Goal: Task Accomplishment & Management: Manage account settings

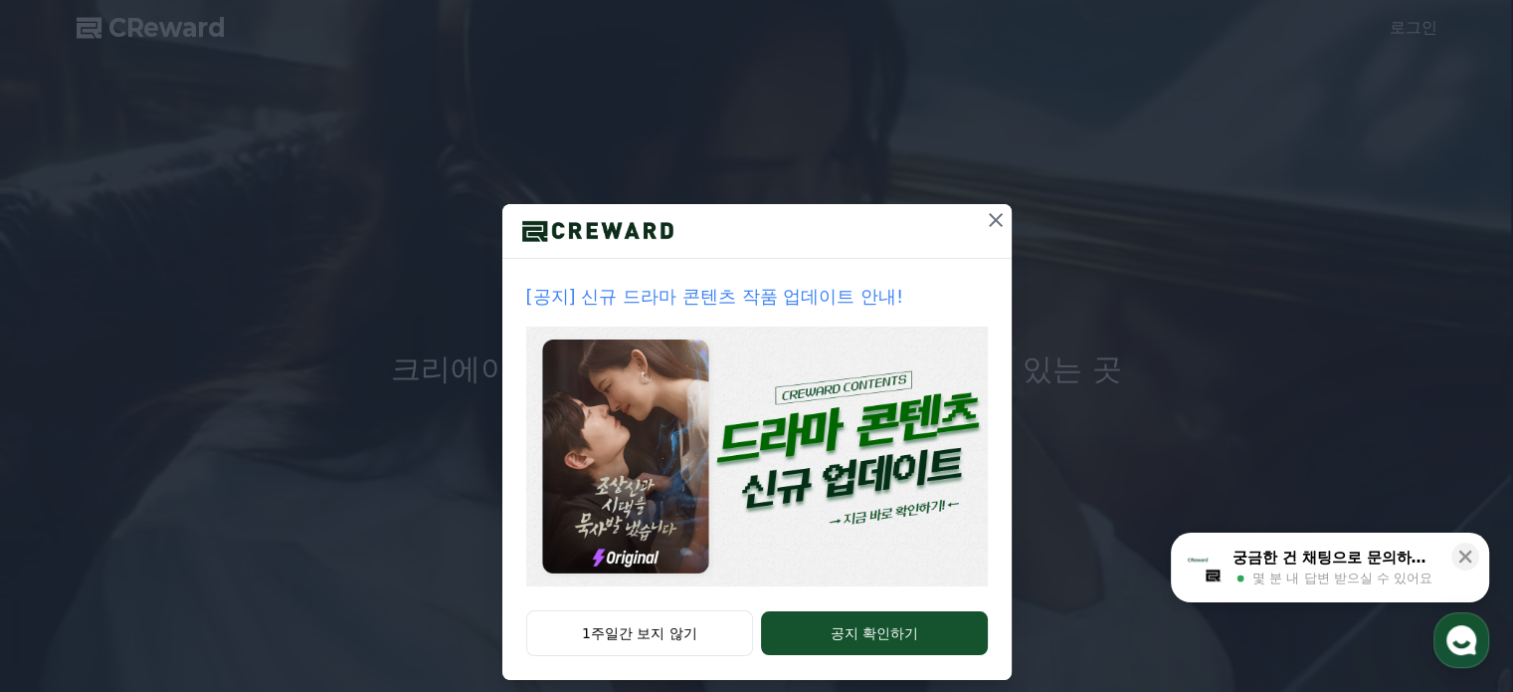
scroll to position [54, 0]
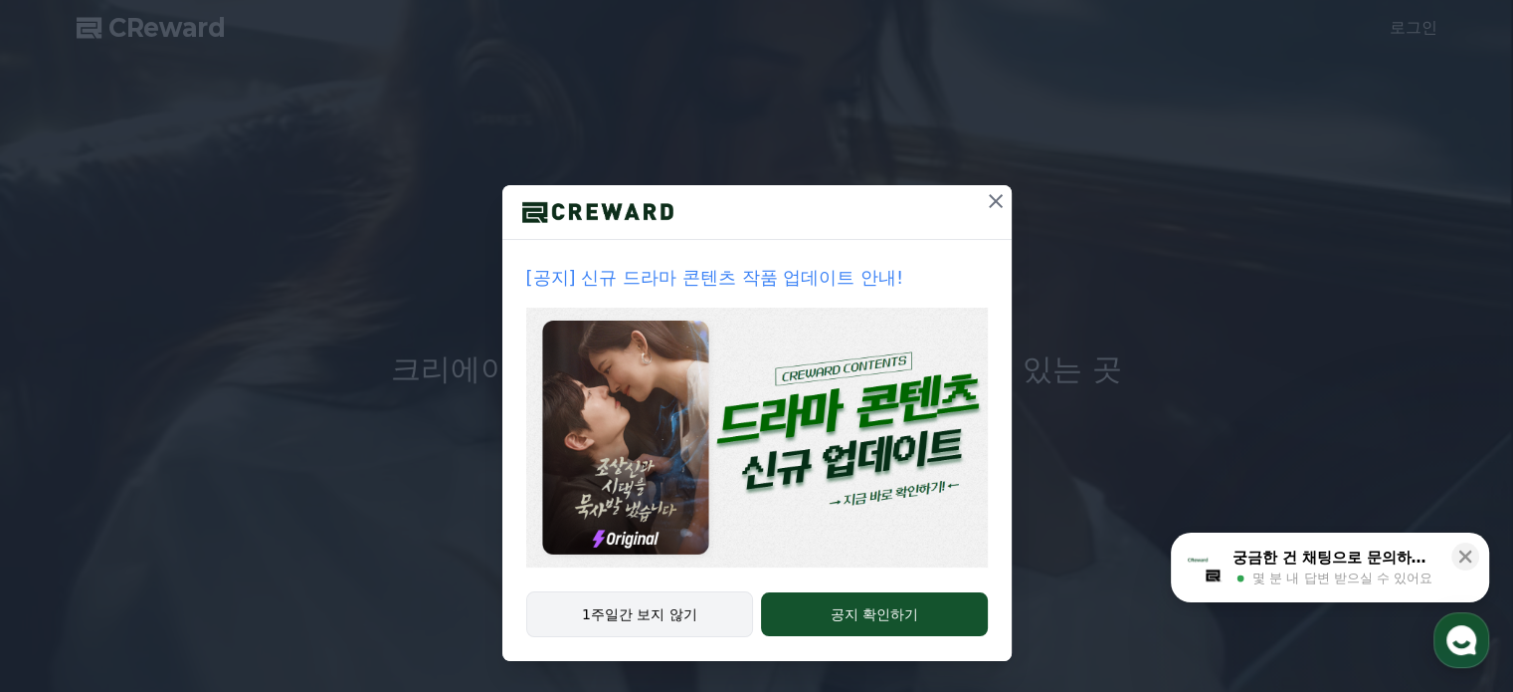
click at [673, 616] on button "1주일간 보지 않기" at bounding box center [640, 614] width 228 height 46
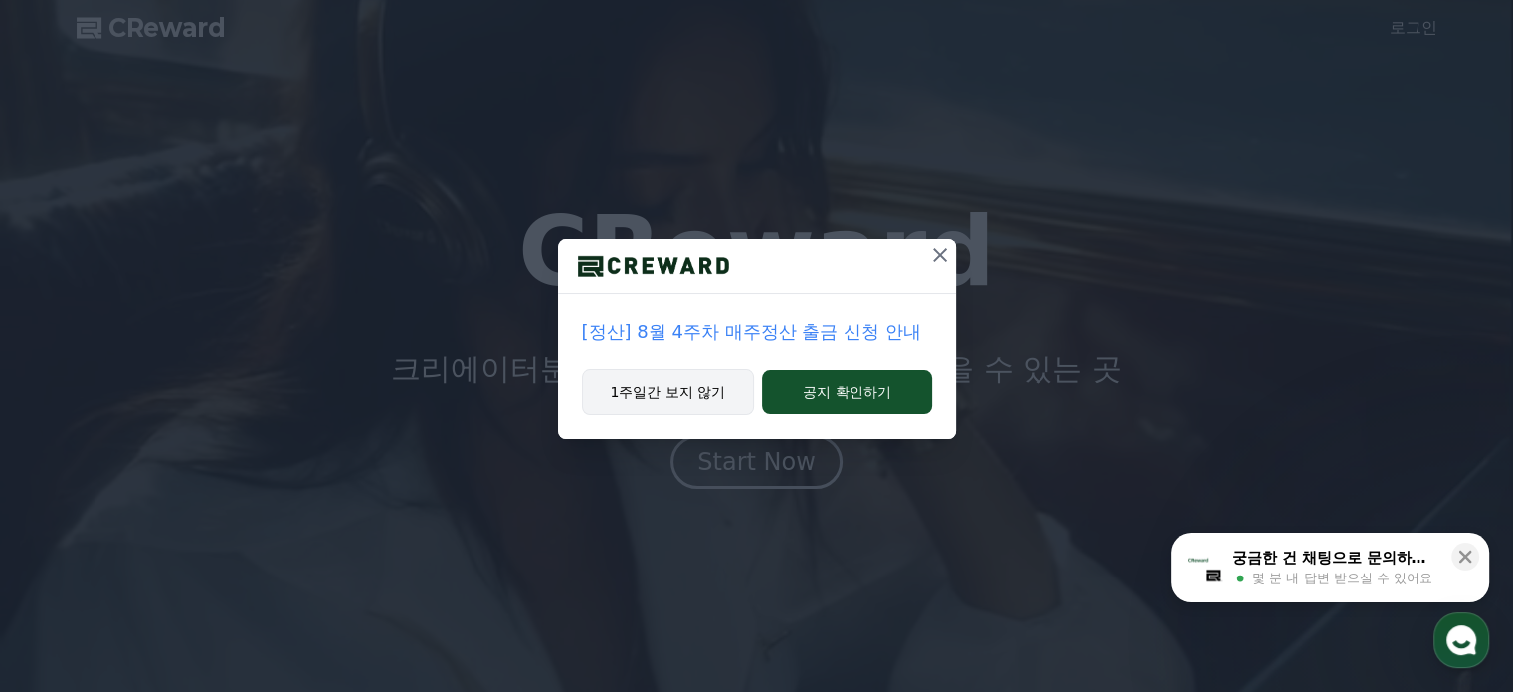
scroll to position [0, 0]
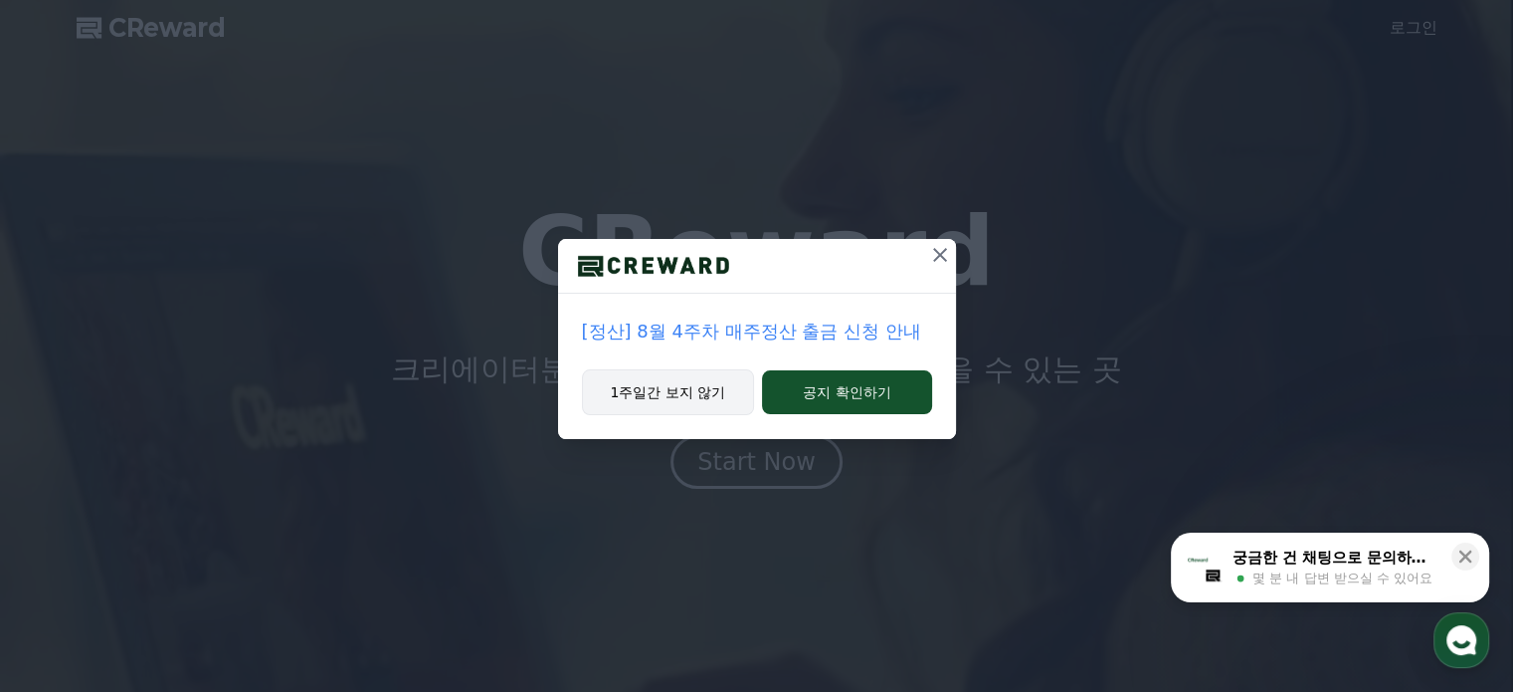
click at [704, 393] on button "1주일간 보지 않기" at bounding box center [668, 392] width 173 height 46
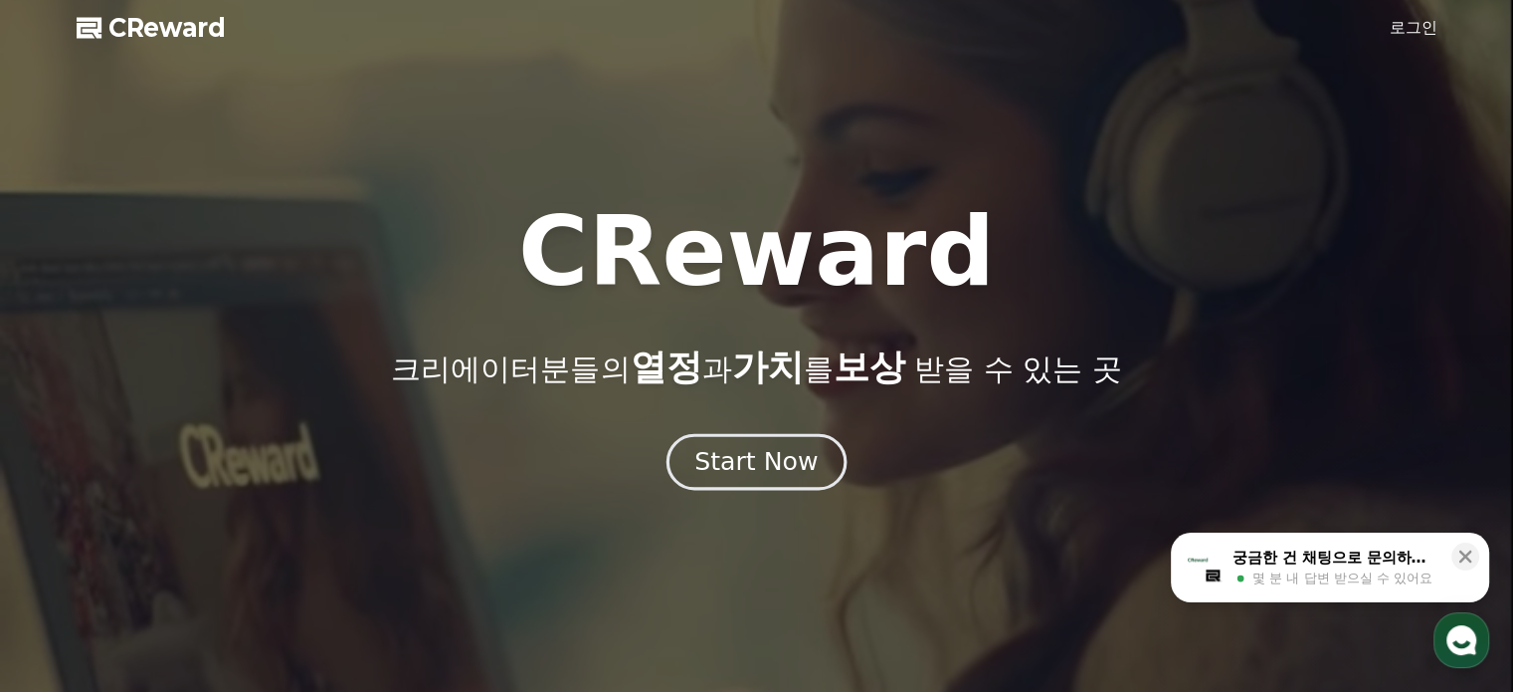
click at [759, 455] on div "Start Now" at bounding box center [756, 462] width 123 height 34
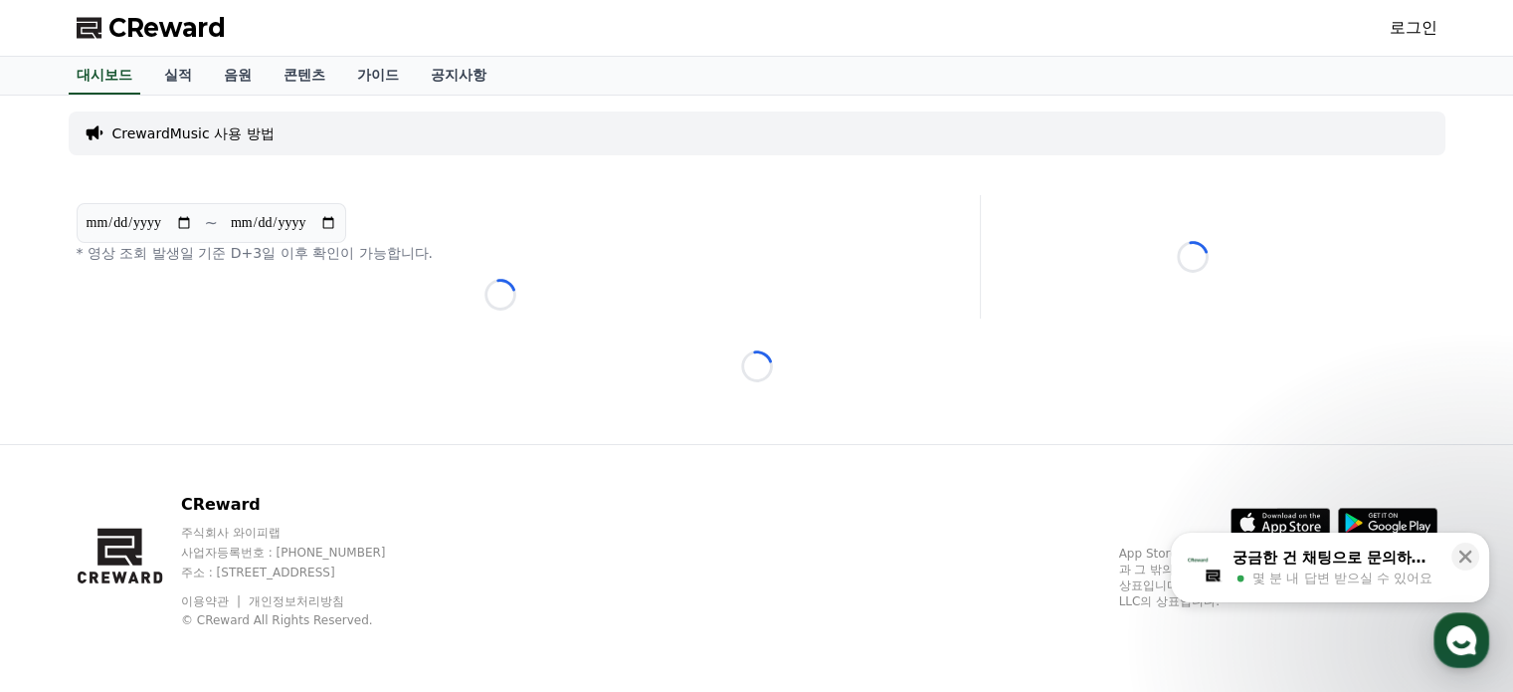
click at [1397, 35] on link "로그인" at bounding box center [1414, 28] width 48 height 24
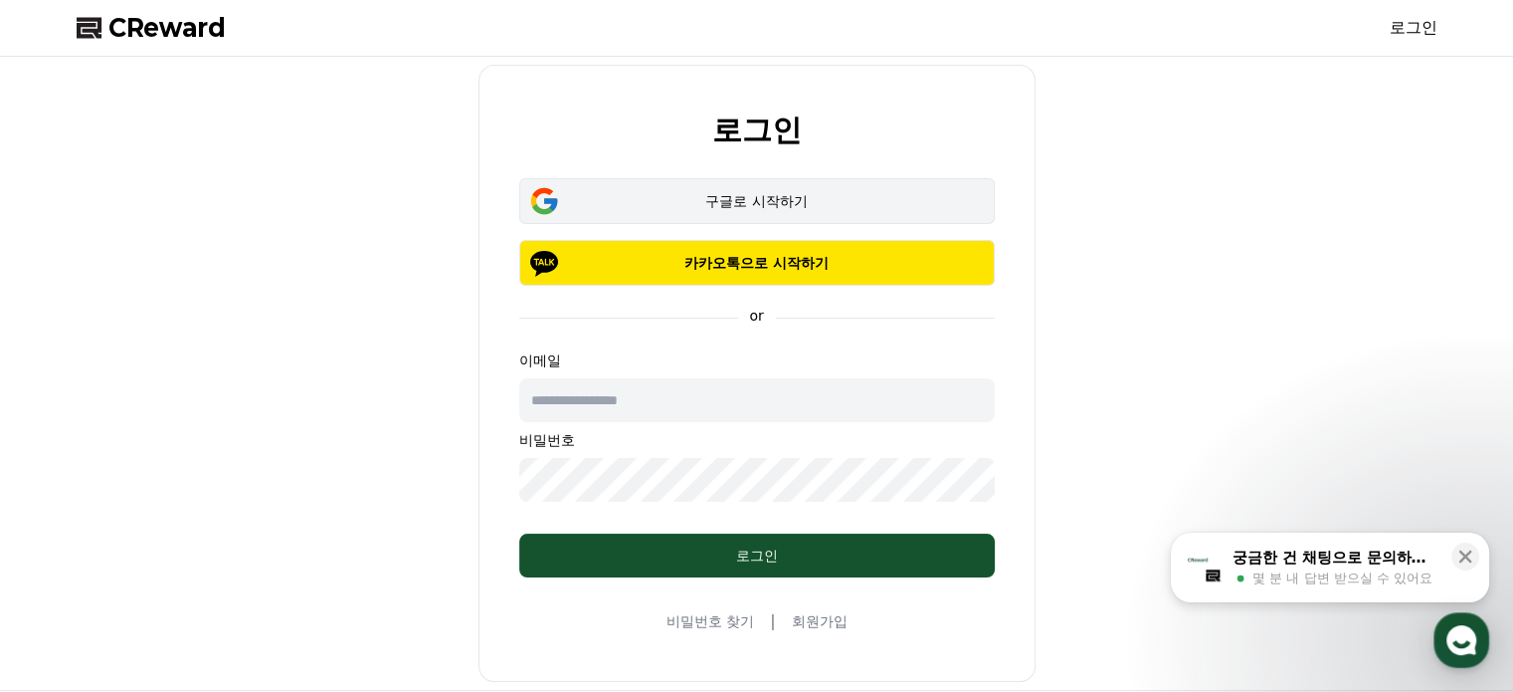
click at [746, 203] on div "구글로 시작하기" at bounding box center [757, 201] width 418 height 20
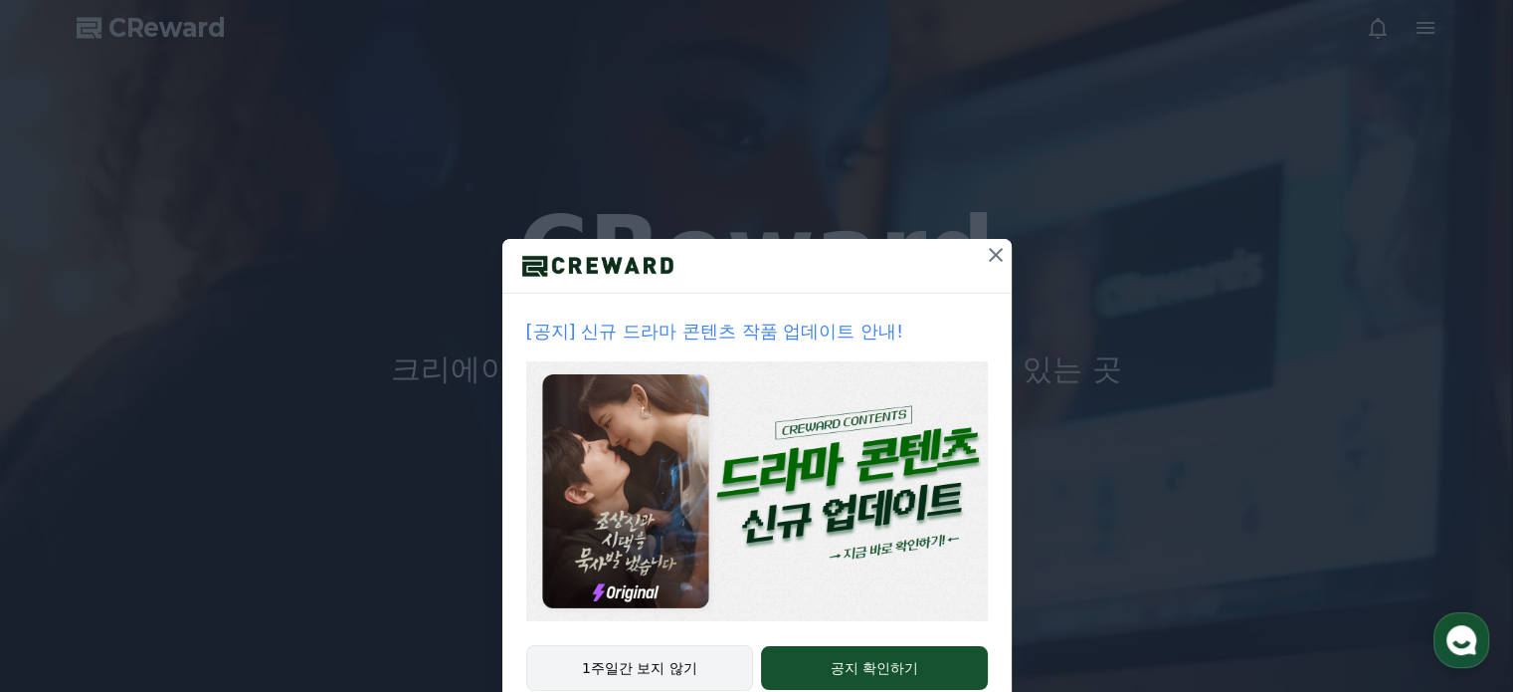
click at [655, 677] on button "1주일간 보지 않기" at bounding box center [640, 668] width 228 height 46
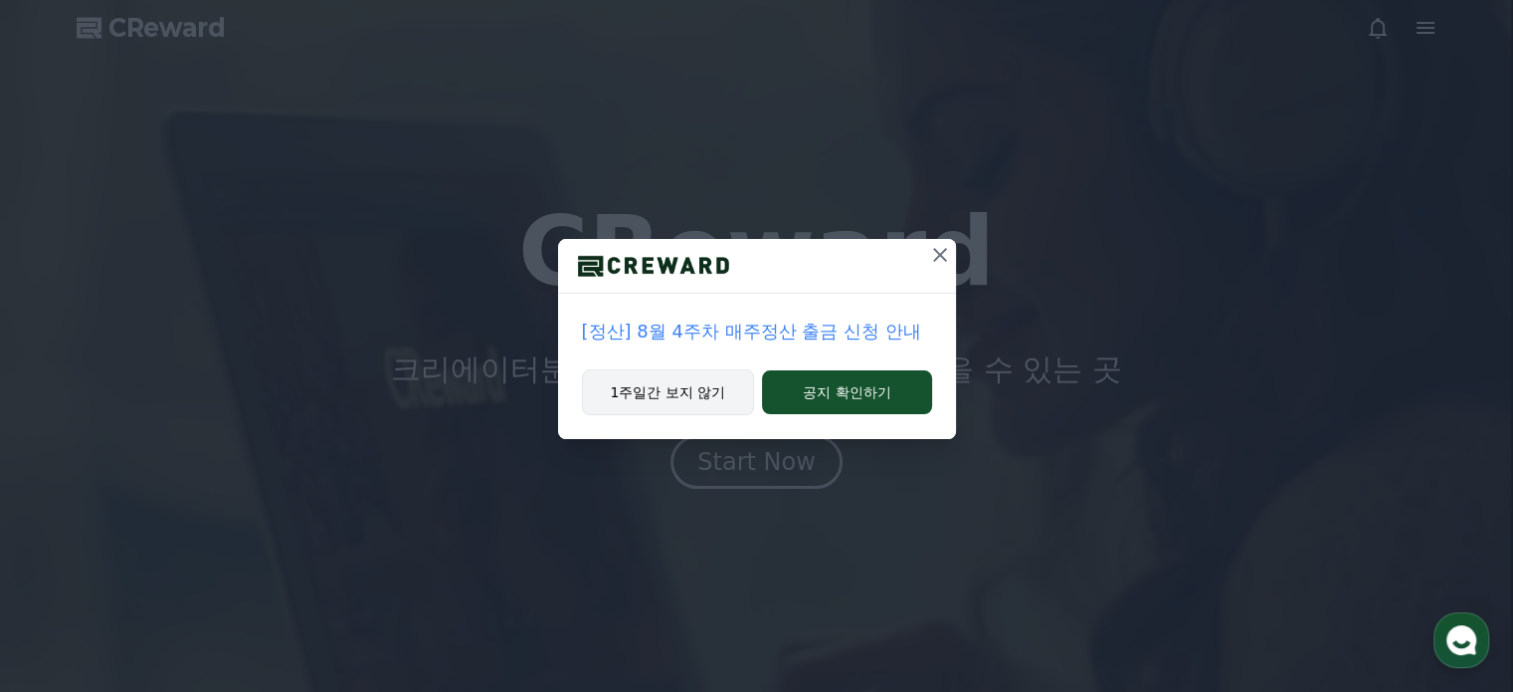
click at [686, 395] on button "1주일간 보지 않기" at bounding box center [668, 392] width 173 height 46
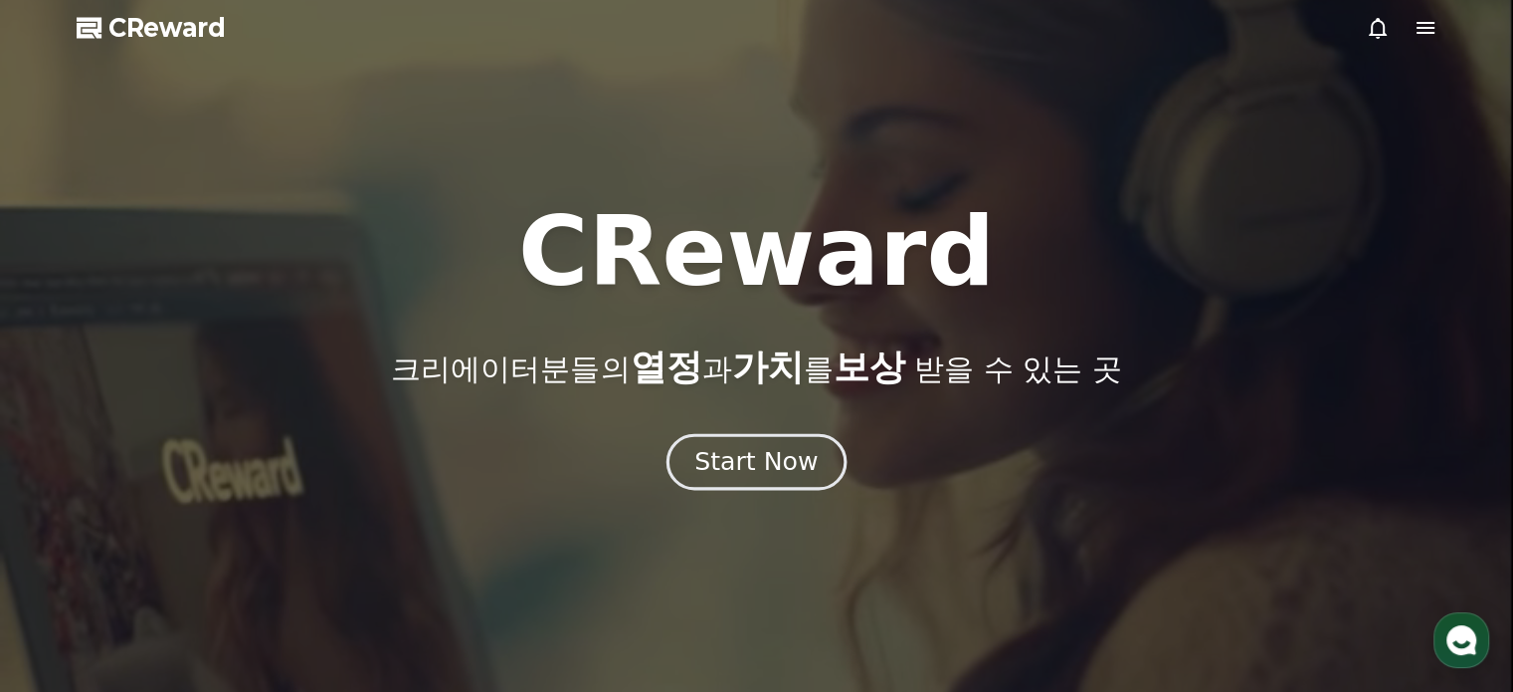
click at [765, 481] on button "Start Now" at bounding box center [757, 461] width 180 height 57
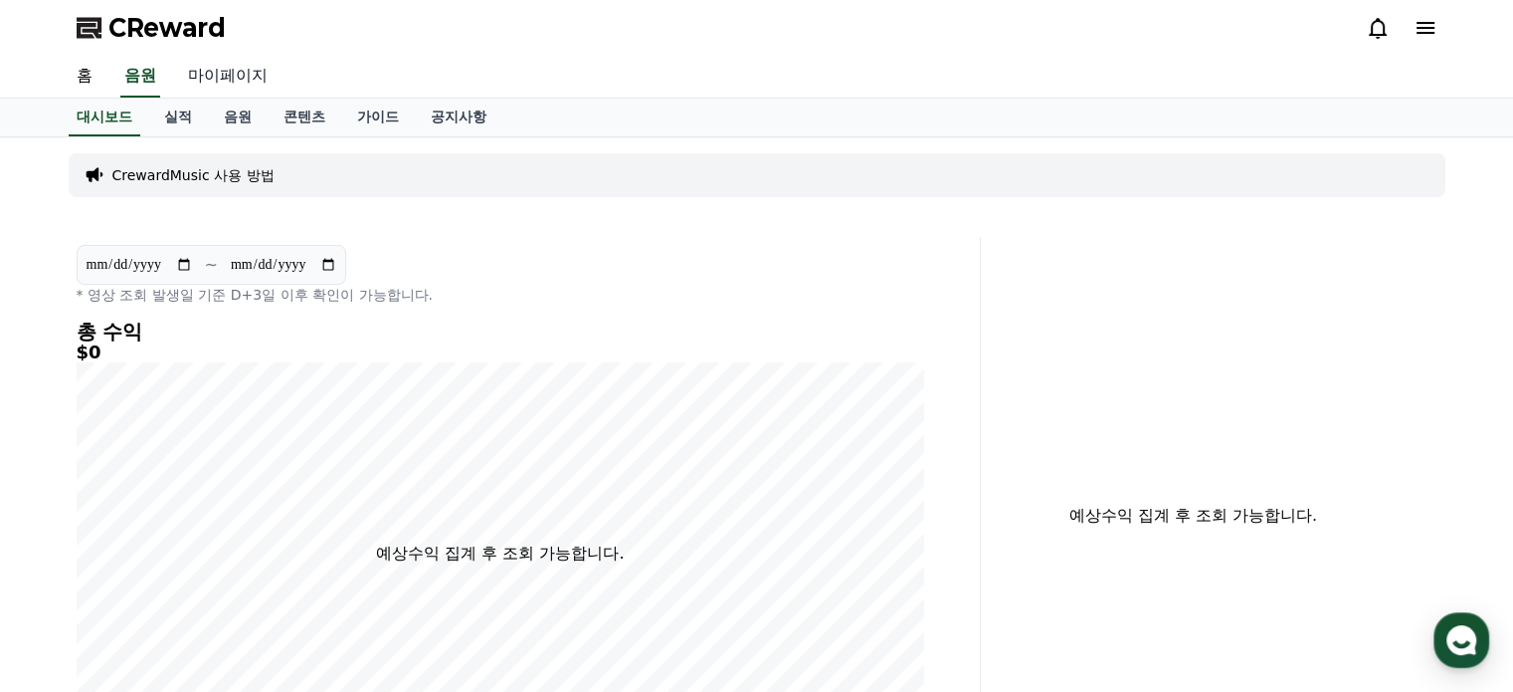
click at [239, 78] on link "마이페이지" at bounding box center [227, 77] width 111 height 42
select select "**********"
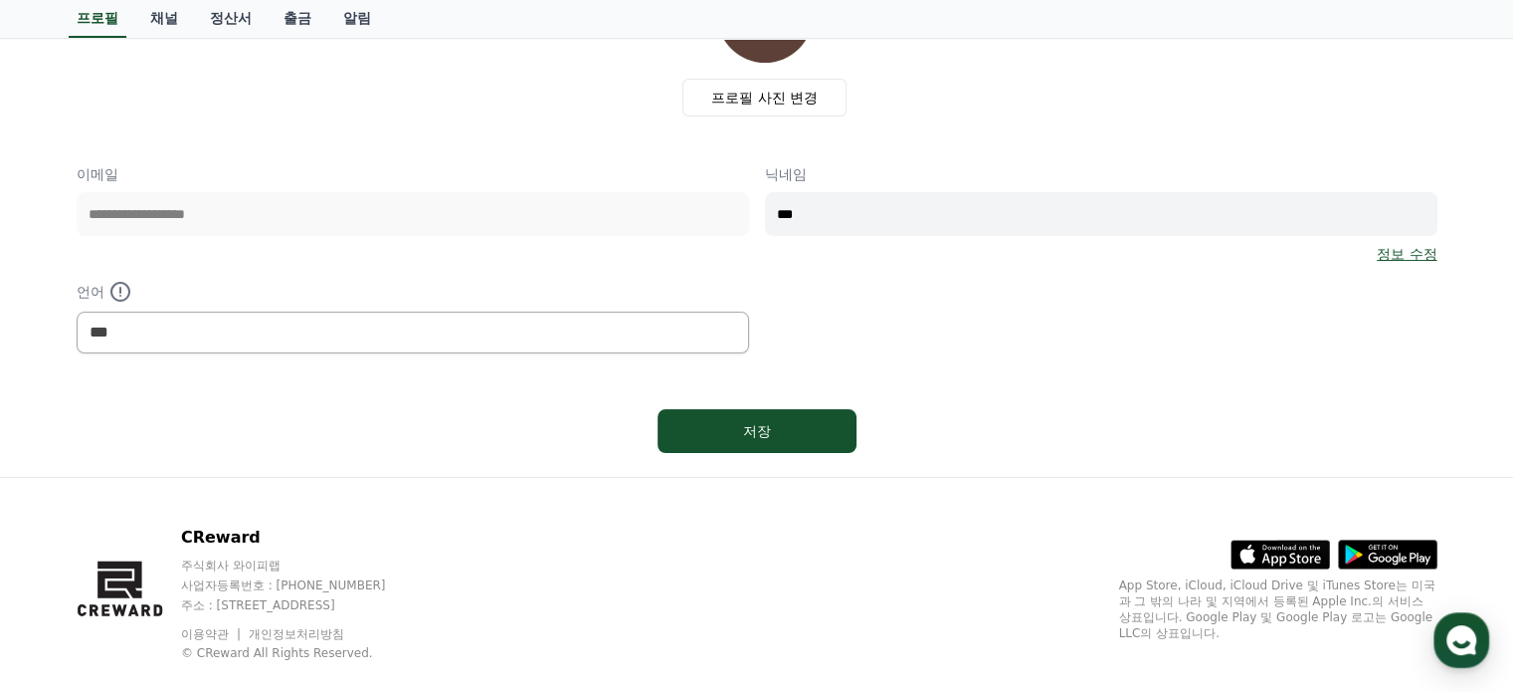
scroll to position [199, 0]
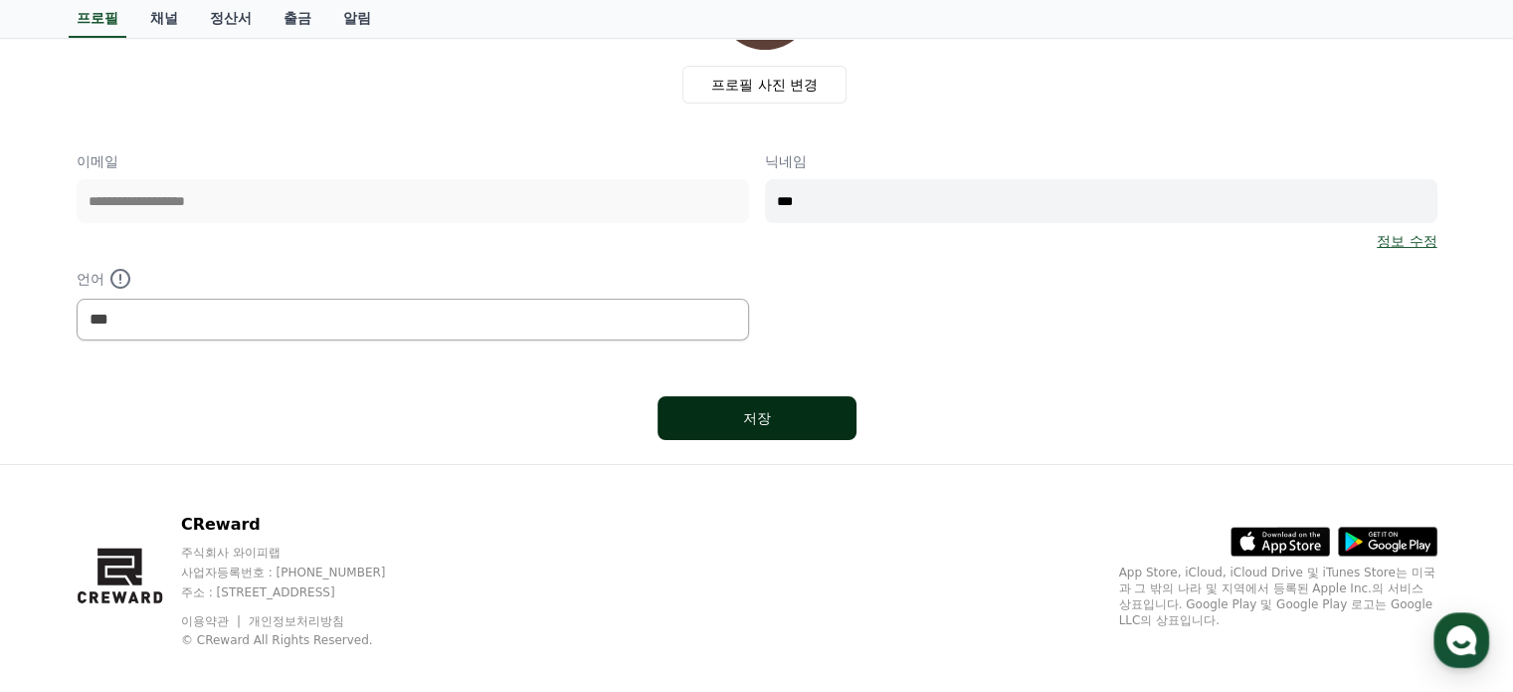
click at [764, 408] on div "저장" at bounding box center [757, 418] width 119 height 20
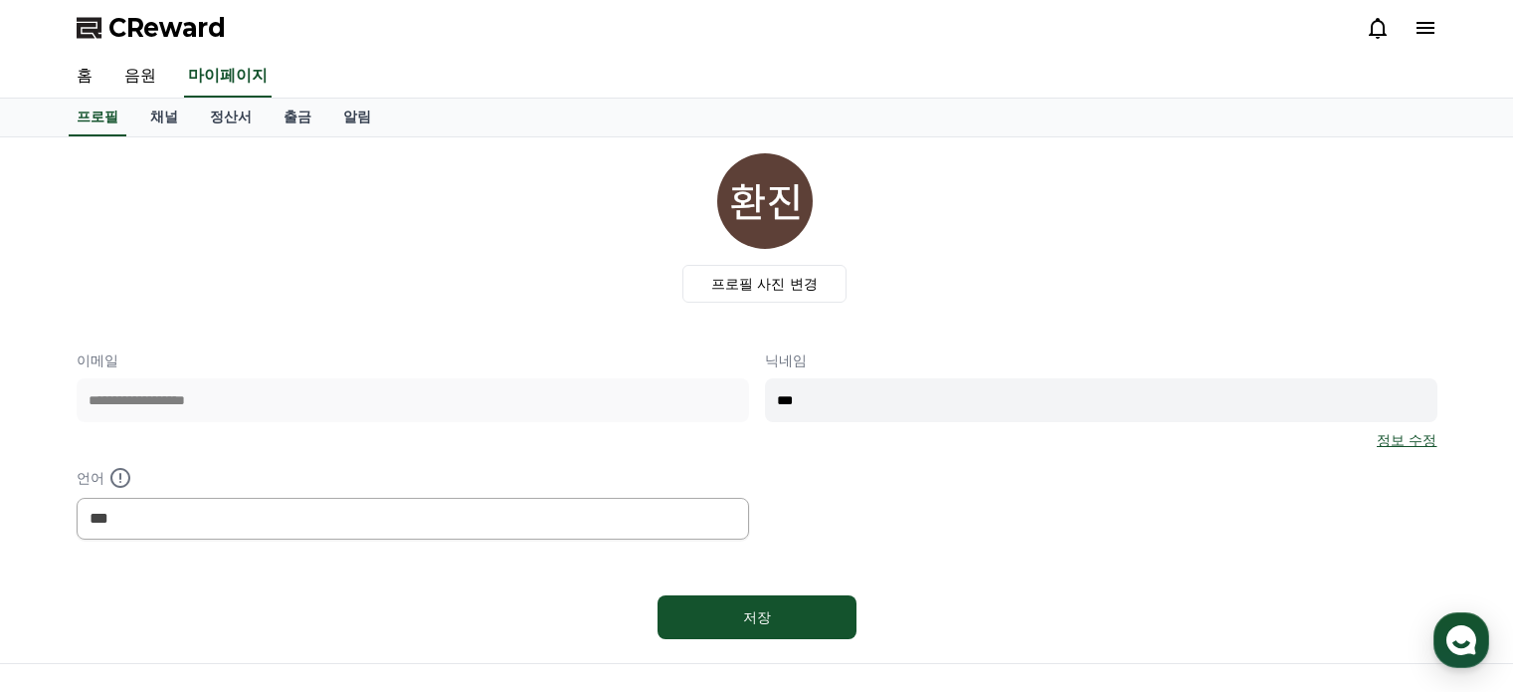
select select "**********"
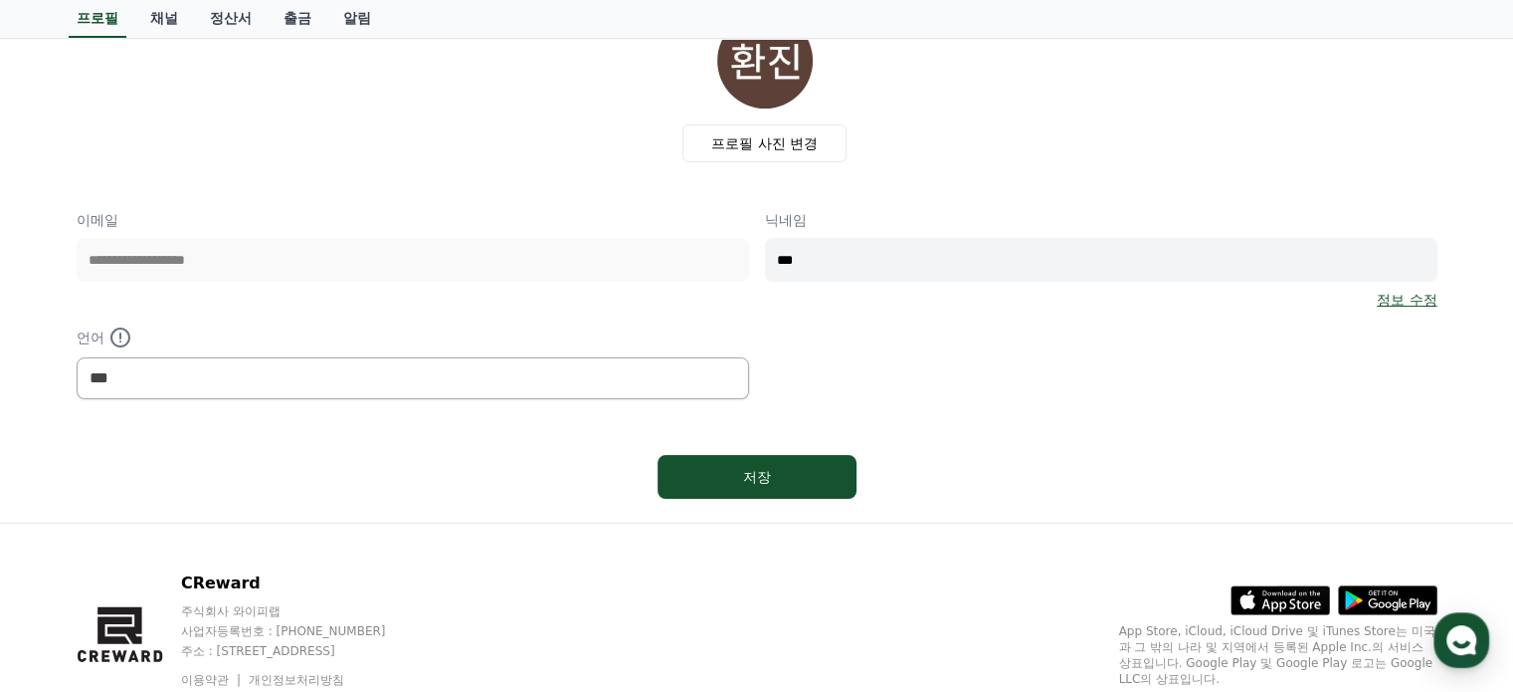
click at [1401, 305] on link "정보 수정" at bounding box center [1407, 300] width 60 height 20
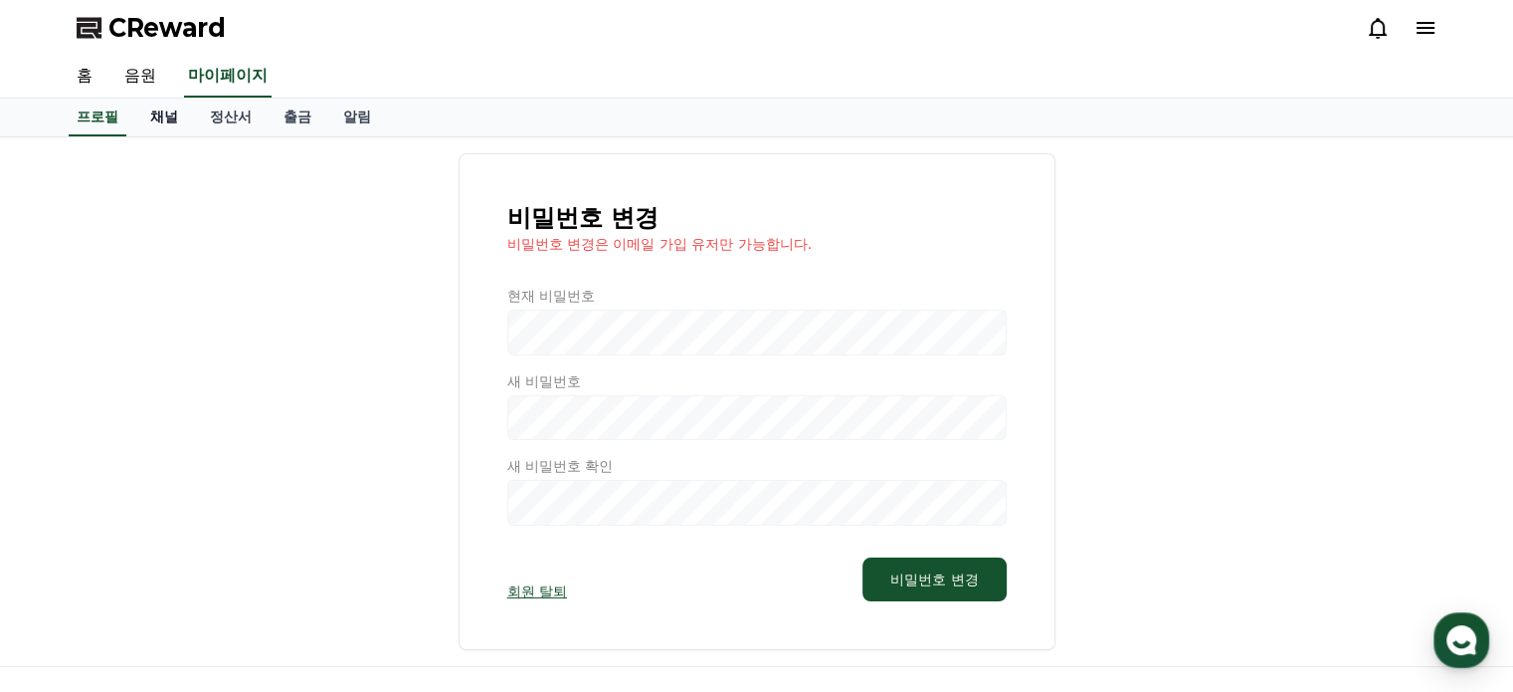
click at [162, 126] on link "채널" at bounding box center [164, 118] width 60 height 38
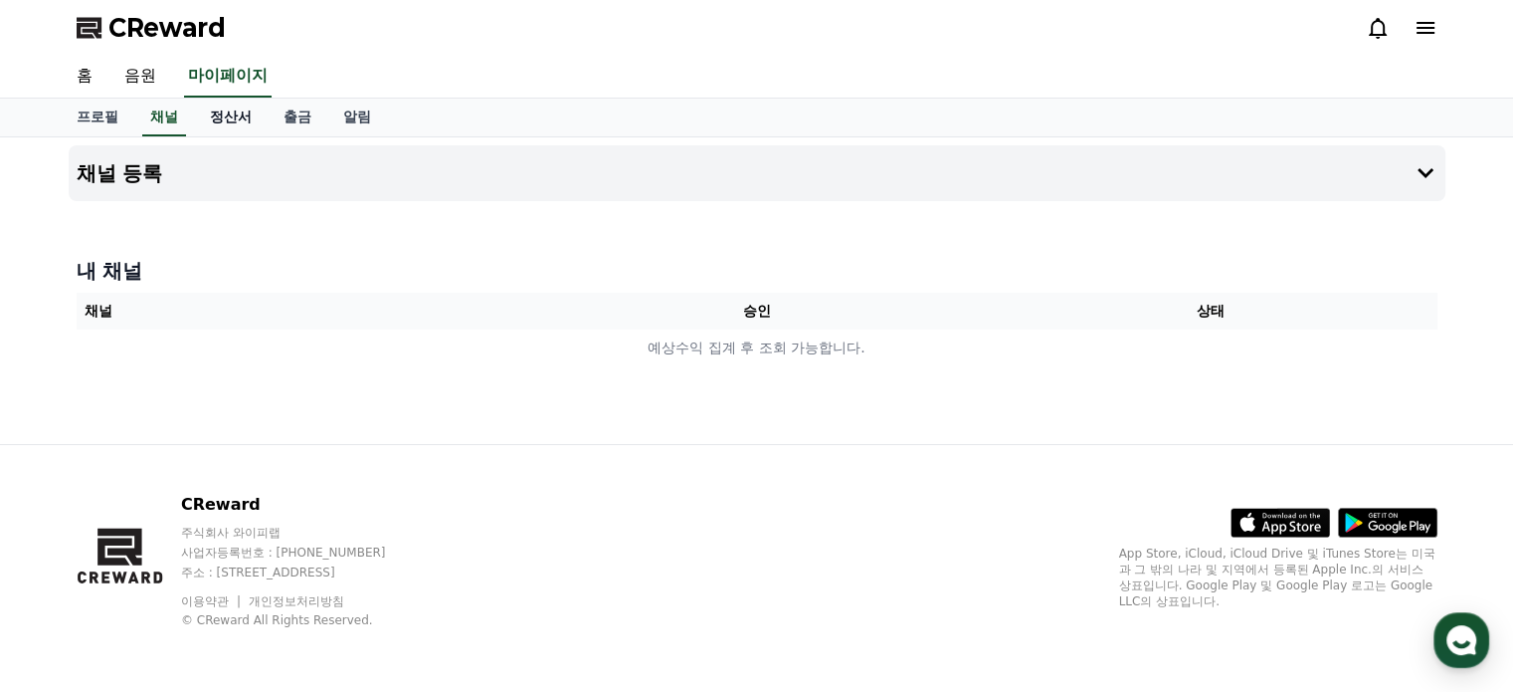
click at [226, 120] on link "정산서" at bounding box center [231, 118] width 74 height 38
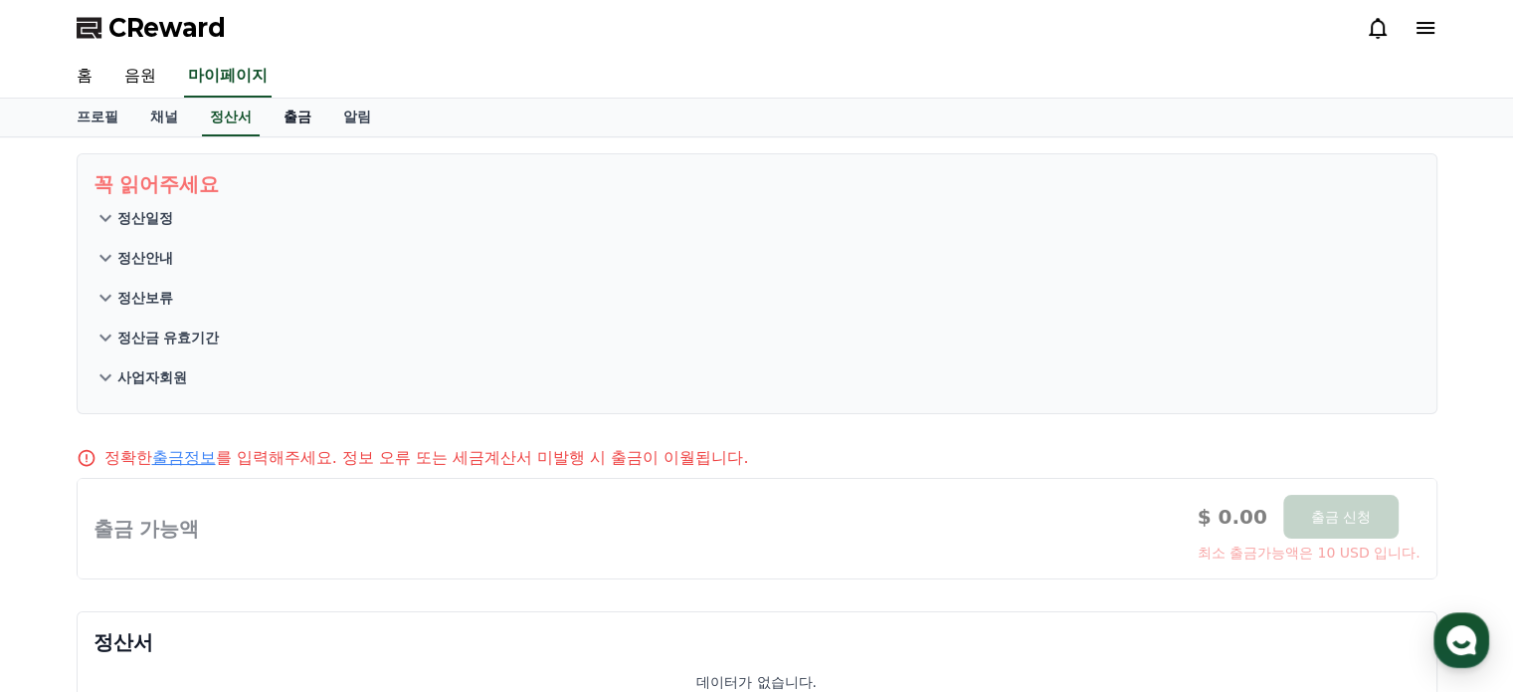
click at [301, 122] on link "출금" at bounding box center [298, 118] width 60 height 38
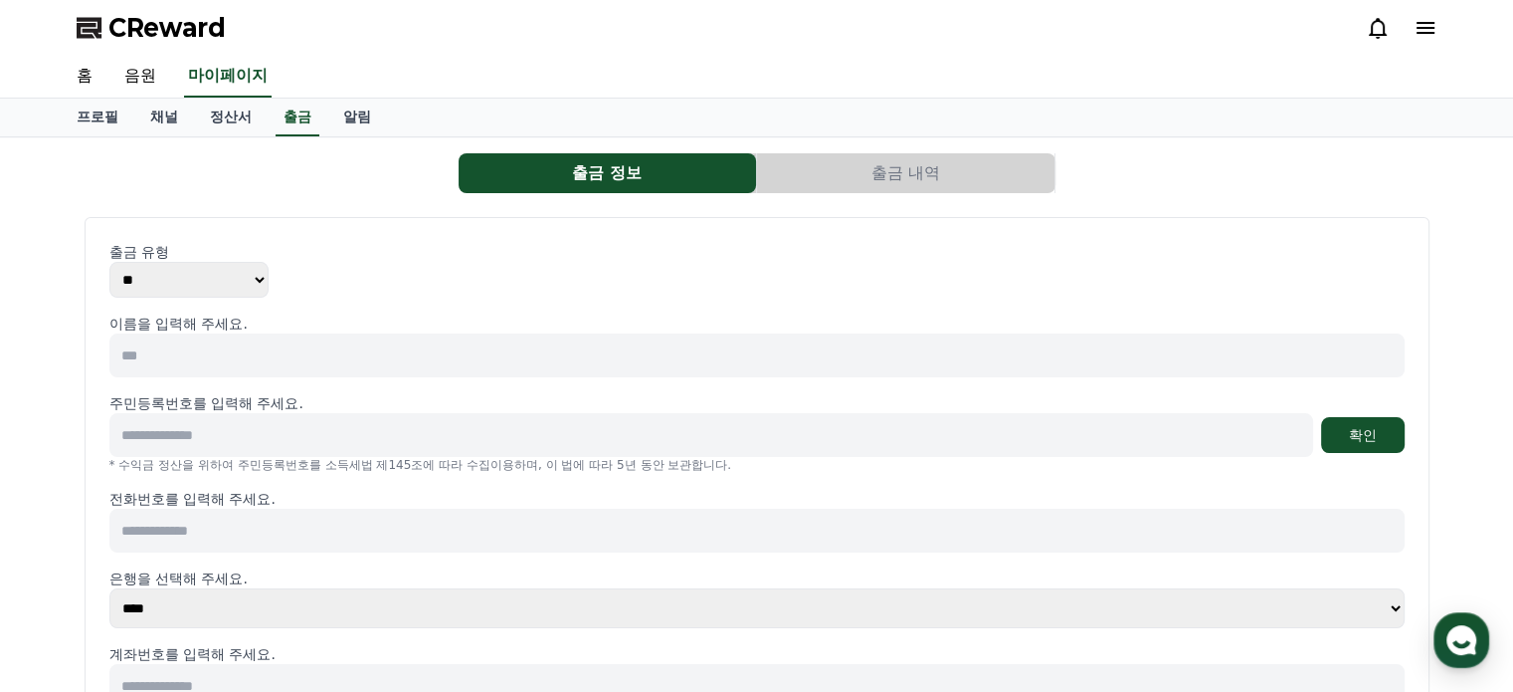
click at [301, 347] on input at bounding box center [757, 355] width 1296 height 44
type input "*"
type input "***"
type input "*"
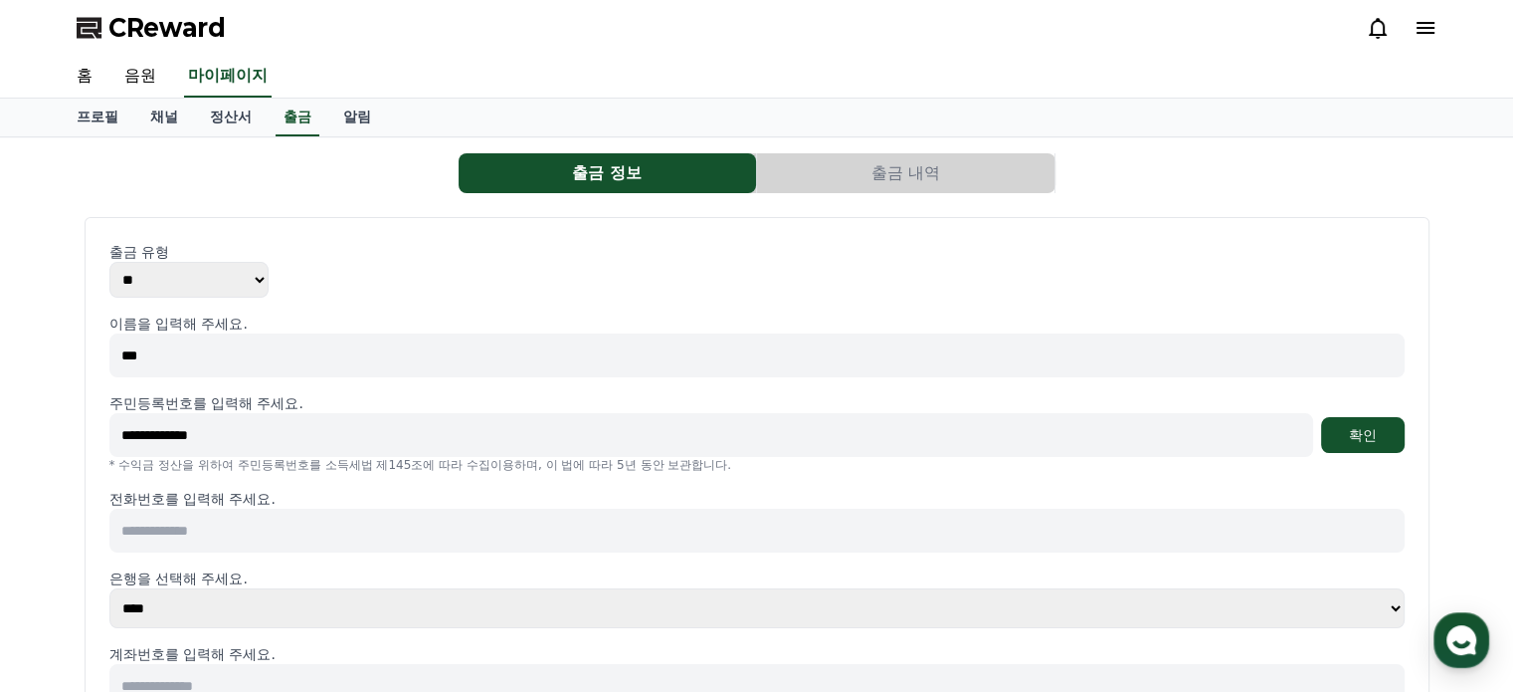
type input "**********"
click at [1321, 417] on button "확인" at bounding box center [1363, 435] width 84 height 36
click at [281, 515] on input at bounding box center [757, 530] width 1296 height 44
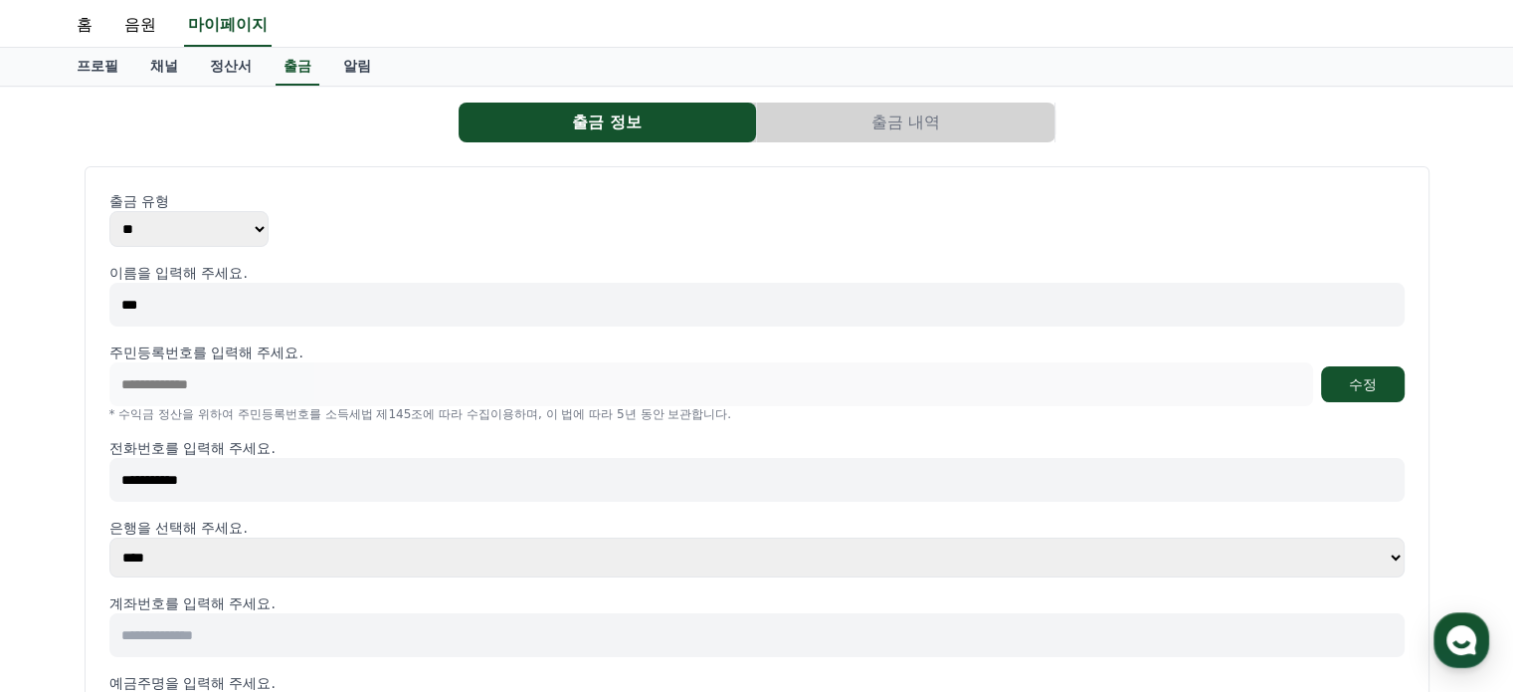
scroll to position [199, 0]
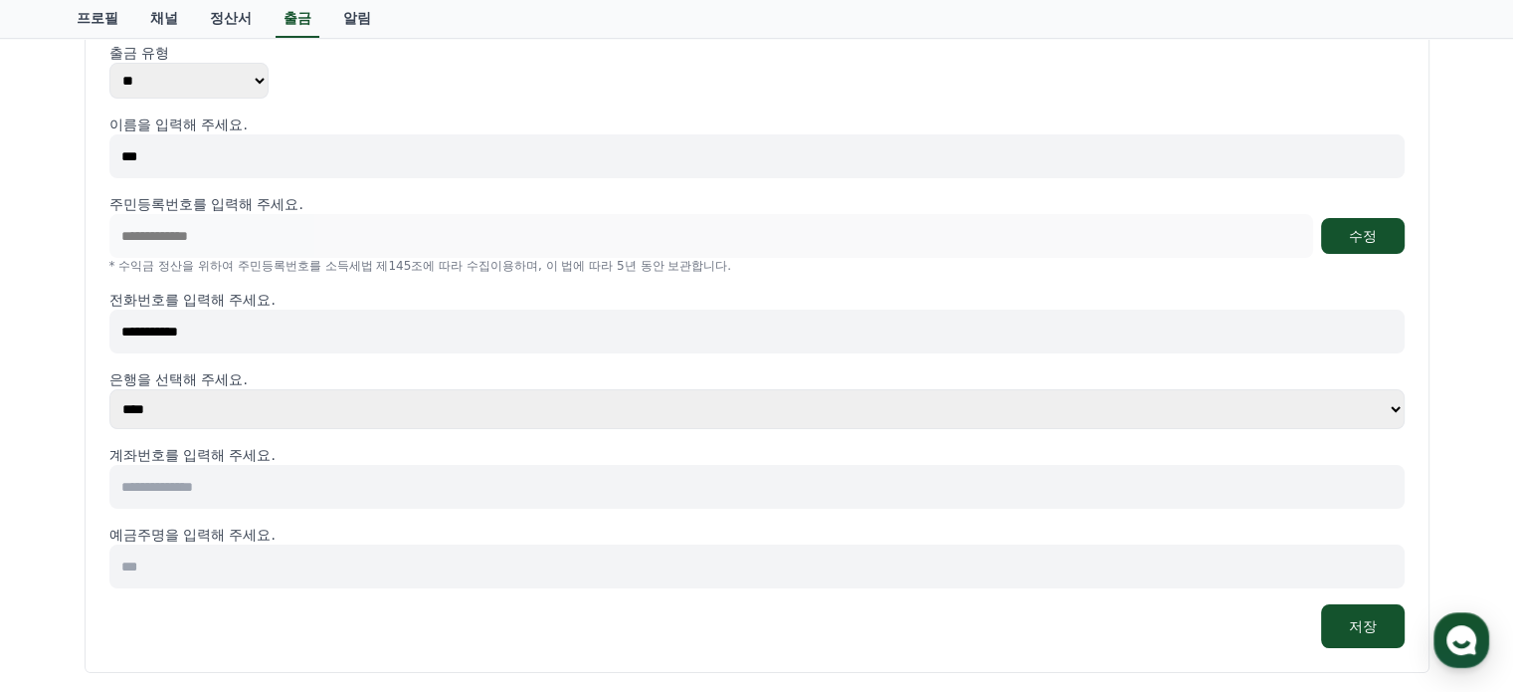
type input "**********"
click at [453, 396] on select "**** **** **** **** **** **** **** ** ** ** ** **** *** **** **** *****" at bounding box center [757, 409] width 1296 height 40
select select "********"
click at [109, 389] on select "**** **** **** **** **** **** **** ** ** ** ** **** *** **** **** *****" at bounding box center [757, 409] width 1296 height 40
click at [247, 492] on input at bounding box center [757, 487] width 1296 height 44
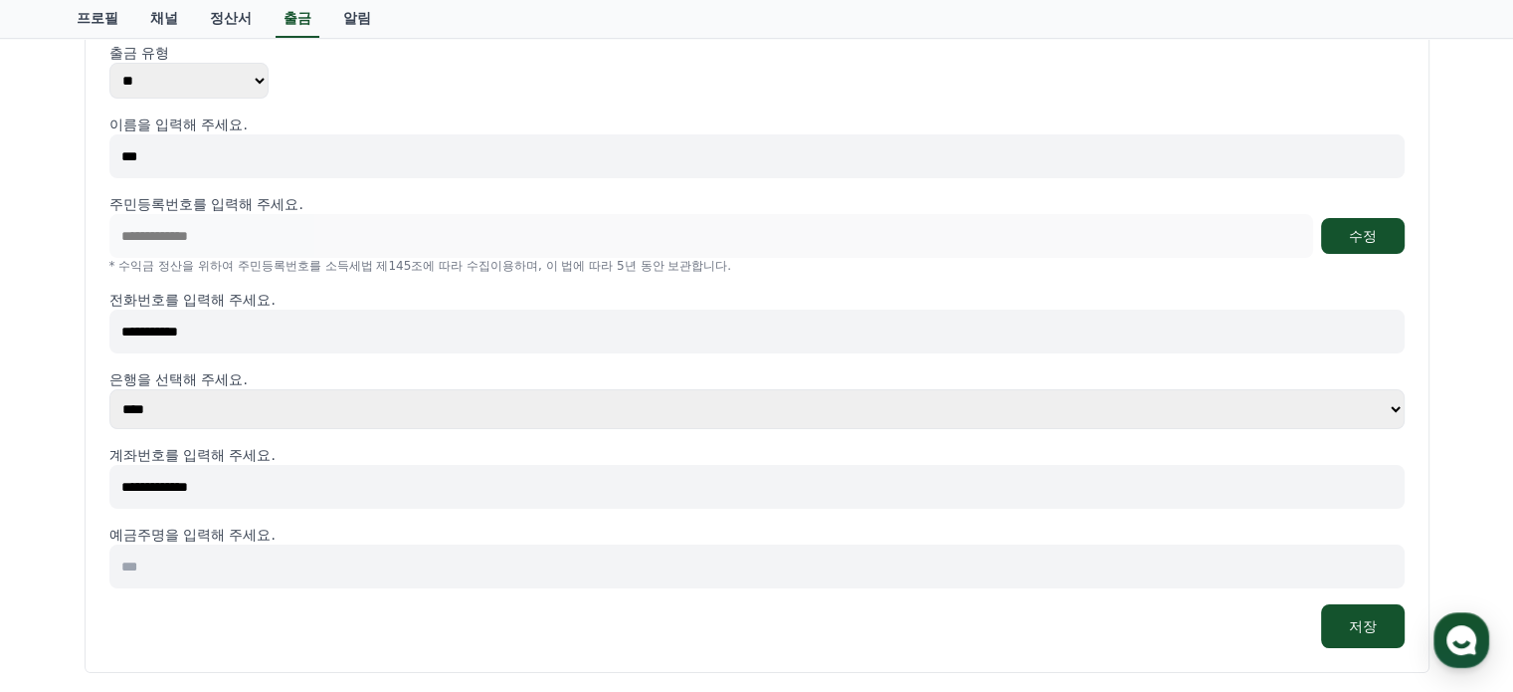
type input "**********"
click at [256, 569] on input at bounding box center [757, 566] width 1296 height 44
type input "***"
click at [1365, 613] on button "저장" at bounding box center [1363, 626] width 84 height 44
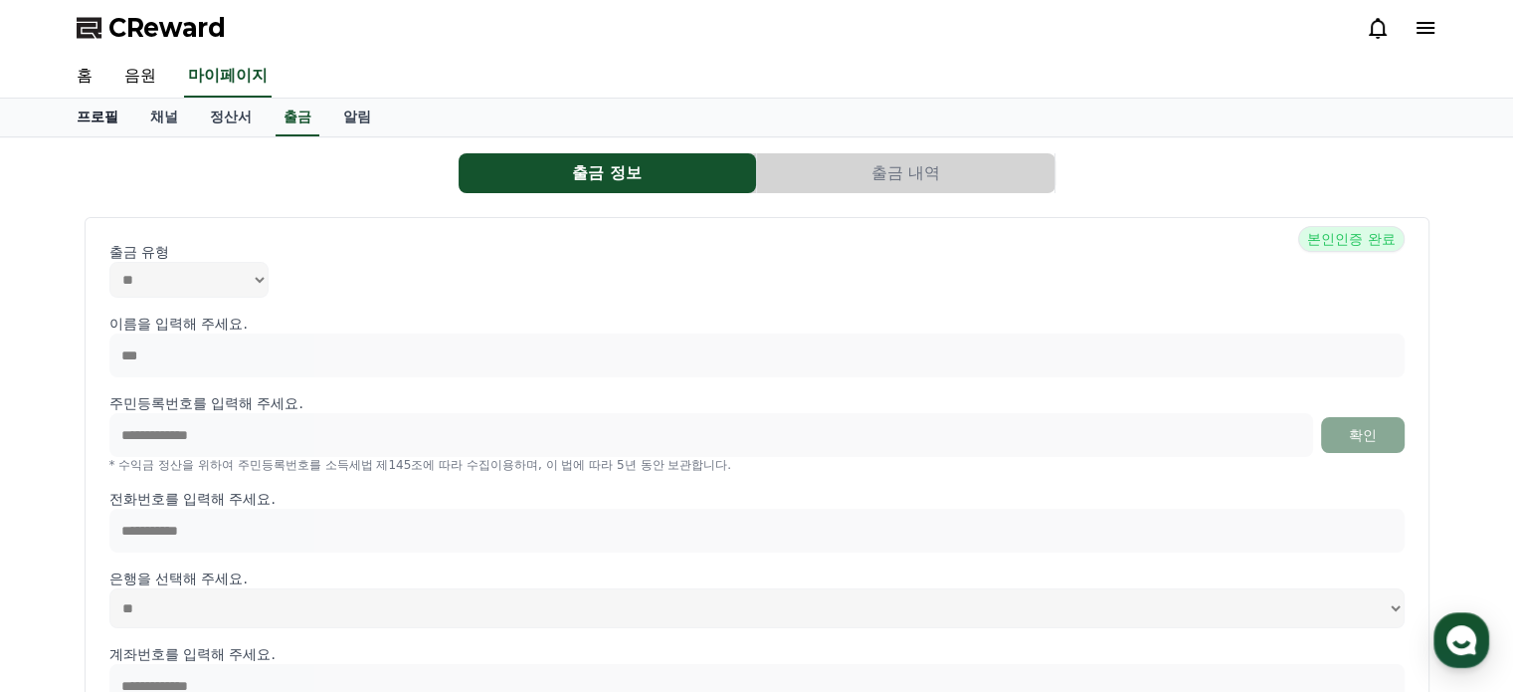
click at [83, 124] on link "프로필" at bounding box center [98, 118] width 74 height 38
select select "**********"
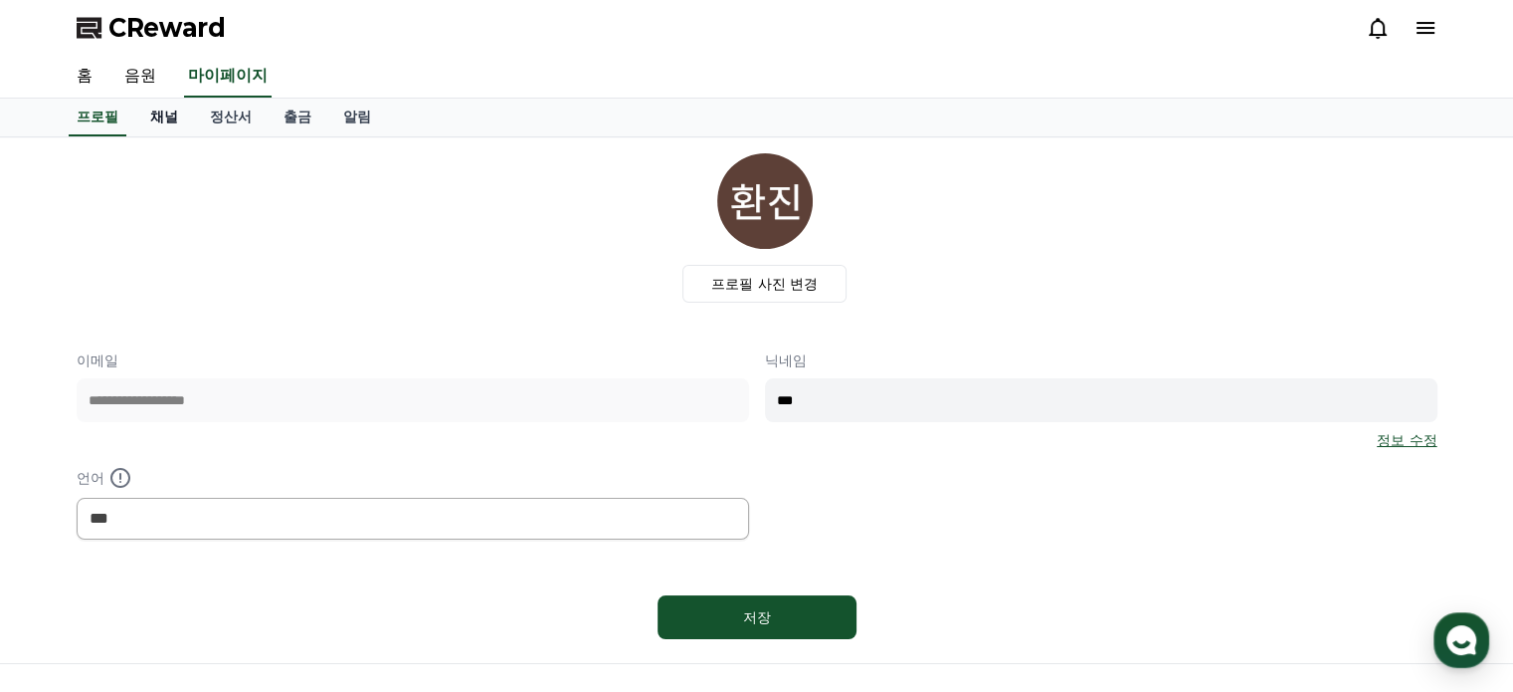
click at [161, 124] on link "채널" at bounding box center [164, 118] width 60 height 38
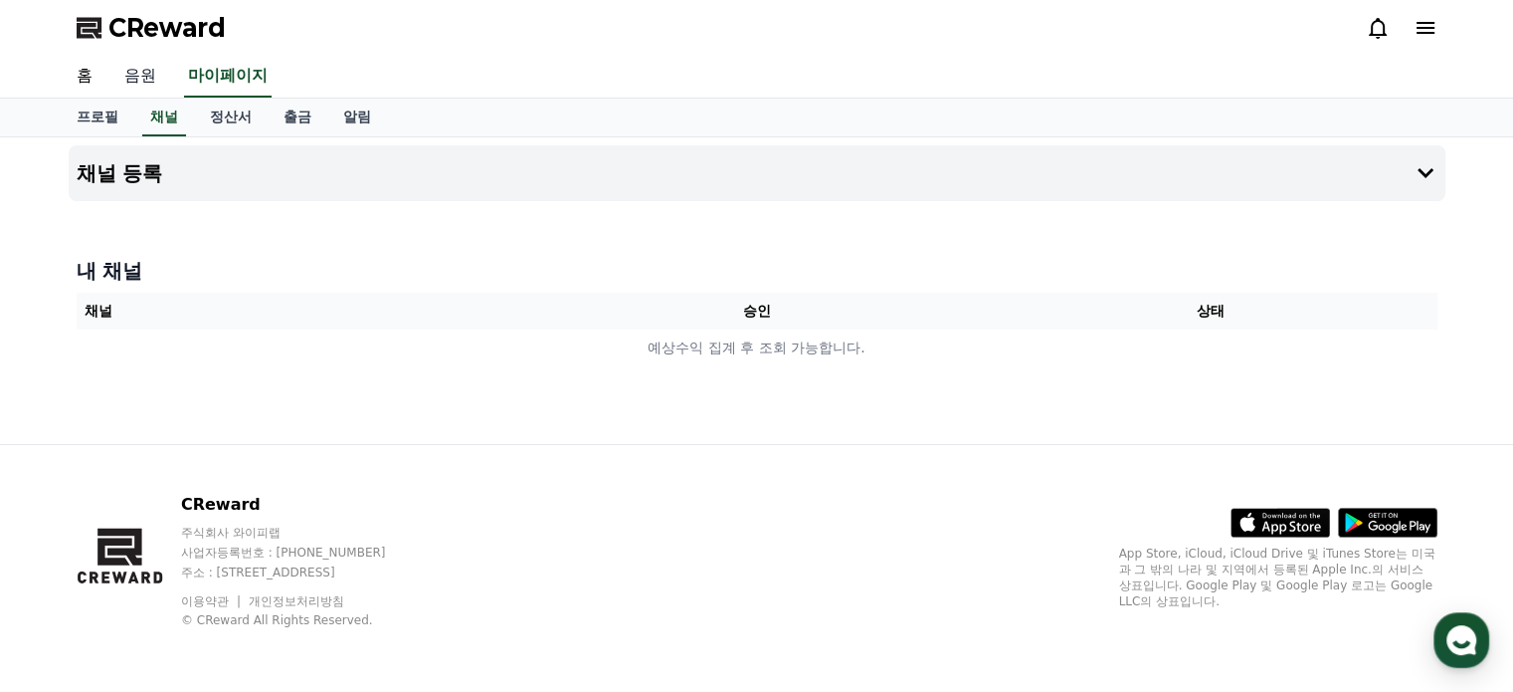
click at [144, 76] on link "음원" at bounding box center [140, 77] width 64 height 42
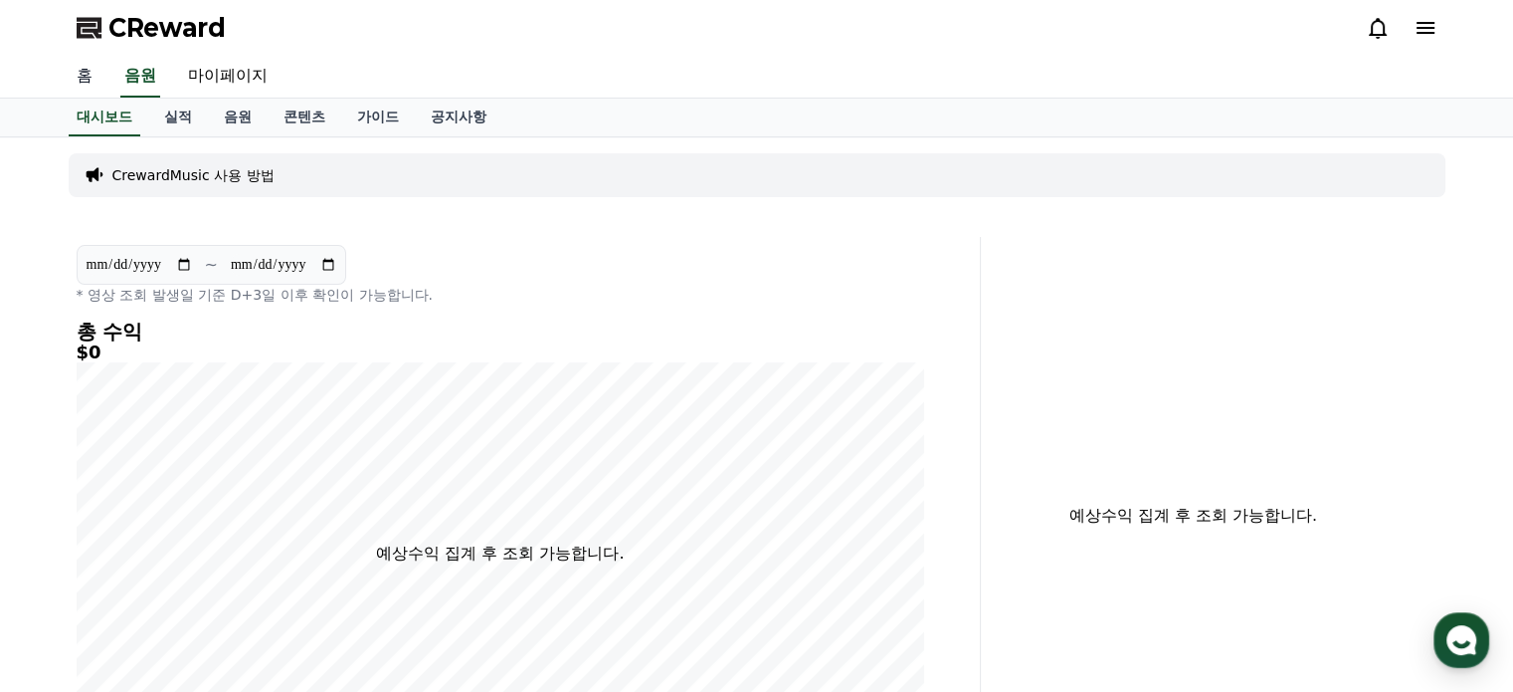
click at [88, 80] on link "홈" at bounding box center [85, 77] width 48 height 42
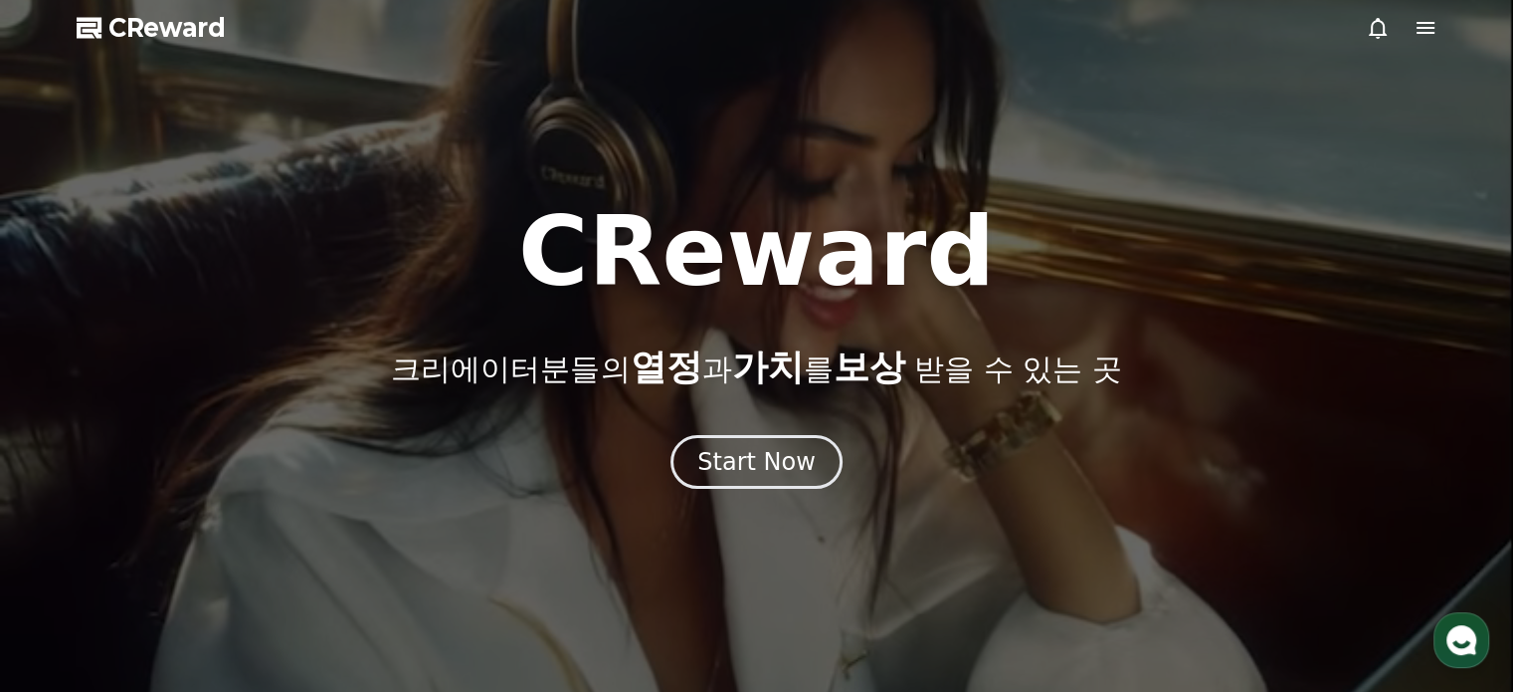
click at [180, 36] on span "CReward" at bounding box center [166, 28] width 117 height 32
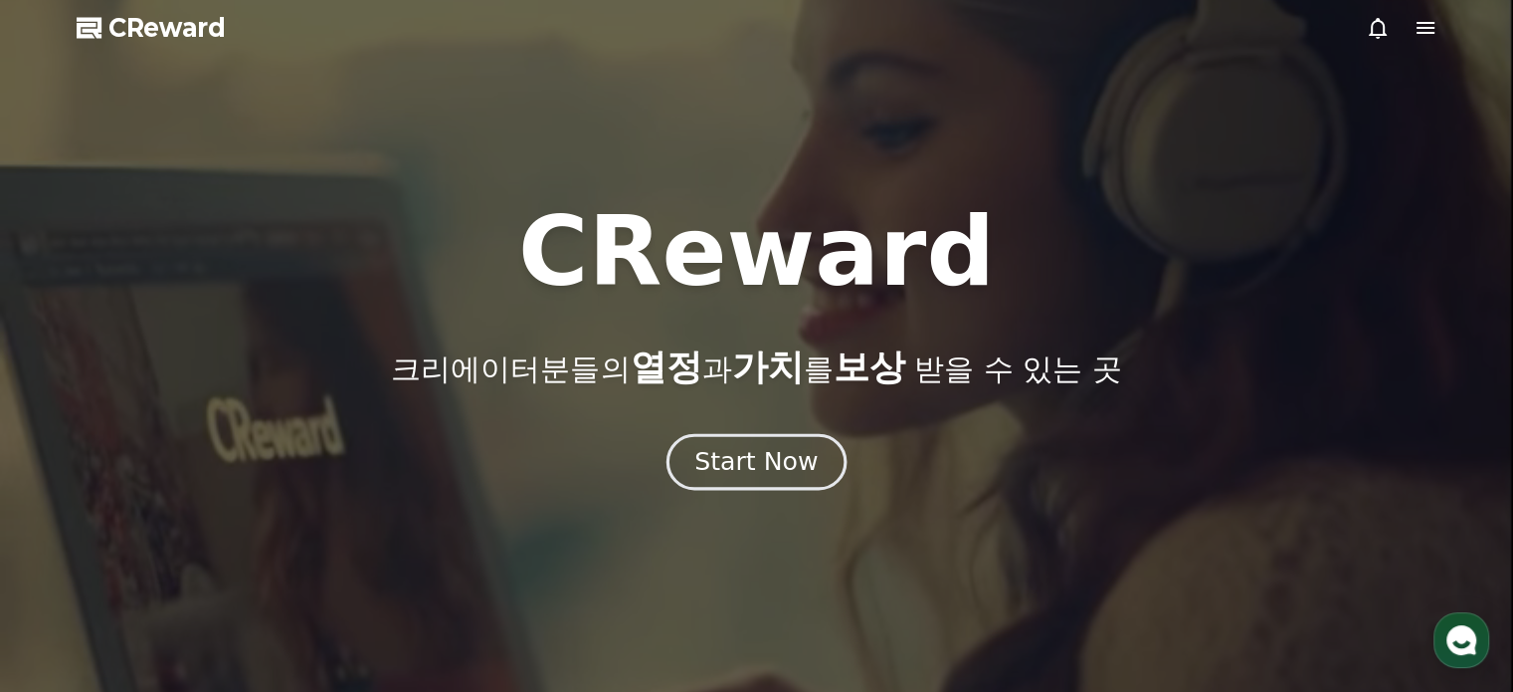
click at [753, 482] on button "Start Now" at bounding box center [757, 461] width 180 height 57
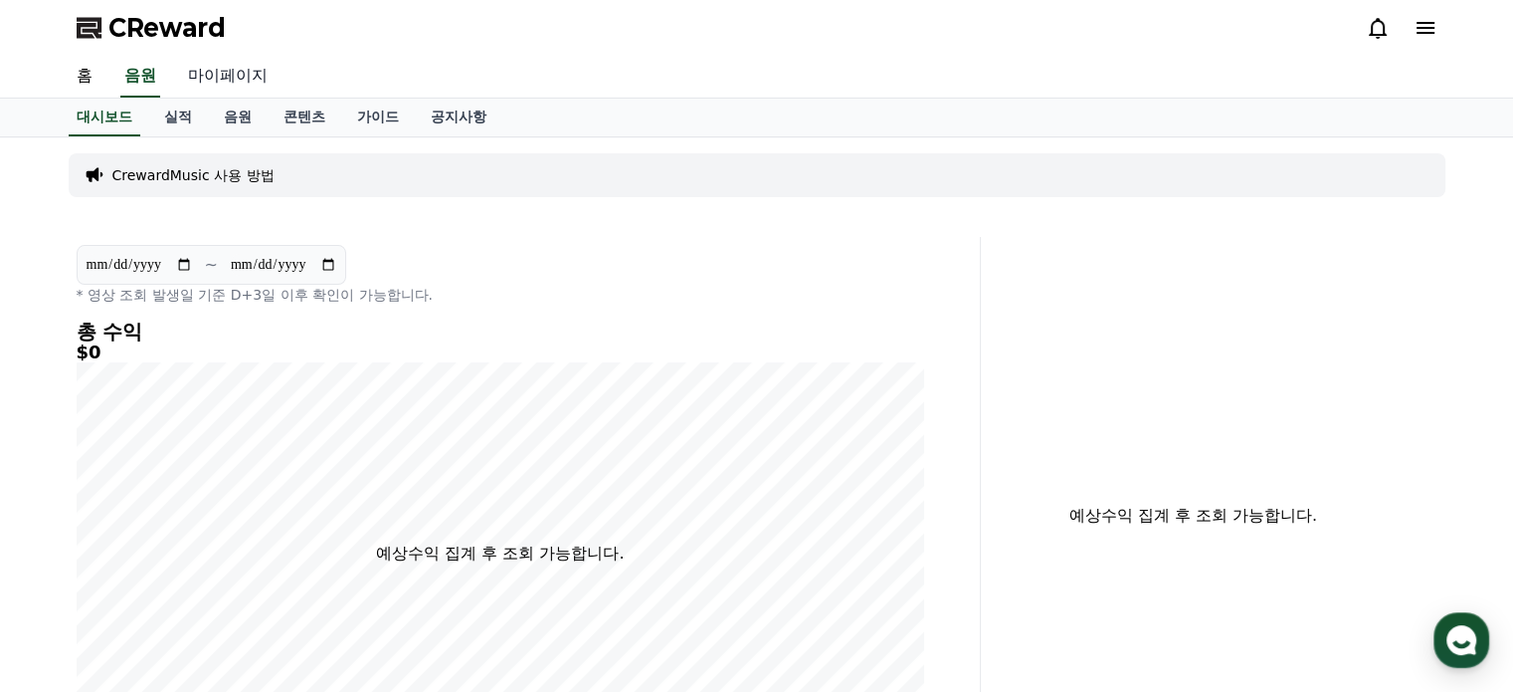
click at [223, 71] on link "마이페이지" at bounding box center [227, 77] width 111 height 42
select select "**********"
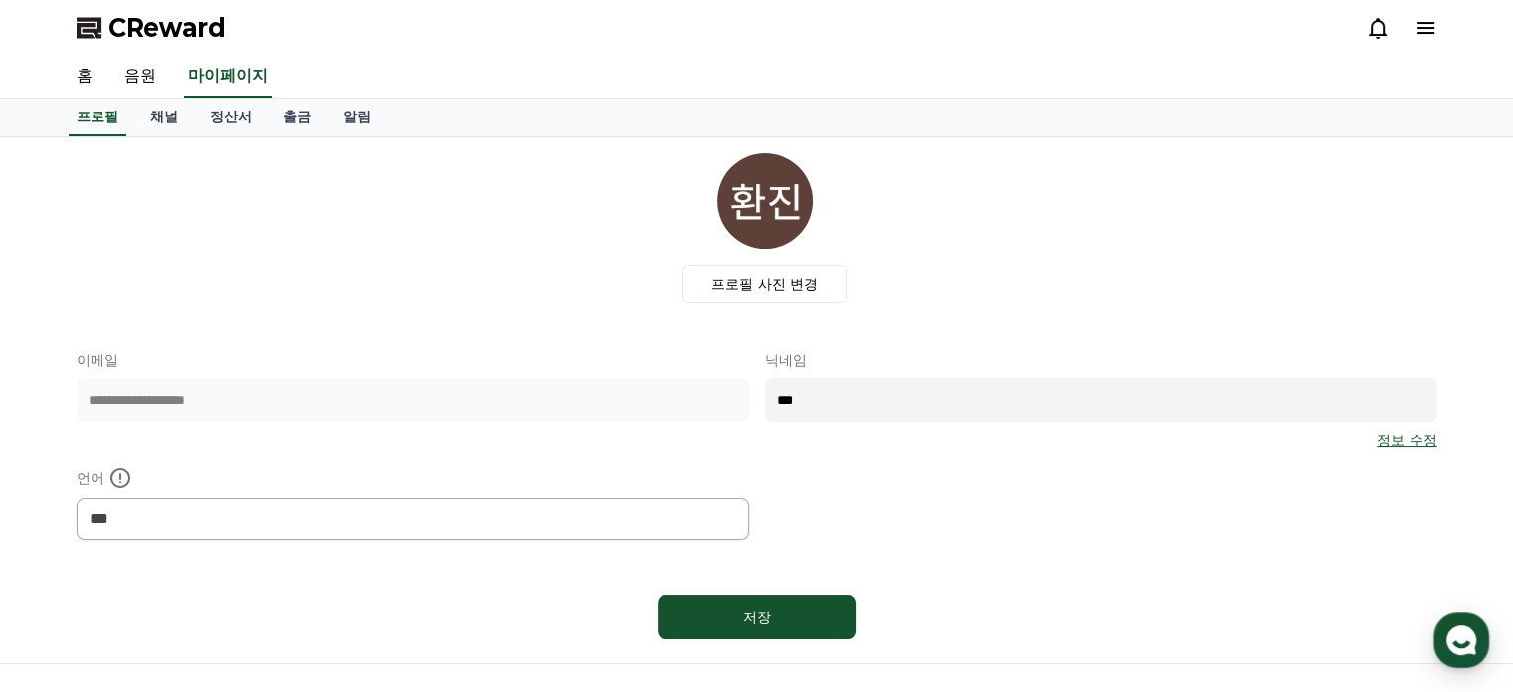
click at [1437, 28] on icon at bounding box center [1426, 28] width 24 height 24
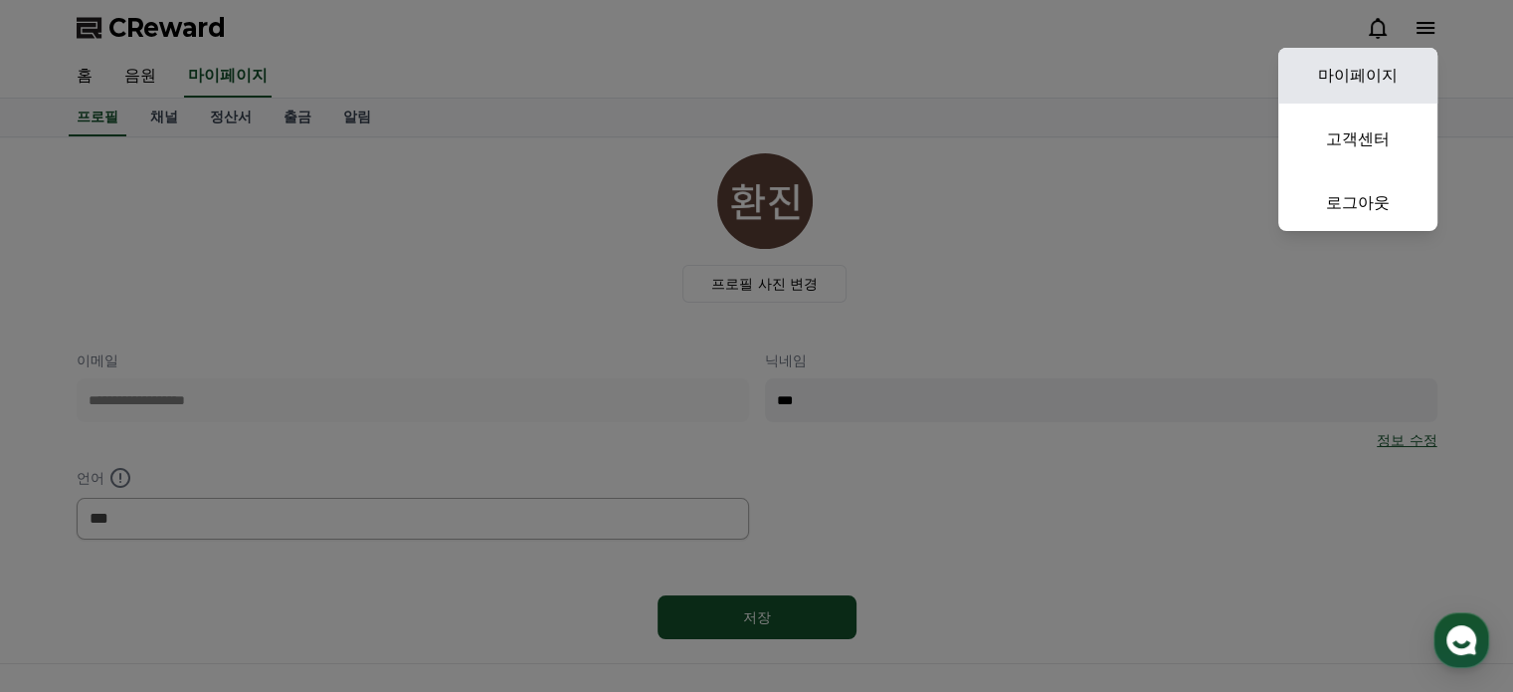
click at [1381, 76] on link "마이페이지" at bounding box center [1358, 76] width 159 height 56
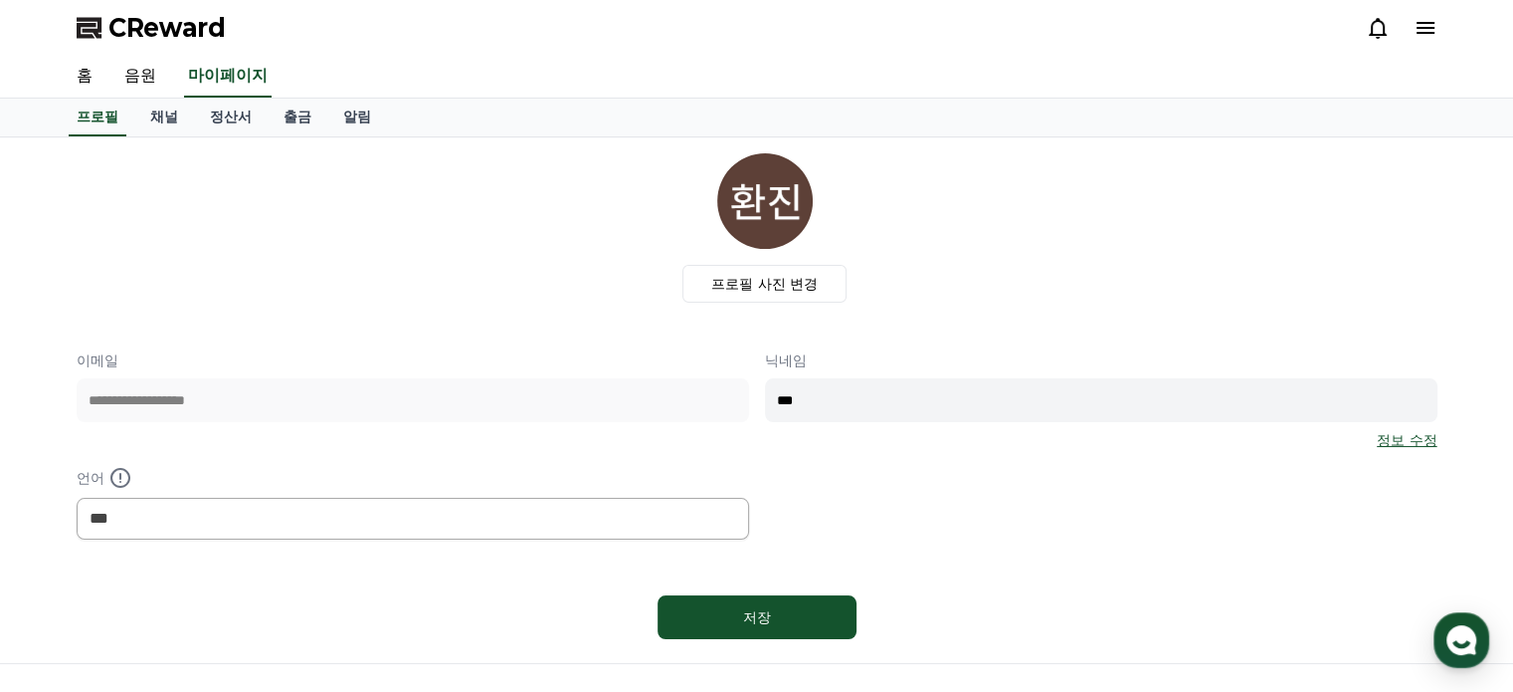
scroll to position [216, 0]
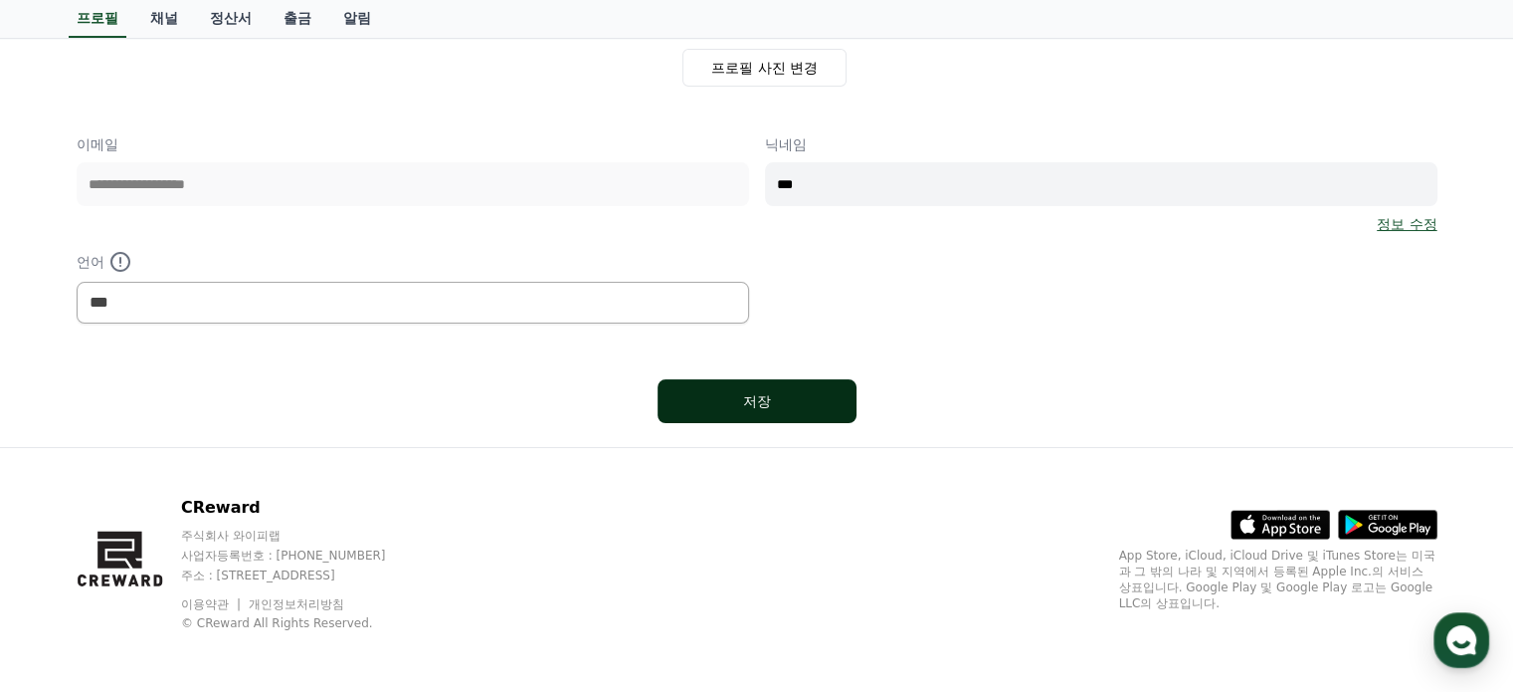
click at [740, 387] on button "저장" at bounding box center [757, 401] width 199 height 44
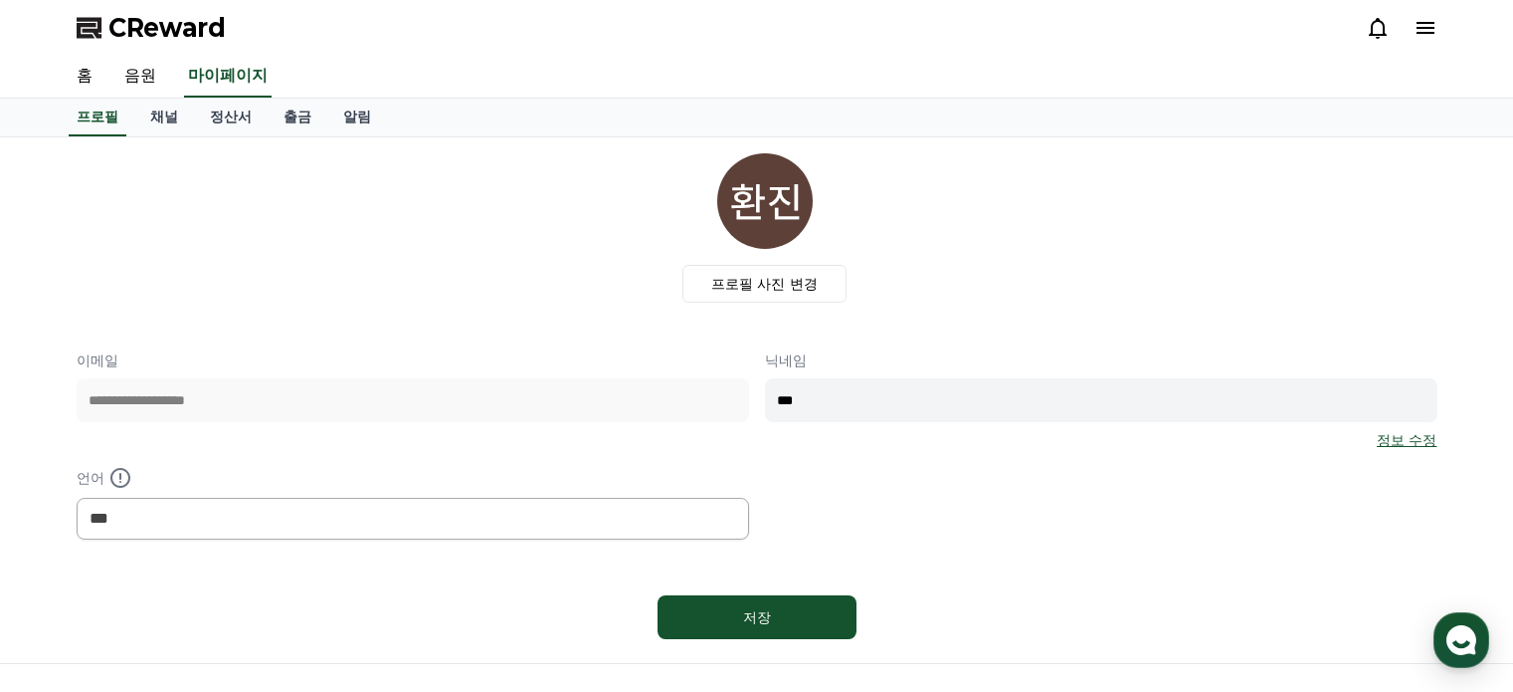
select select "**********"
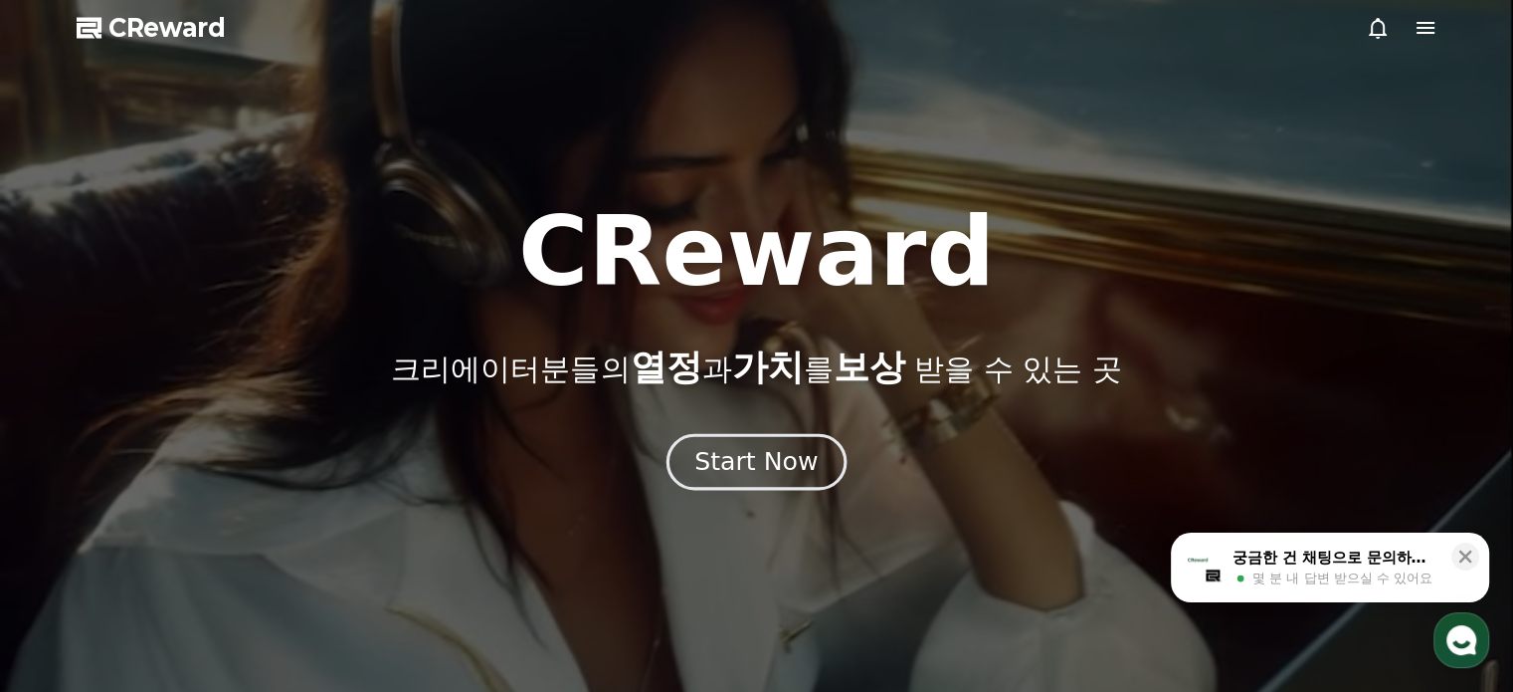
click at [722, 466] on div "Start Now" at bounding box center [756, 462] width 123 height 34
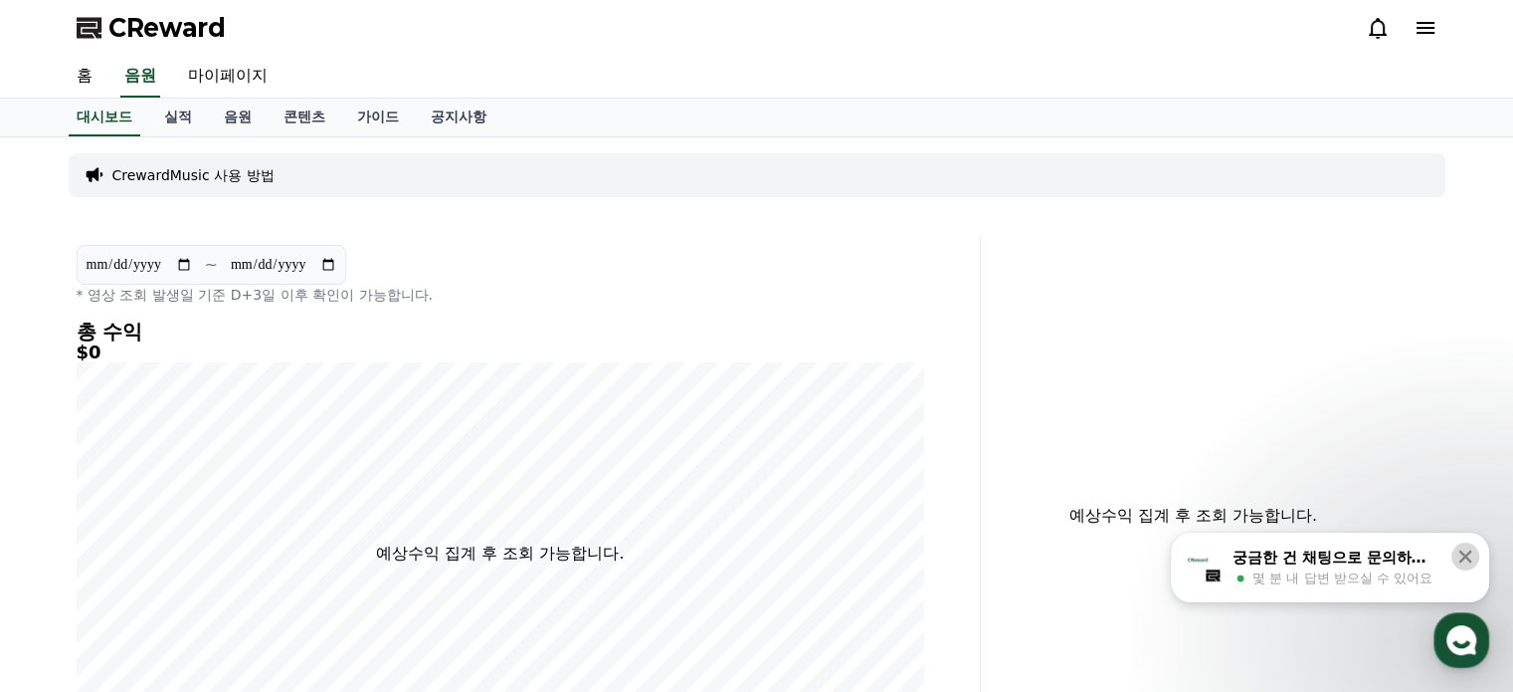
click at [1472, 559] on icon at bounding box center [1466, 556] width 20 height 20
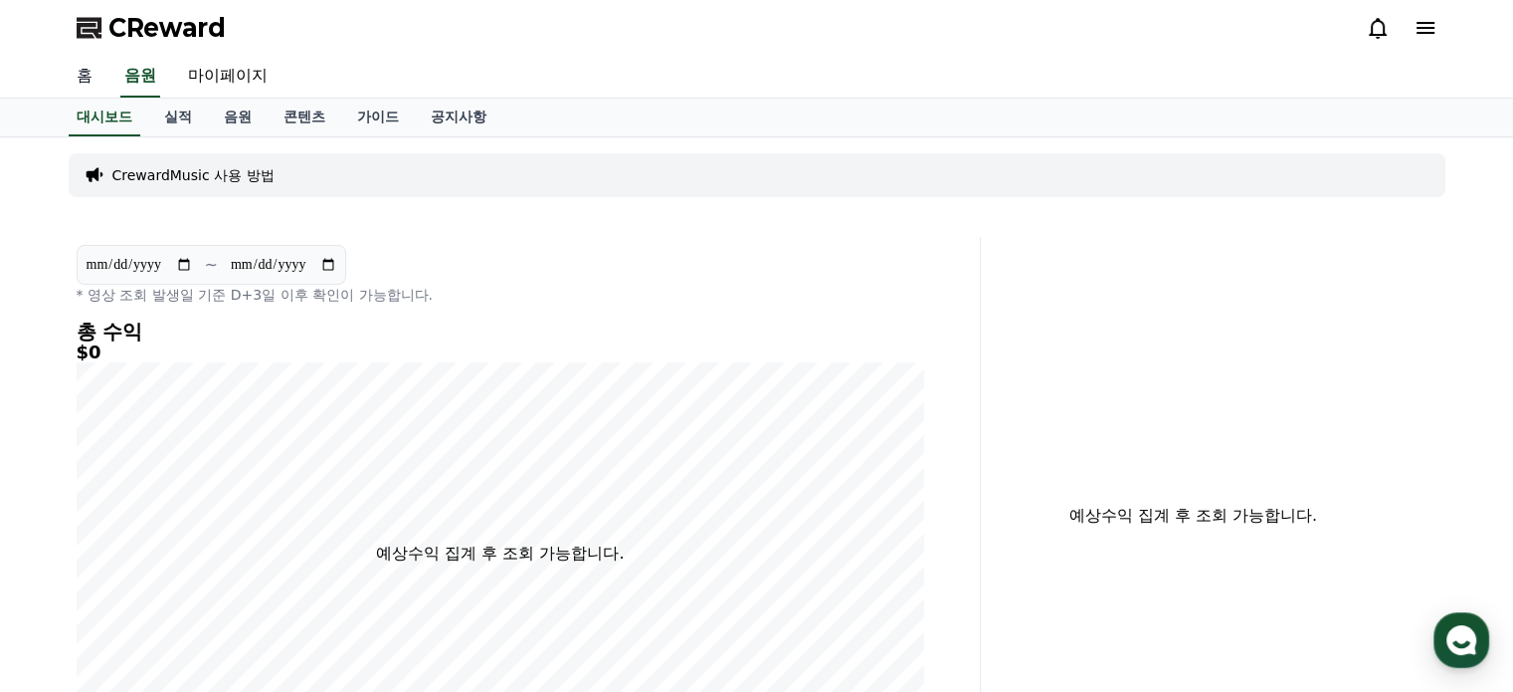
click at [84, 77] on link "홈" at bounding box center [85, 77] width 48 height 42
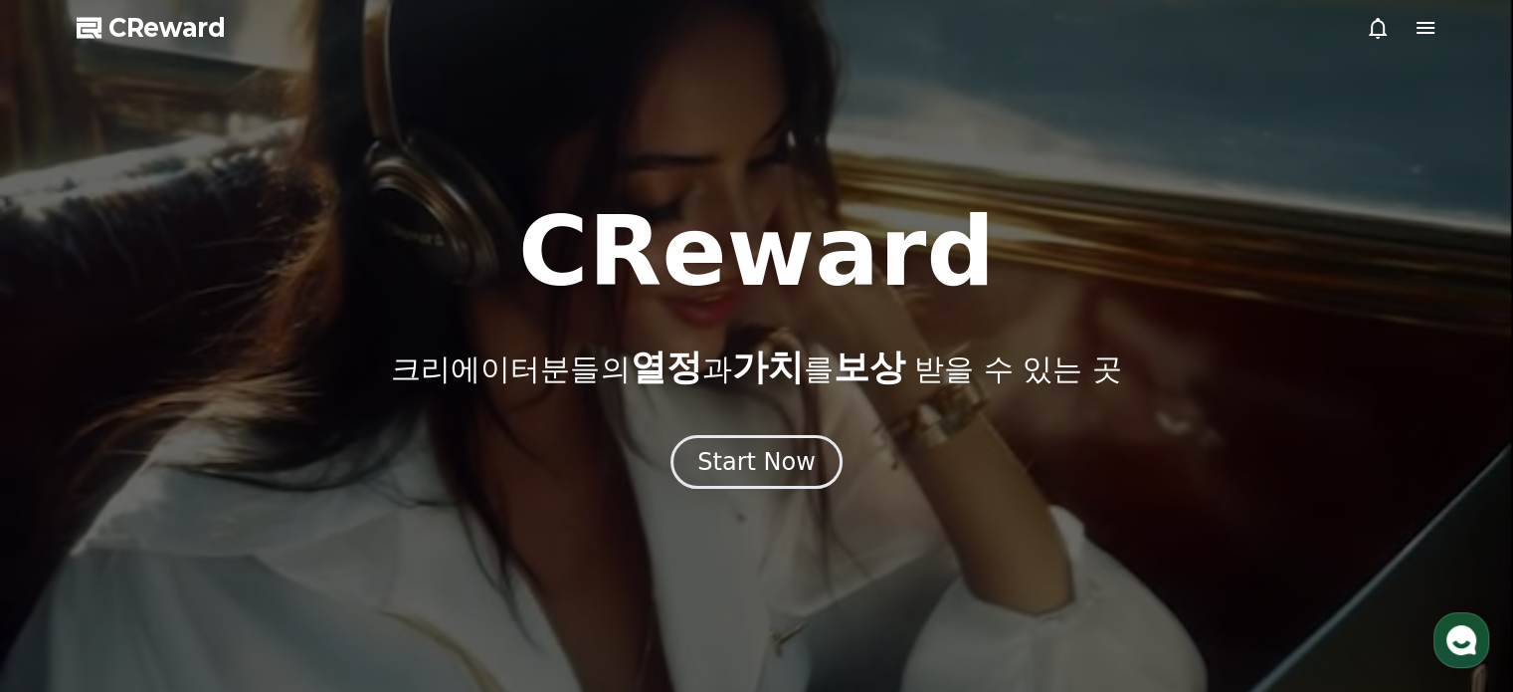
click at [191, 18] on span "CReward" at bounding box center [166, 28] width 117 height 32
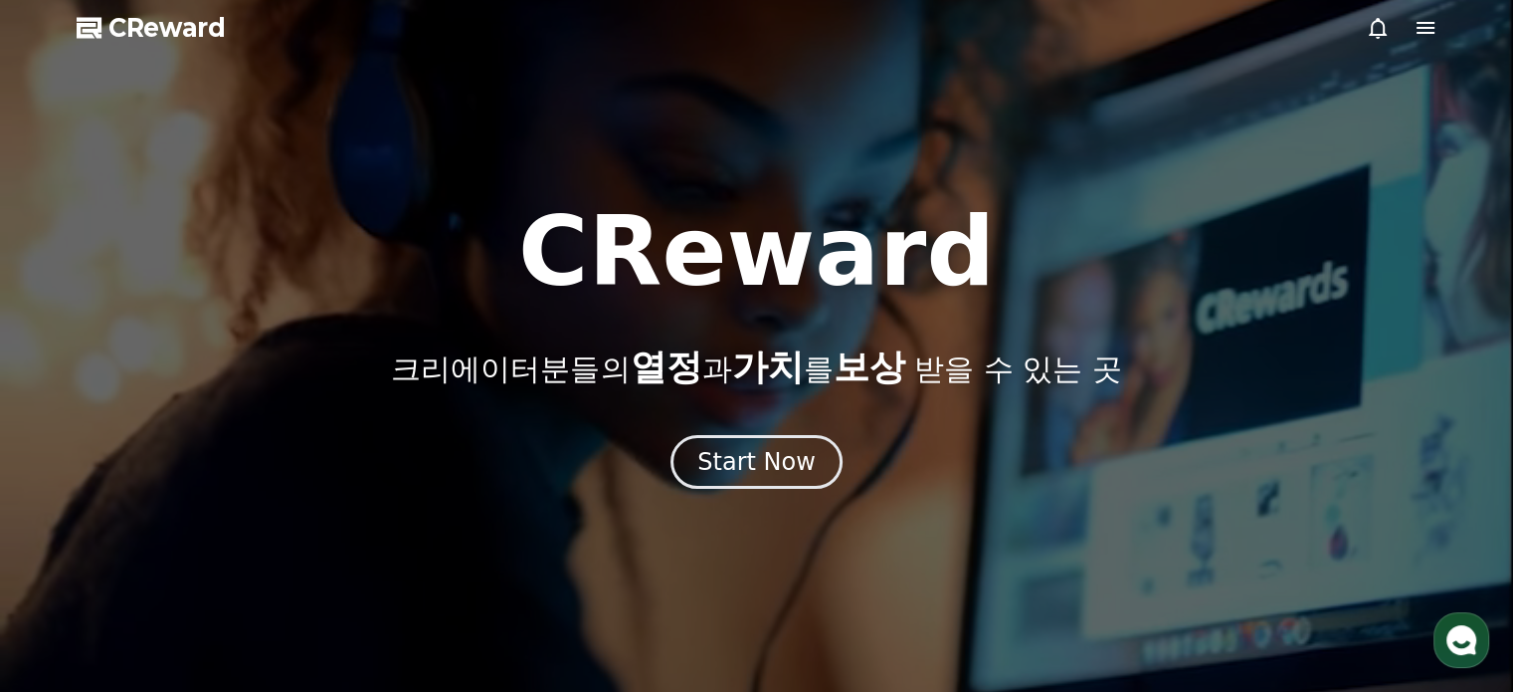
click at [783, 487] on button "Start Now" at bounding box center [757, 462] width 172 height 54
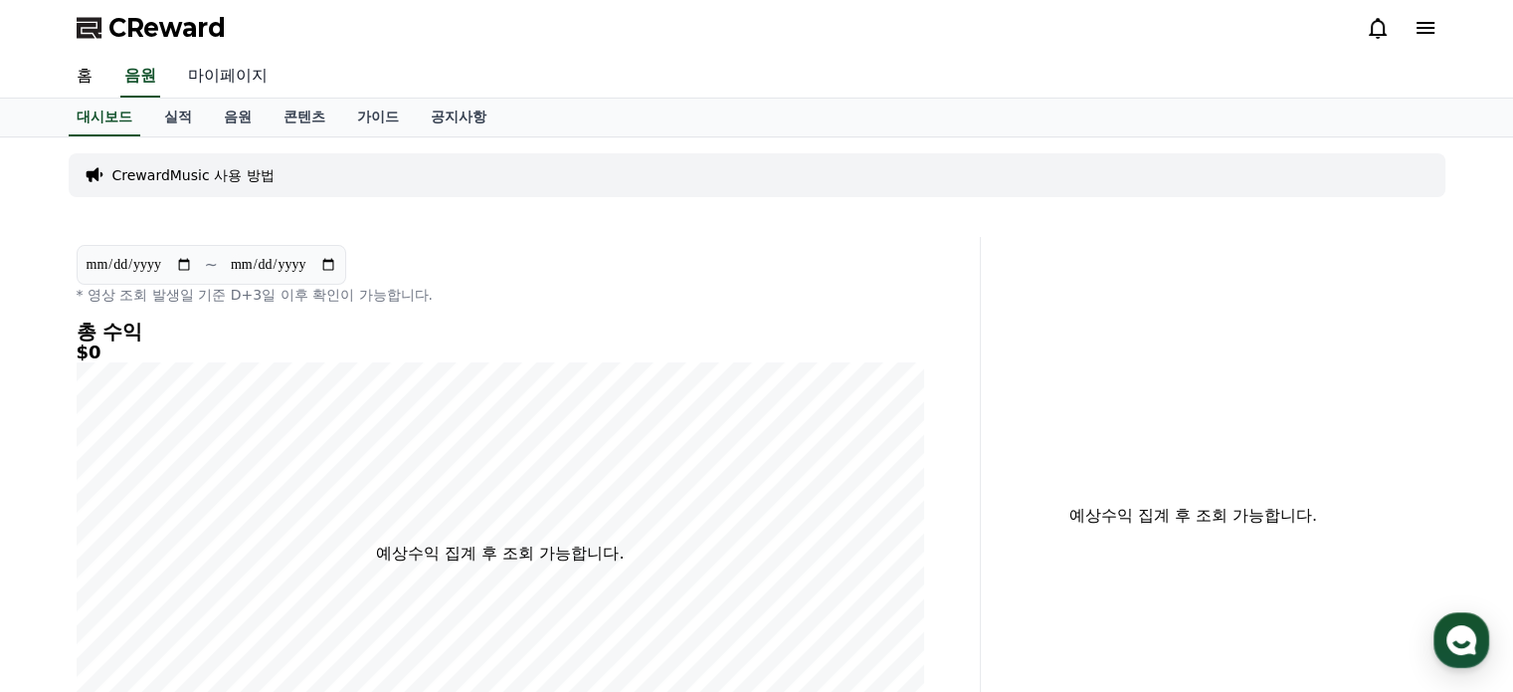
click at [236, 76] on link "마이페이지" at bounding box center [227, 77] width 111 height 42
select select "**********"
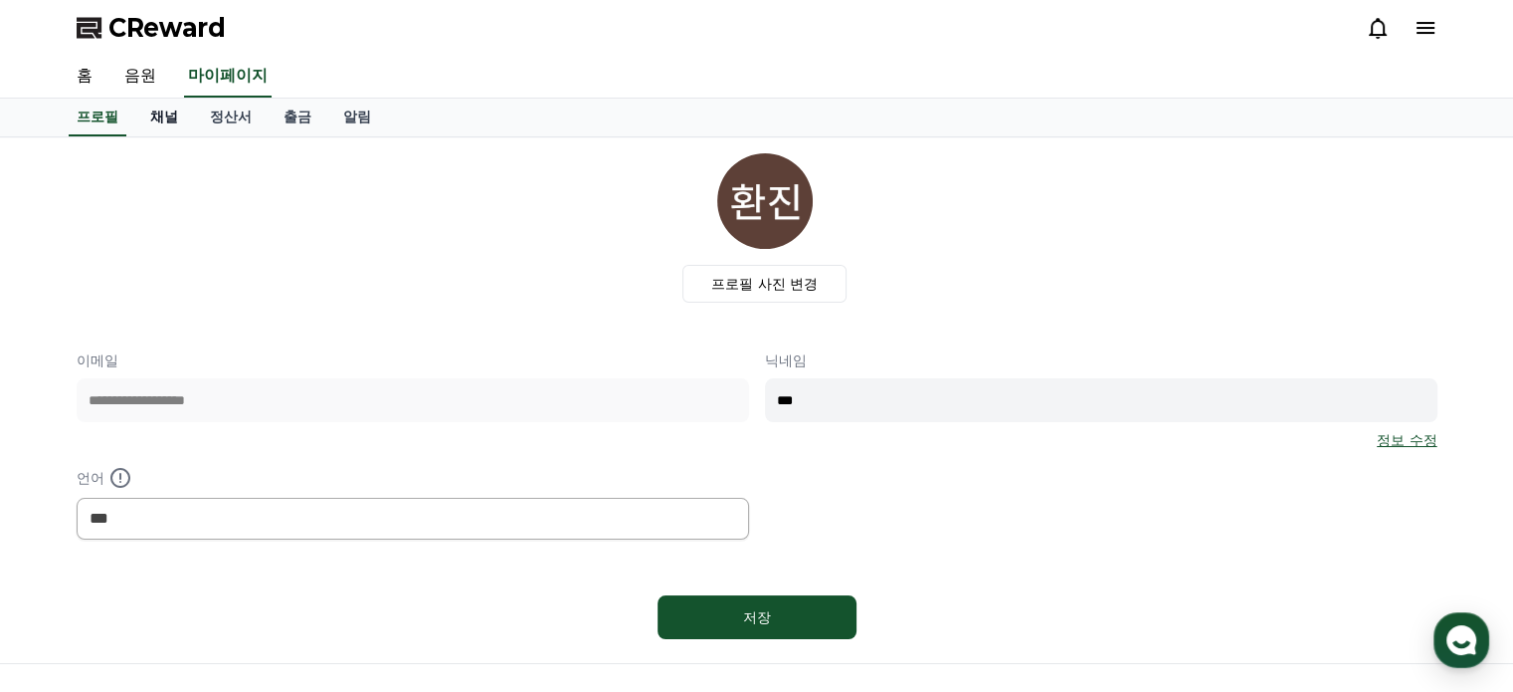
click at [152, 115] on link "채널" at bounding box center [164, 118] width 60 height 38
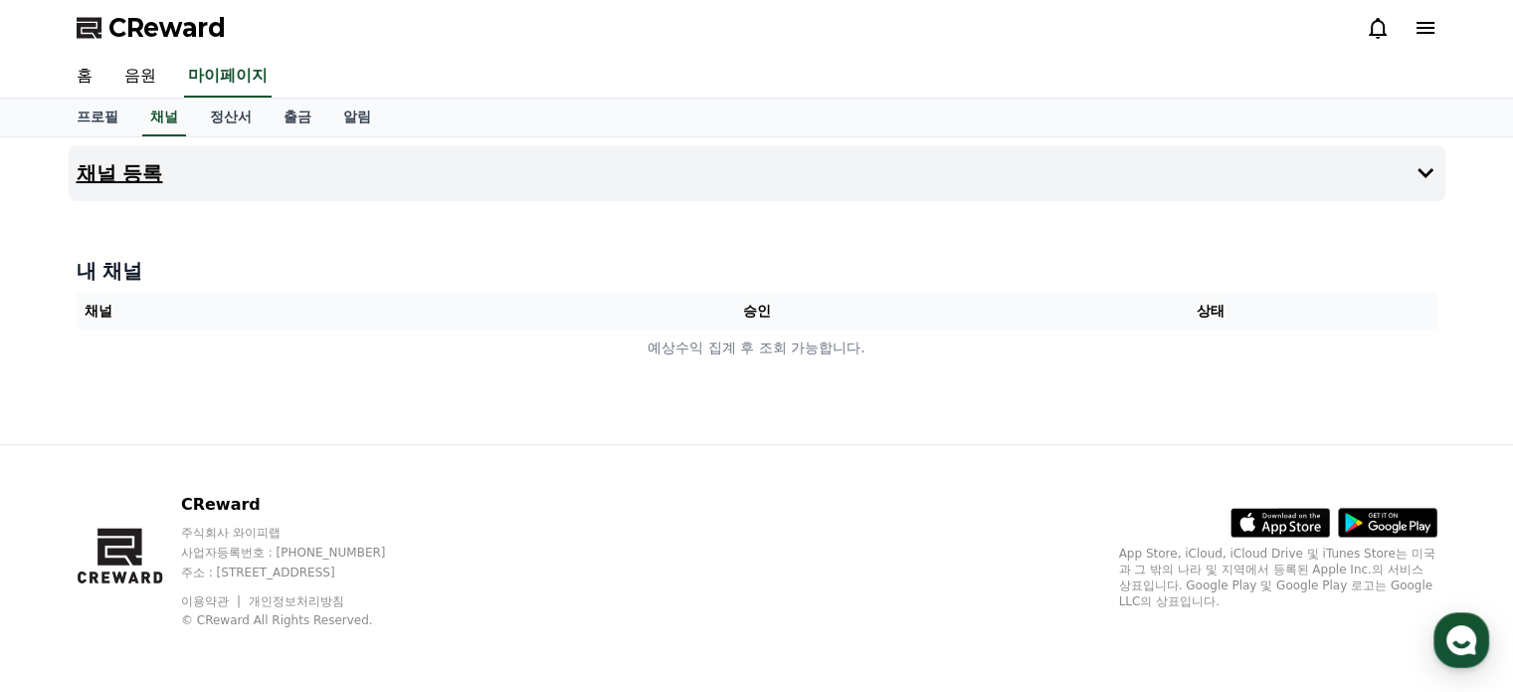
click at [127, 162] on h4 "채널 등록" at bounding box center [120, 173] width 87 height 22
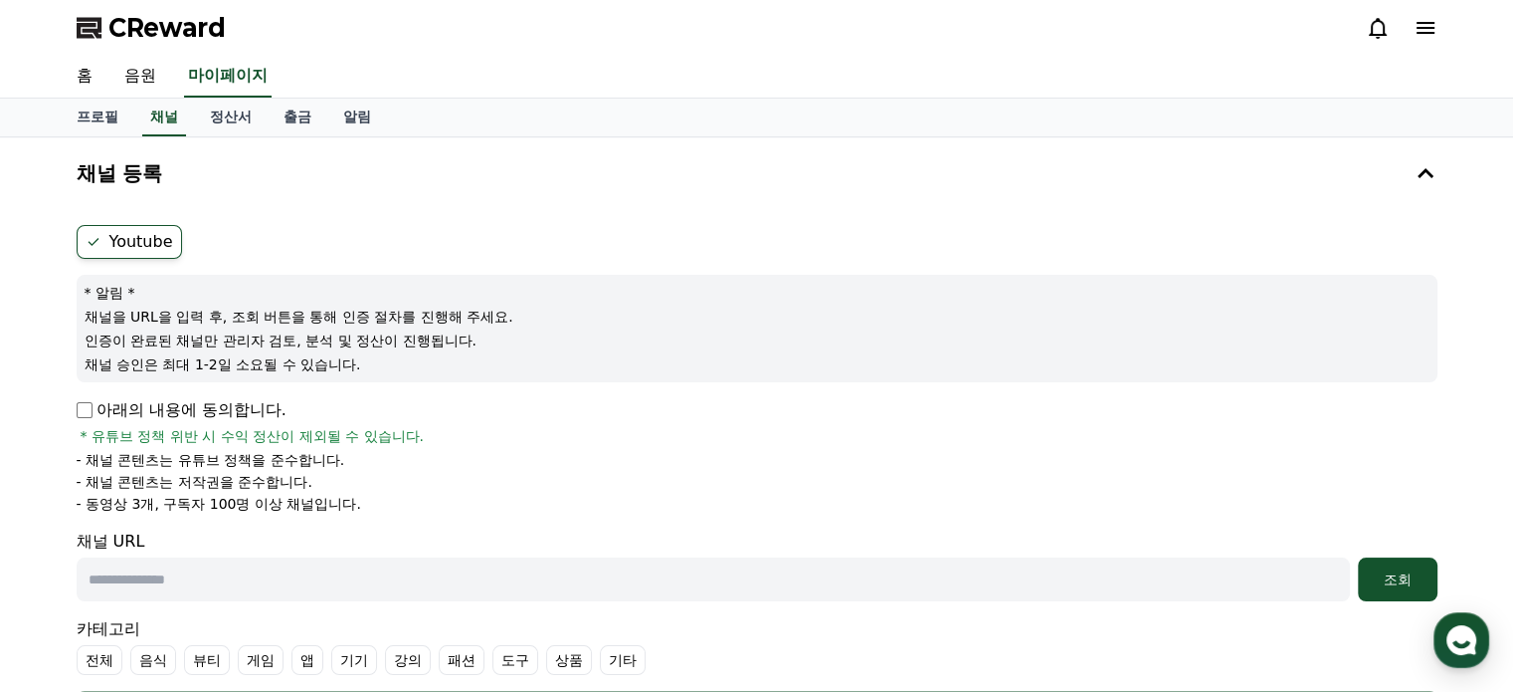
click at [147, 240] on label "Youtube" at bounding box center [129, 242] width 105 height 34
click at [96, 407] on p "아래의 내용에 동의합니다." at bounding box center [182, 410] width 210 height 24
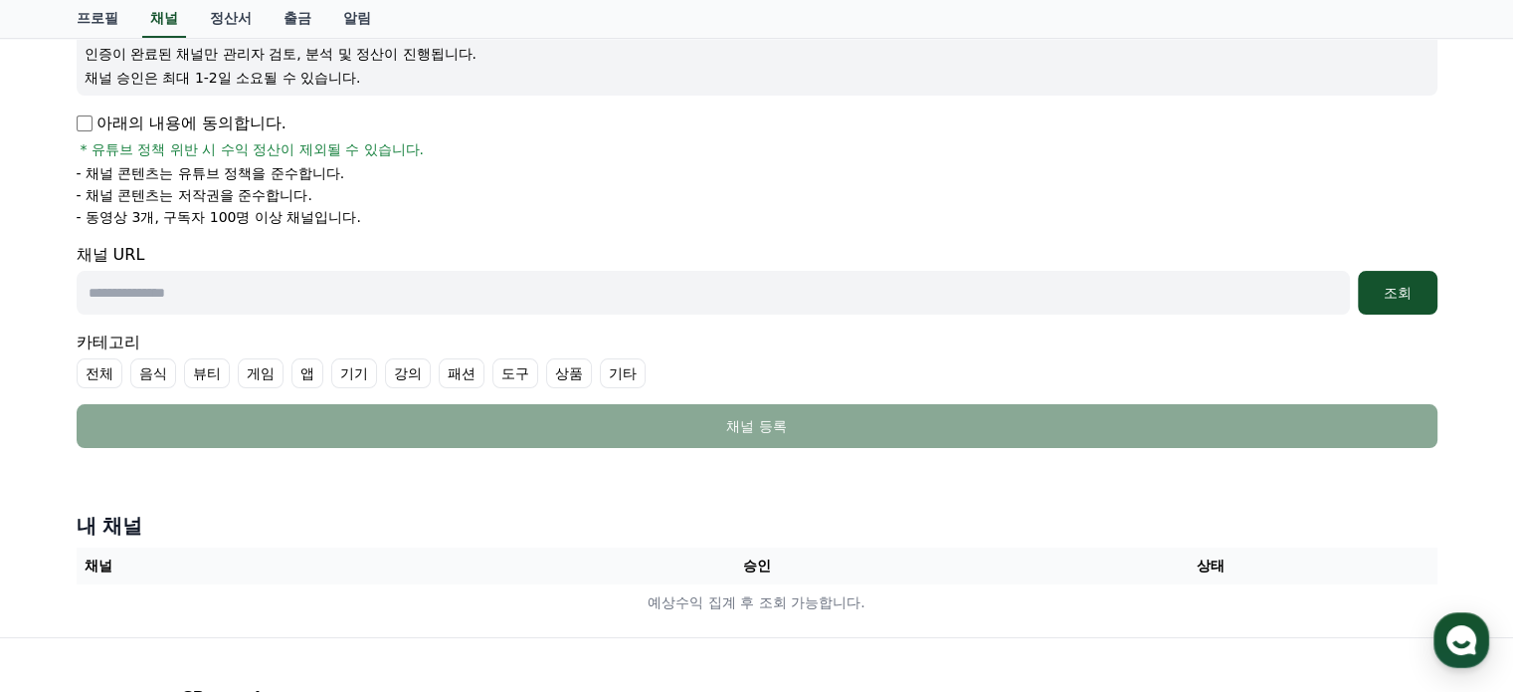
scroll to position [299, 0]
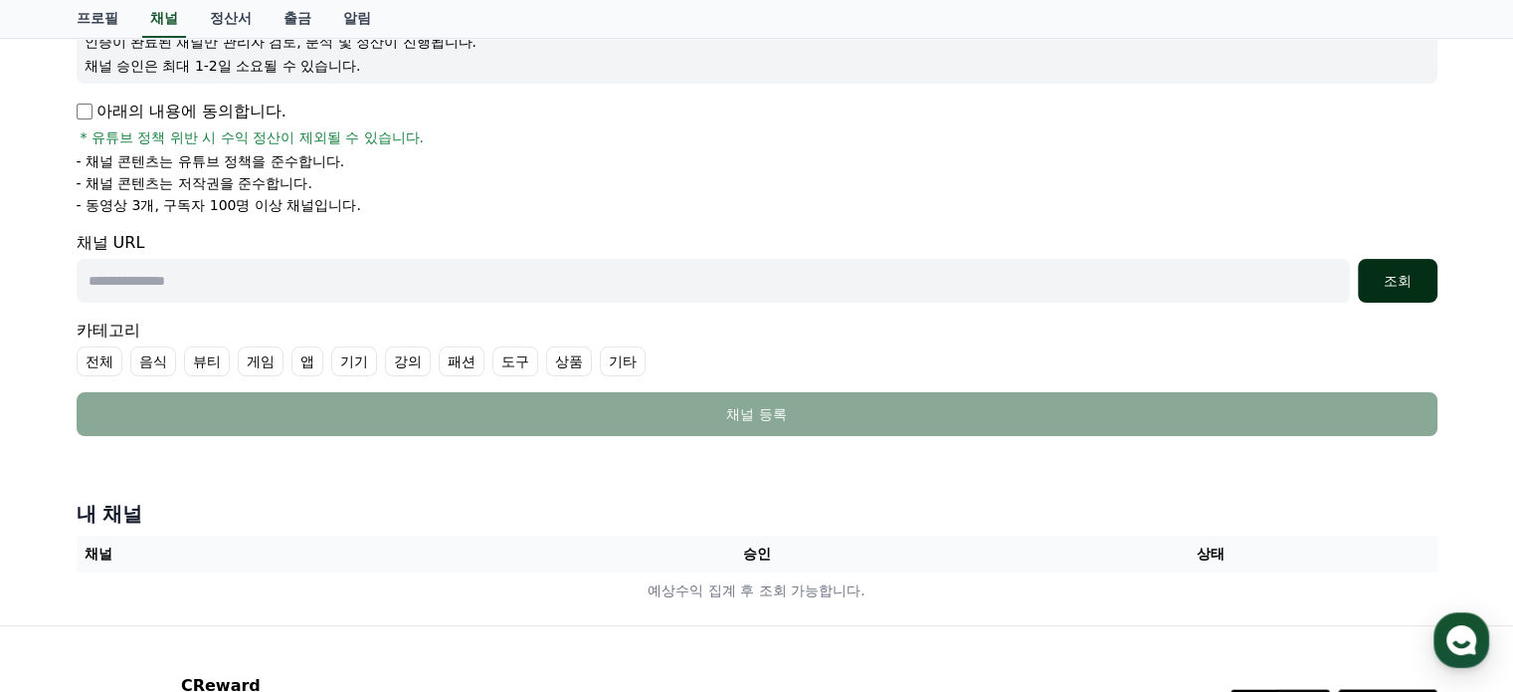
click at [1409, 284] on div "조회" at bounding box center [1398, 281] width 64 height 20
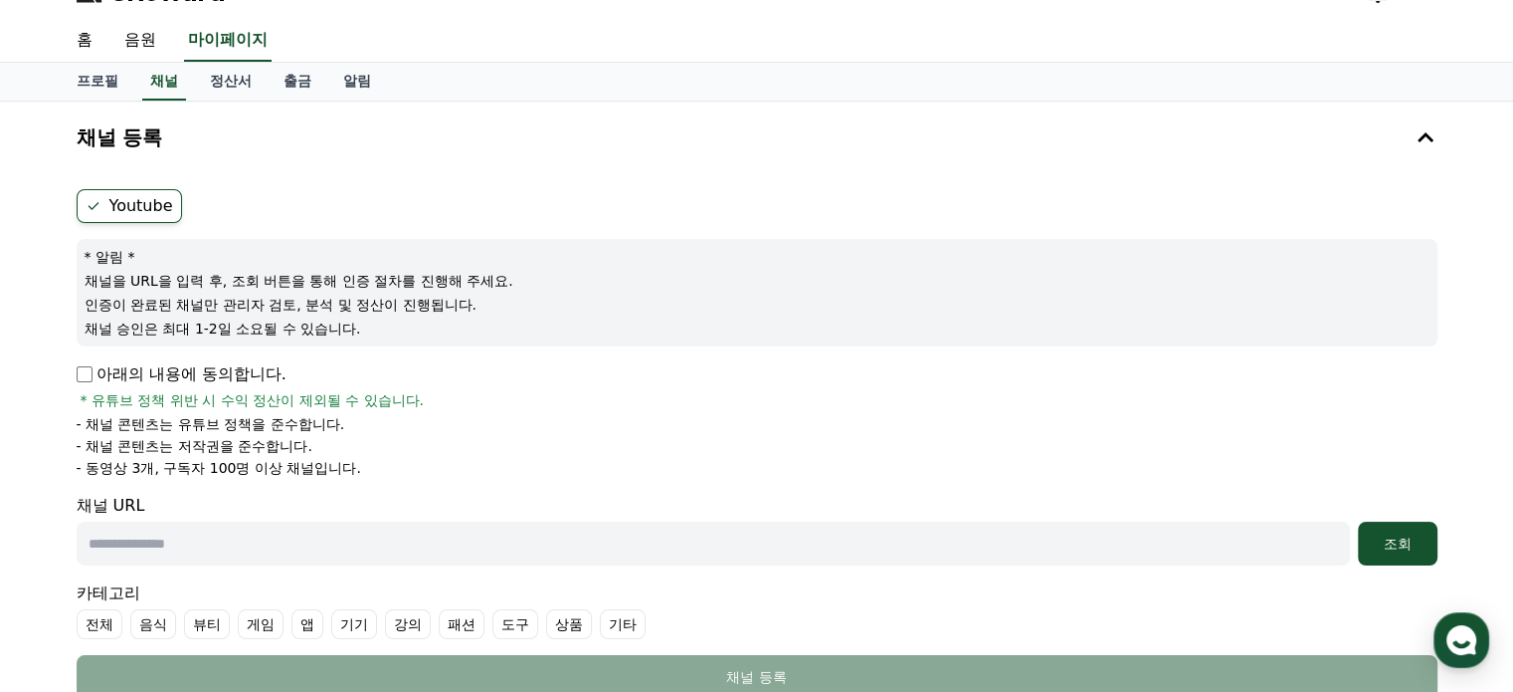
scroll to position [0, 0]
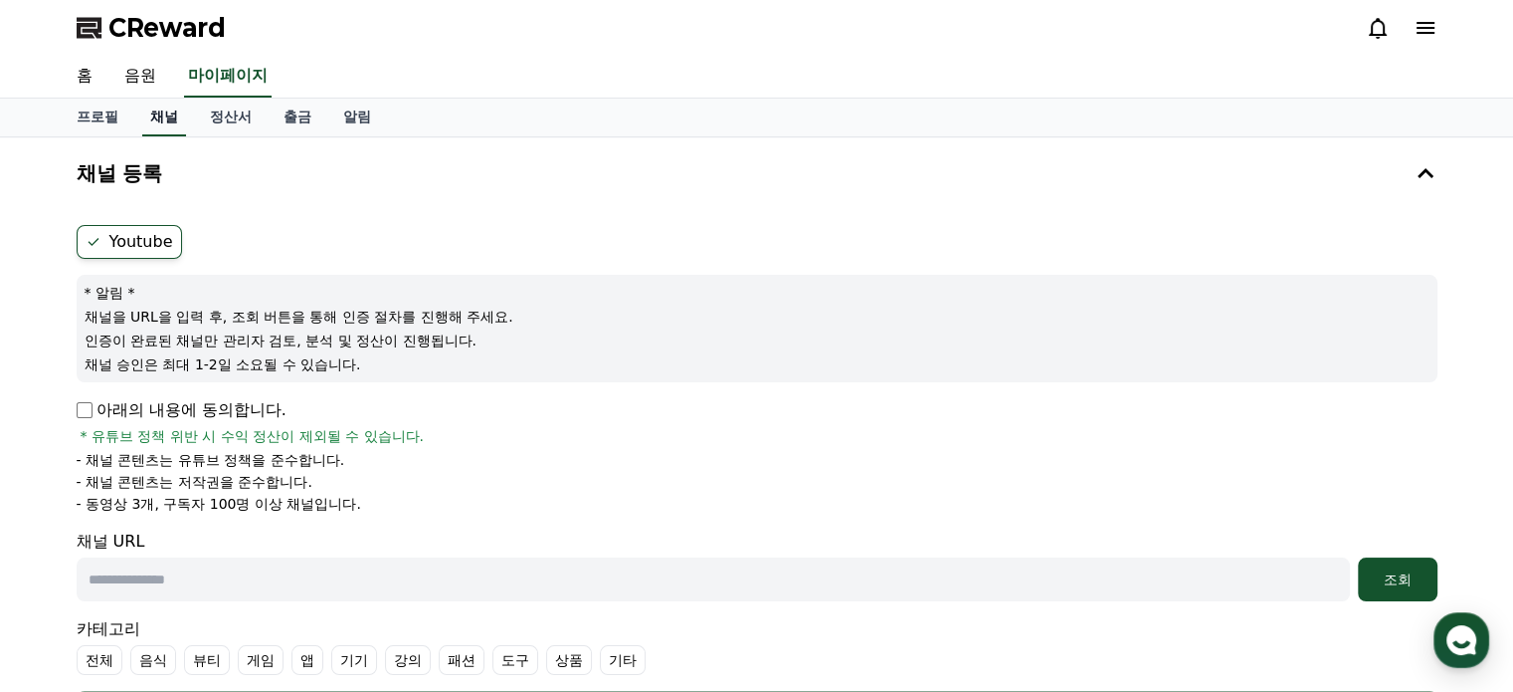
click at [168, 121] on link "채널" at bounding box center [164, 118] width 44 height 38
click at [131, 249] on label "Youtube" at bounding box center [129, 242] width 105 height 34
click at [106, 405] on p "아래의 내용에 동의합니다." at bounding box center [182, 410] width 210 height 24
click at [85, 417] on p "아래의 내용에 동의합니다." at bounding box center [182, 410] width 210 height 24
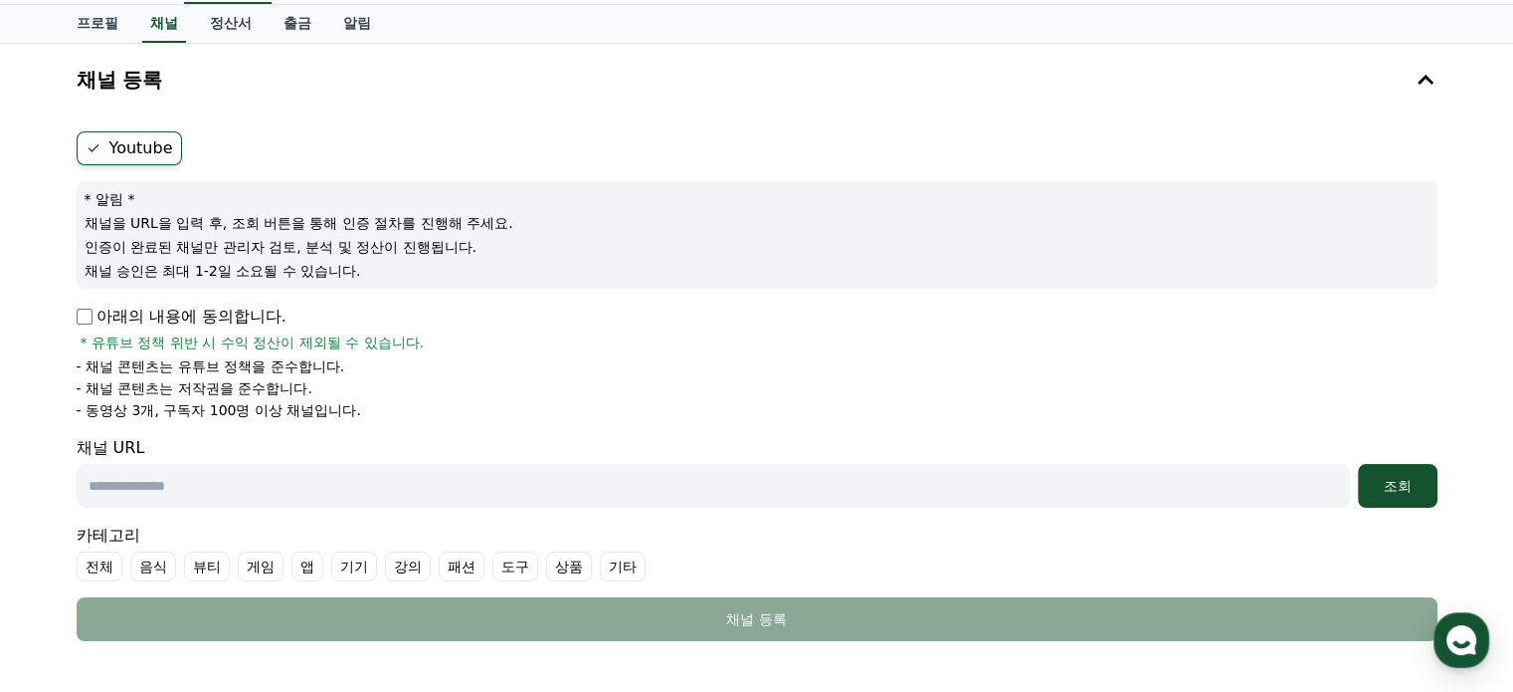
scroll to position [199, 0]
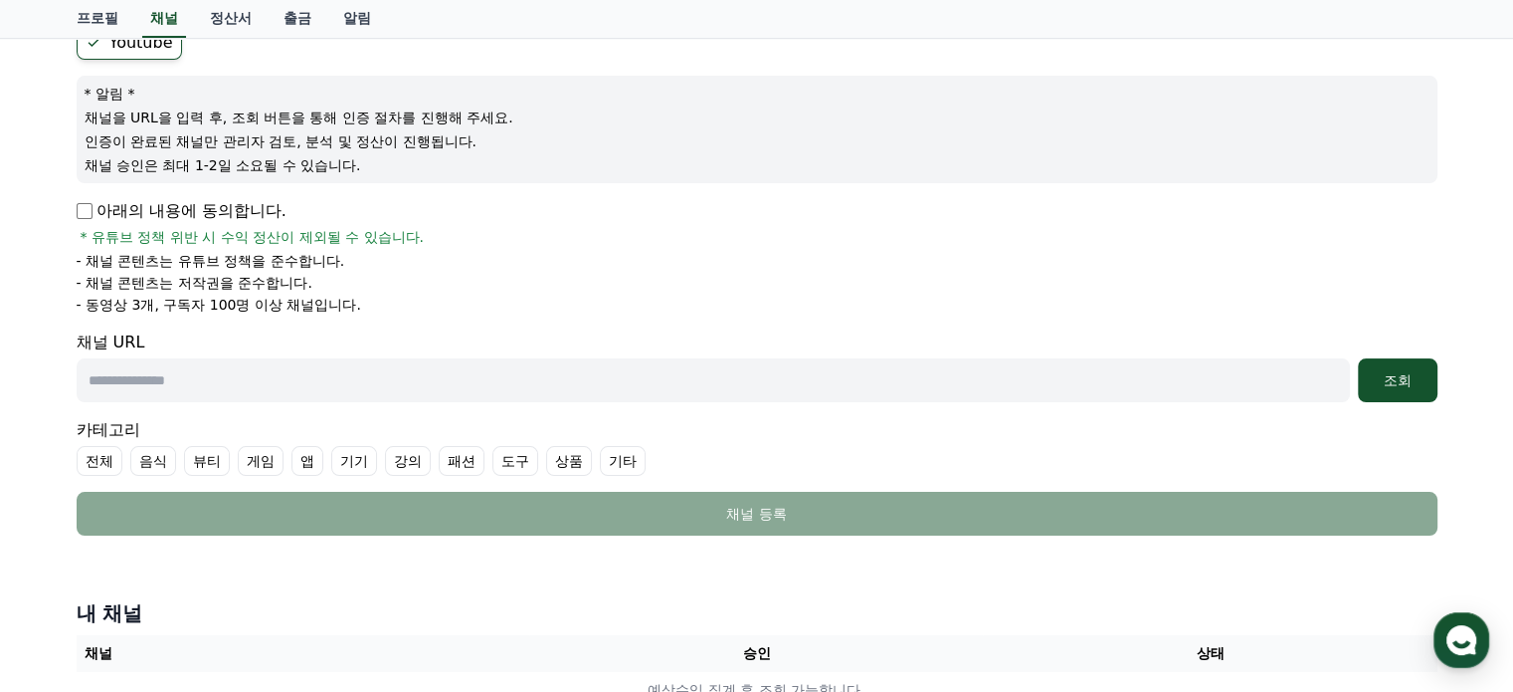
click at [335, 388] on input "text" at bounding box center [714, 380] width 1274 height 44
paste input "**********"
type input "**********"
click at [1409, 384] on div "조회" at bounding box center [1398, 380] width 64 height 20
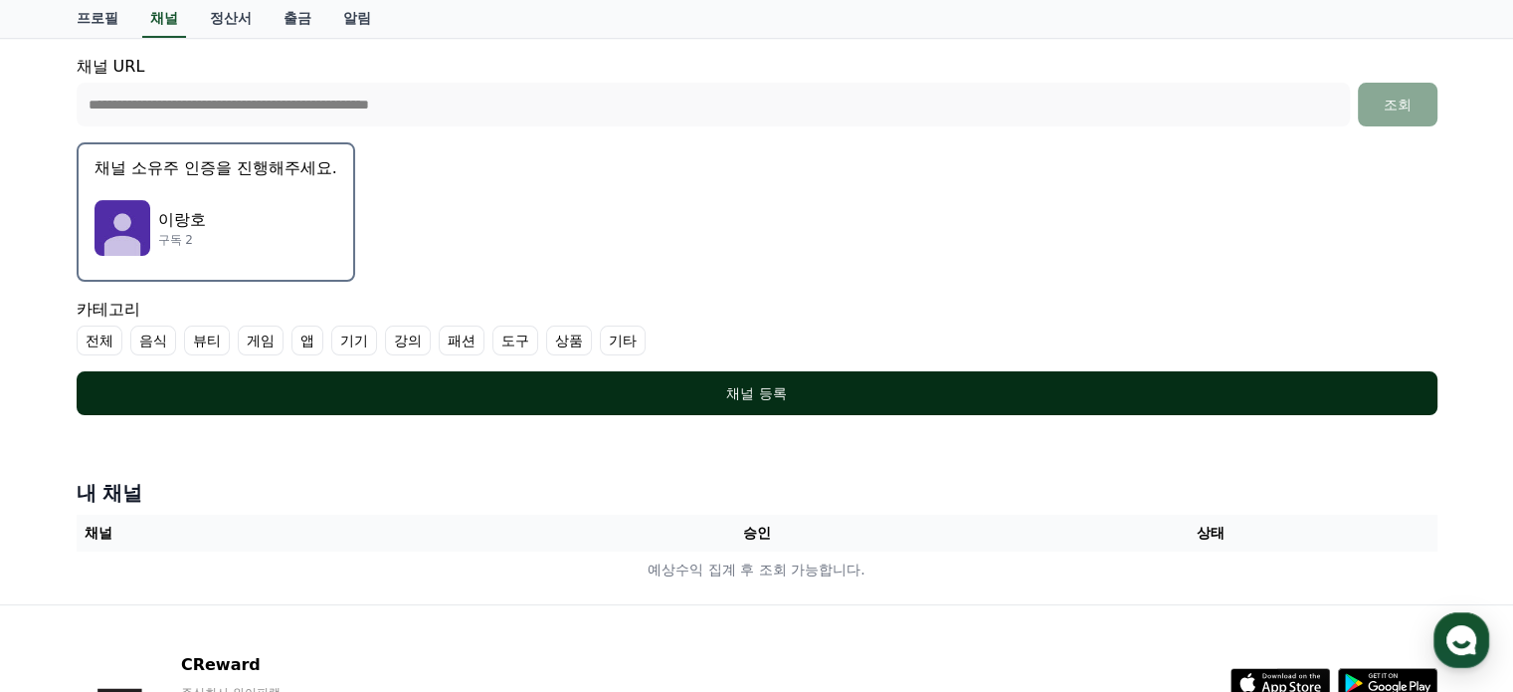
scroll to position [498, 0]
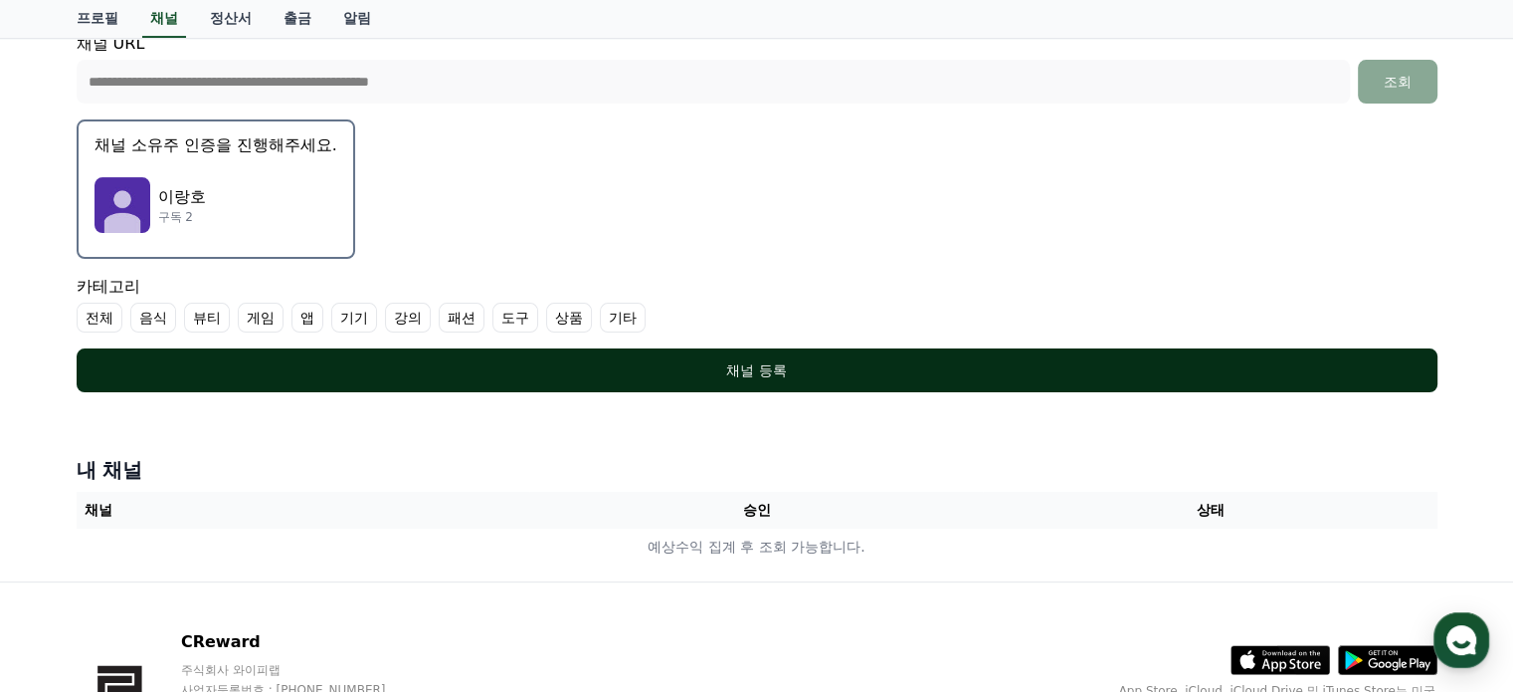
click at [780, 378] on button "채널 등록" at bounding box center [757, 370] width 1361 height 44
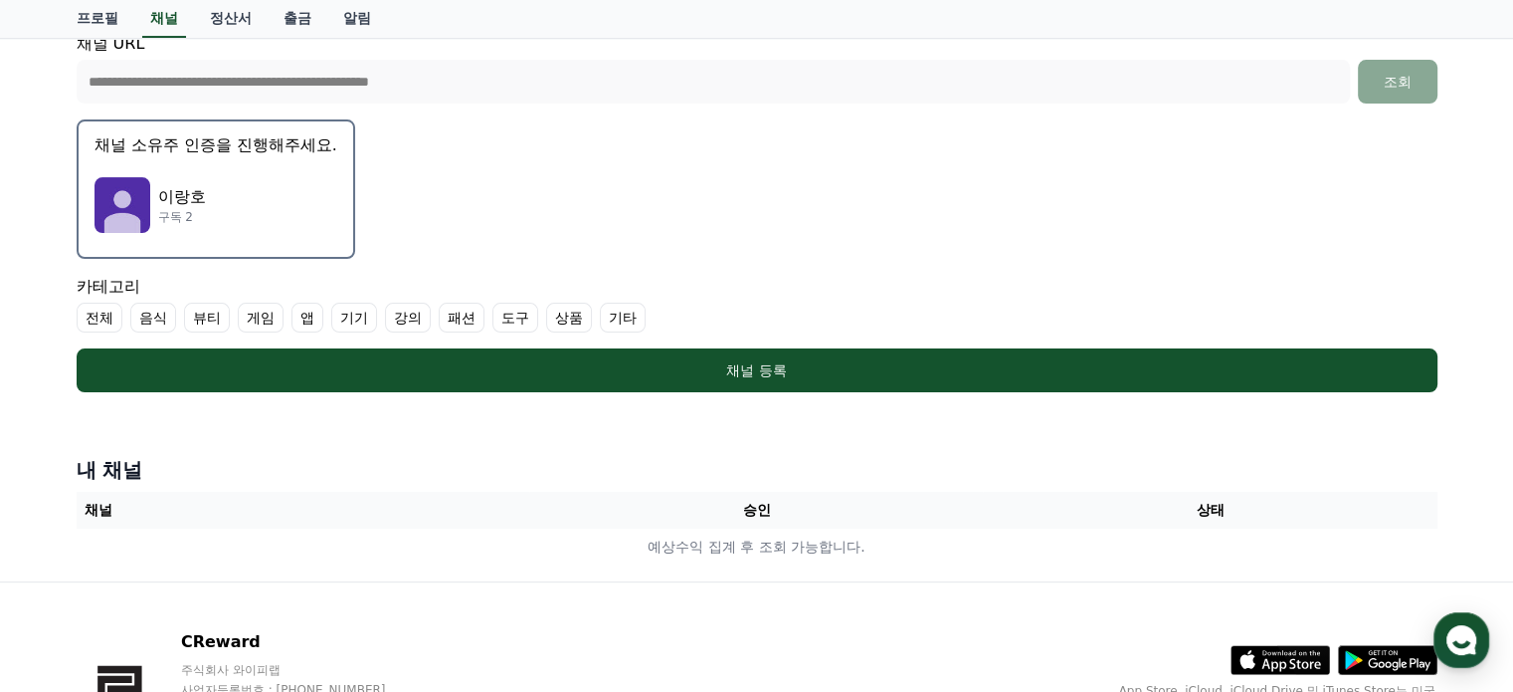
click at [92, 313] on label "전체" at bounding box center [100, 317] width 46 height 30
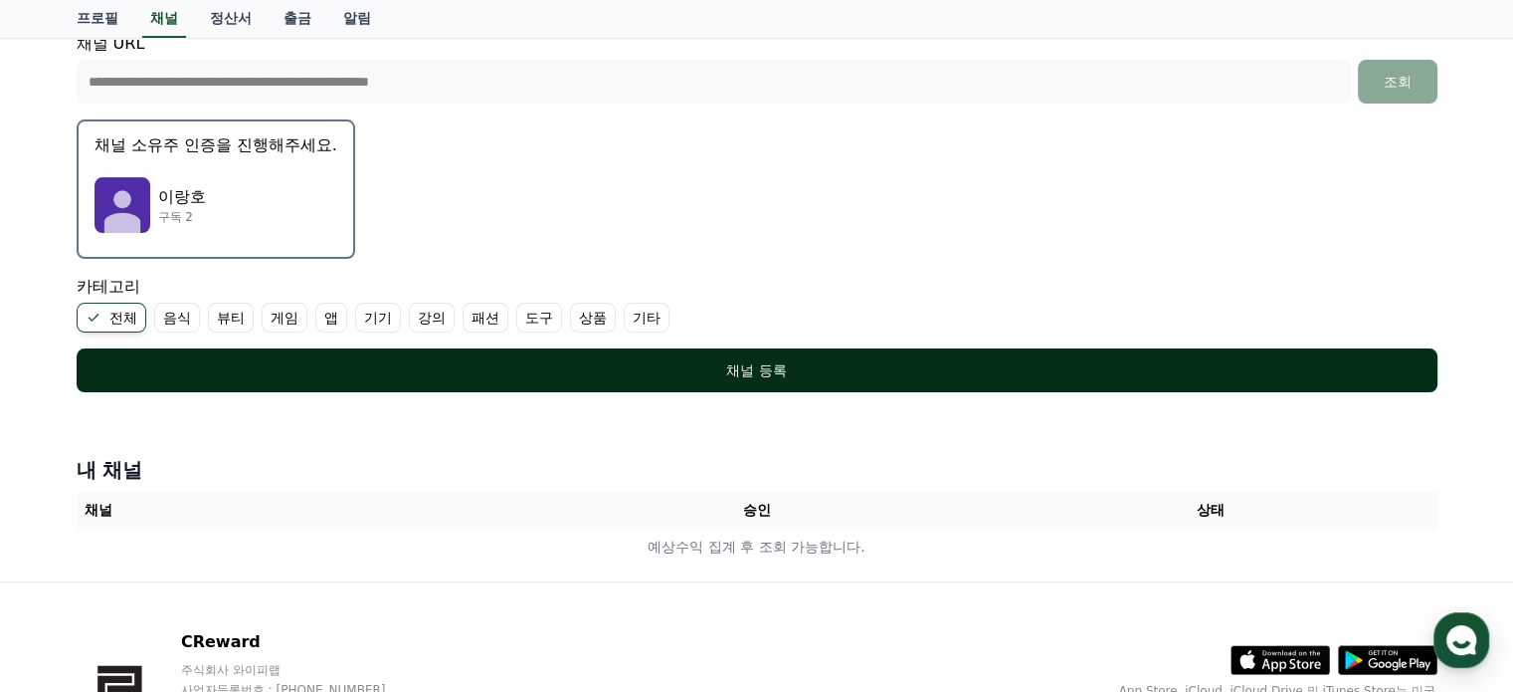
click at [761, 366] on div "채널 등록" at bounding box center [757, 370] width 1282 height 20
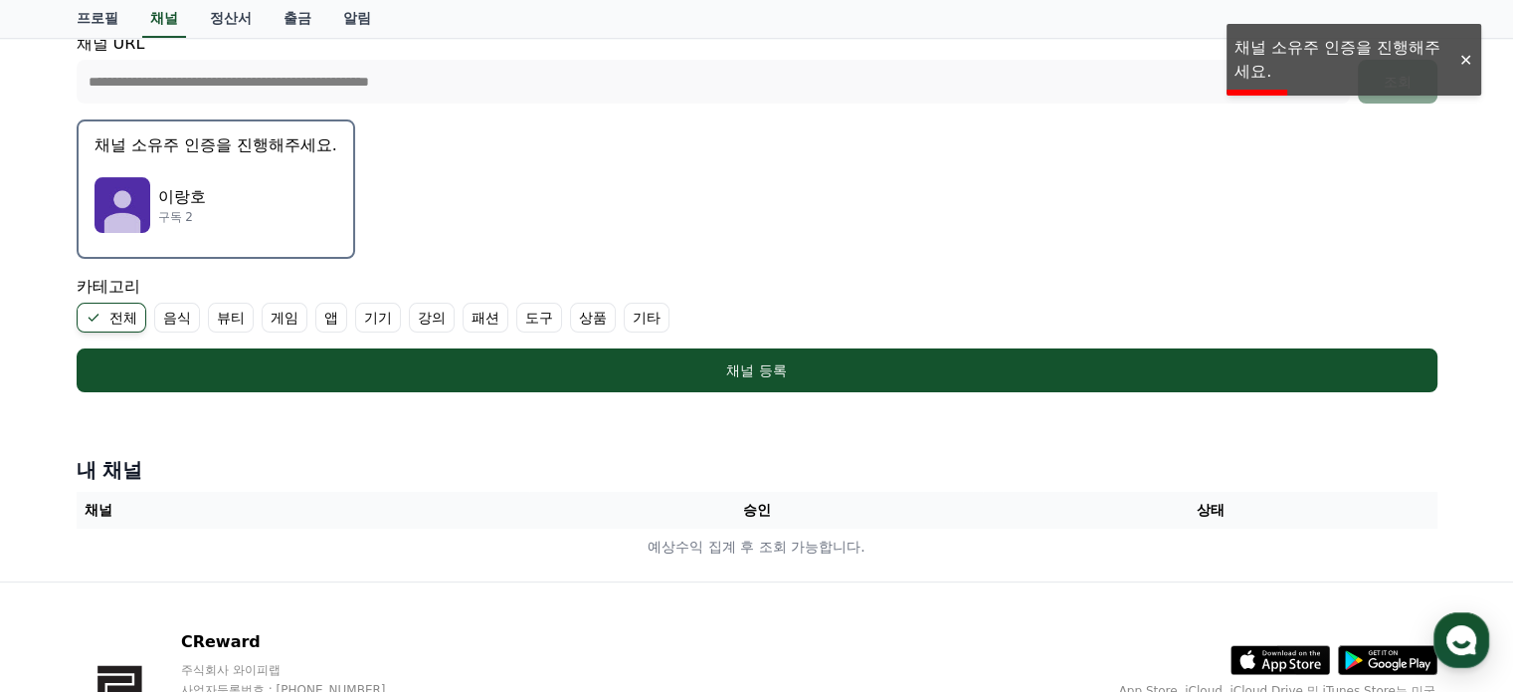
click at [195, 191] on p "이랑호" at bounding box center [182, 197] width 48 height 24
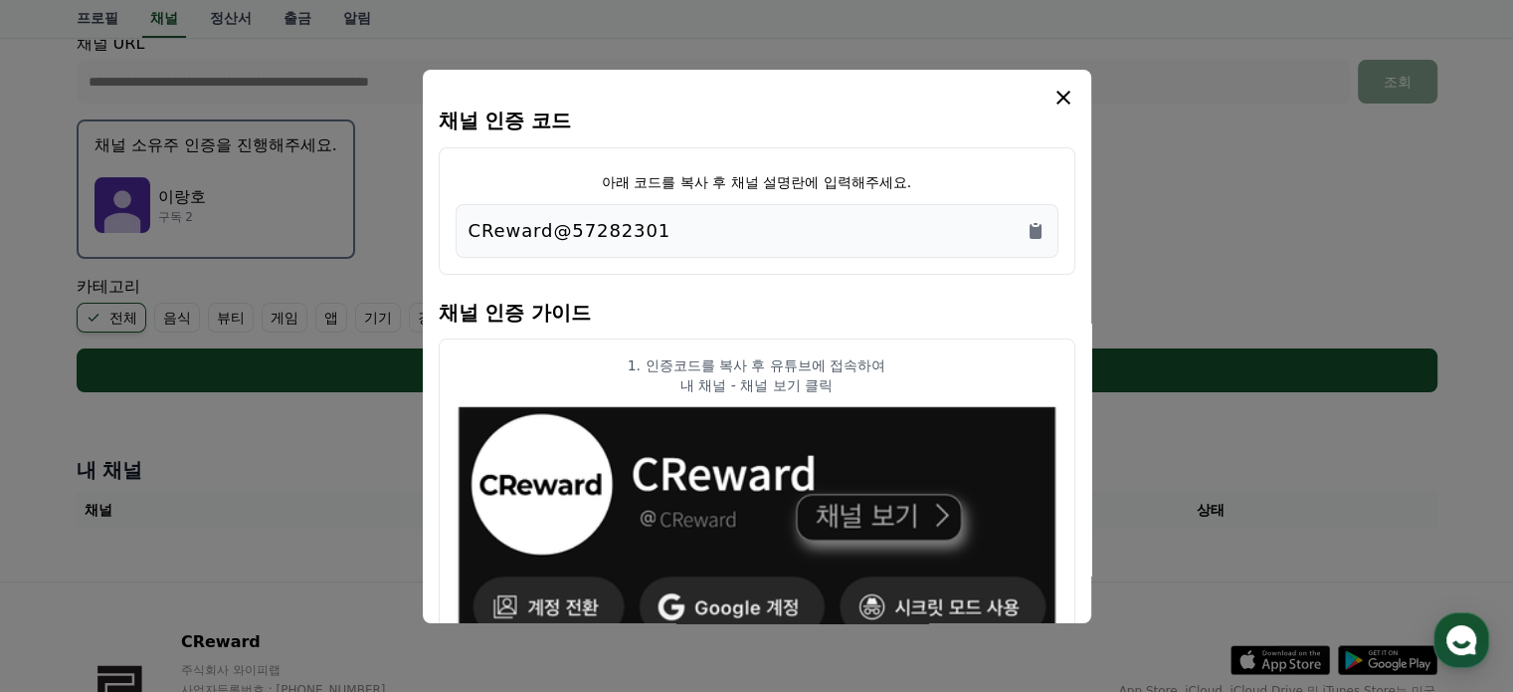
click at [707, 222] on div "CReward@57282301" at bounding box center [757, 231] width 577 height 28
click at [1037, 217] on div "CReward@57282301" at bounding box center [757, 231] width 577 height 28
click at [1036, 228] on icon "Copy to clipboard" at bounding box center [1036, 231] width 12 height 15
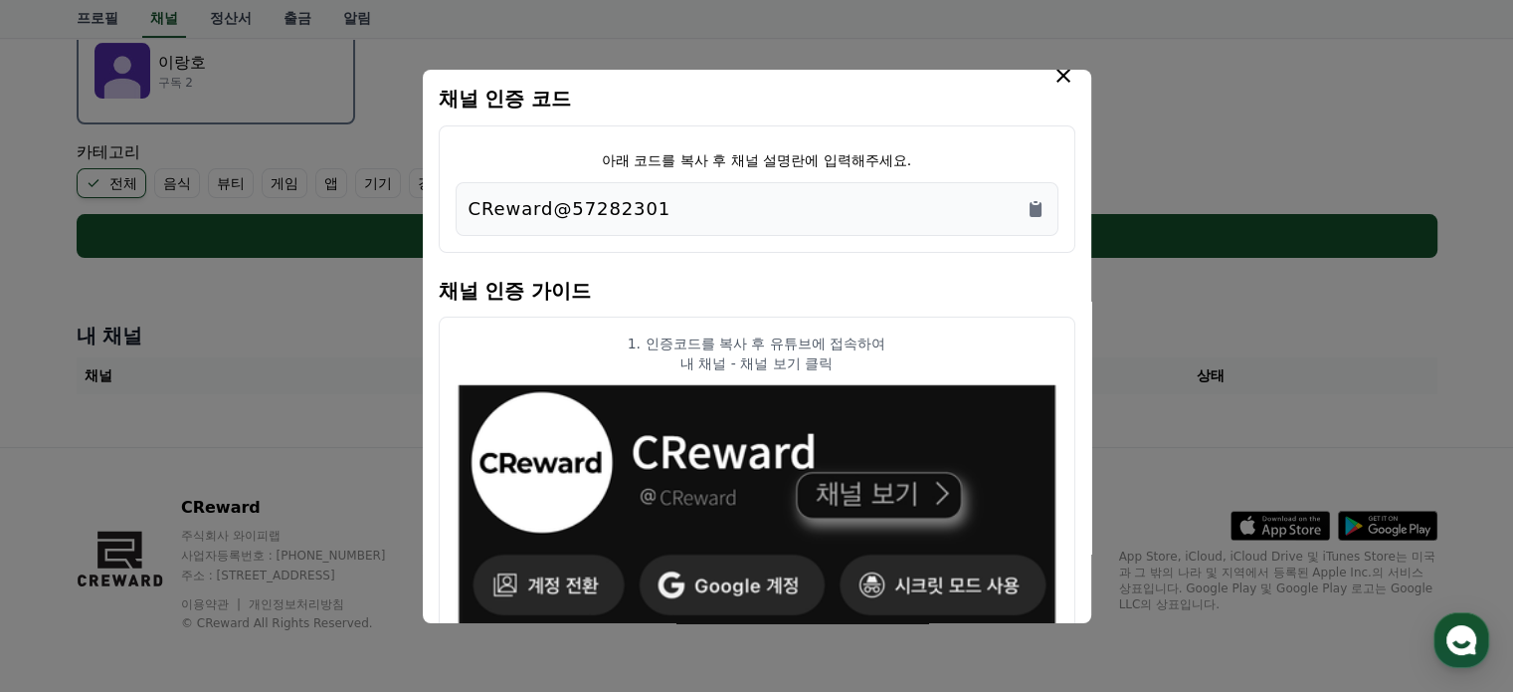
scroll to position [0, 0]
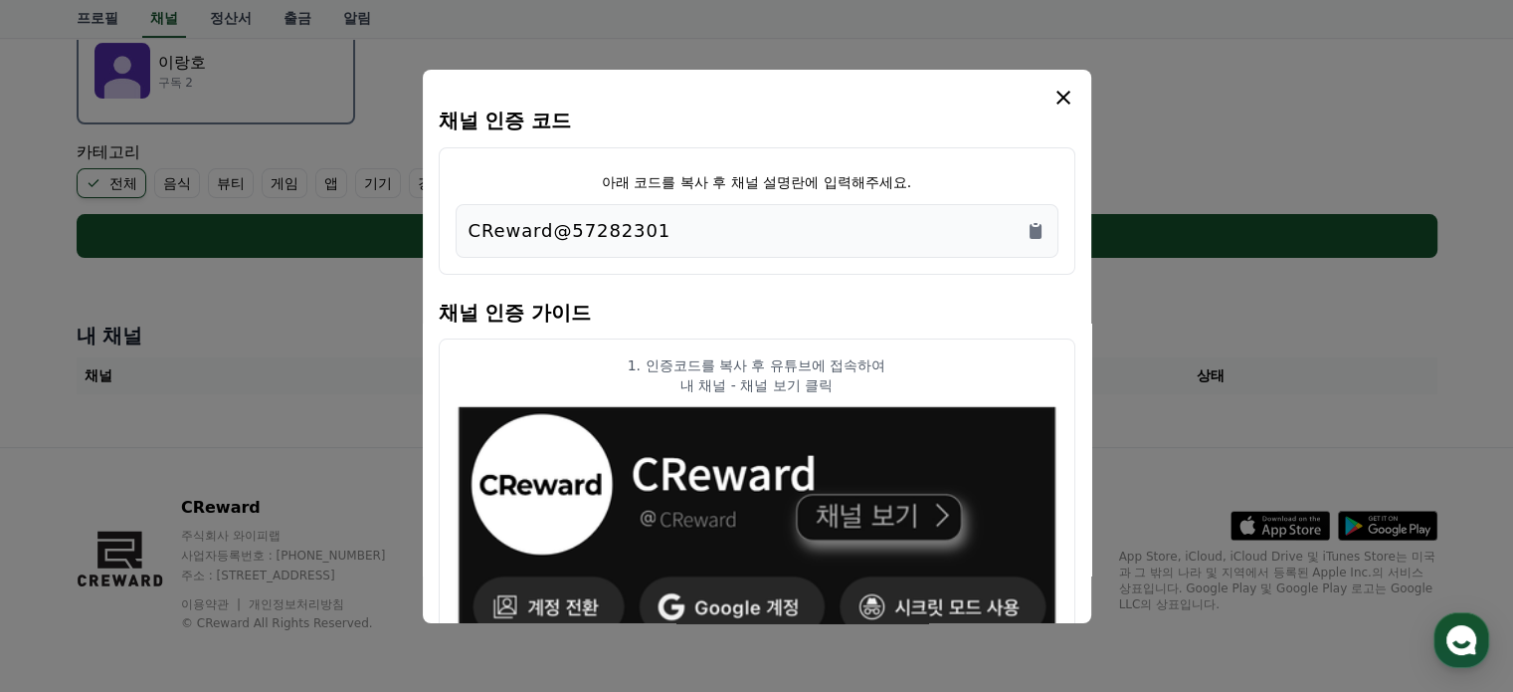
click at [1063, 86] on icon "modal" at bounding box center [1064, 98] width 24 height 24
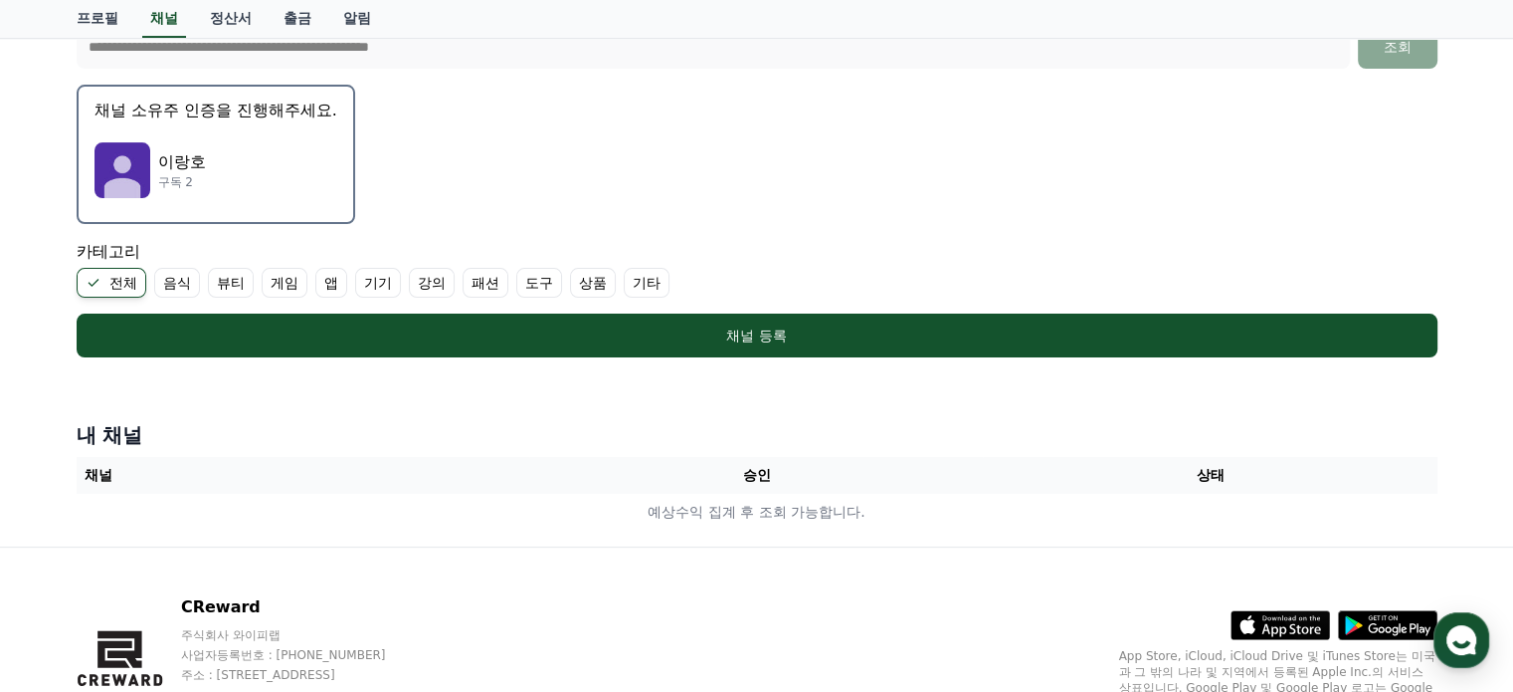
scroll to position [632, 0]
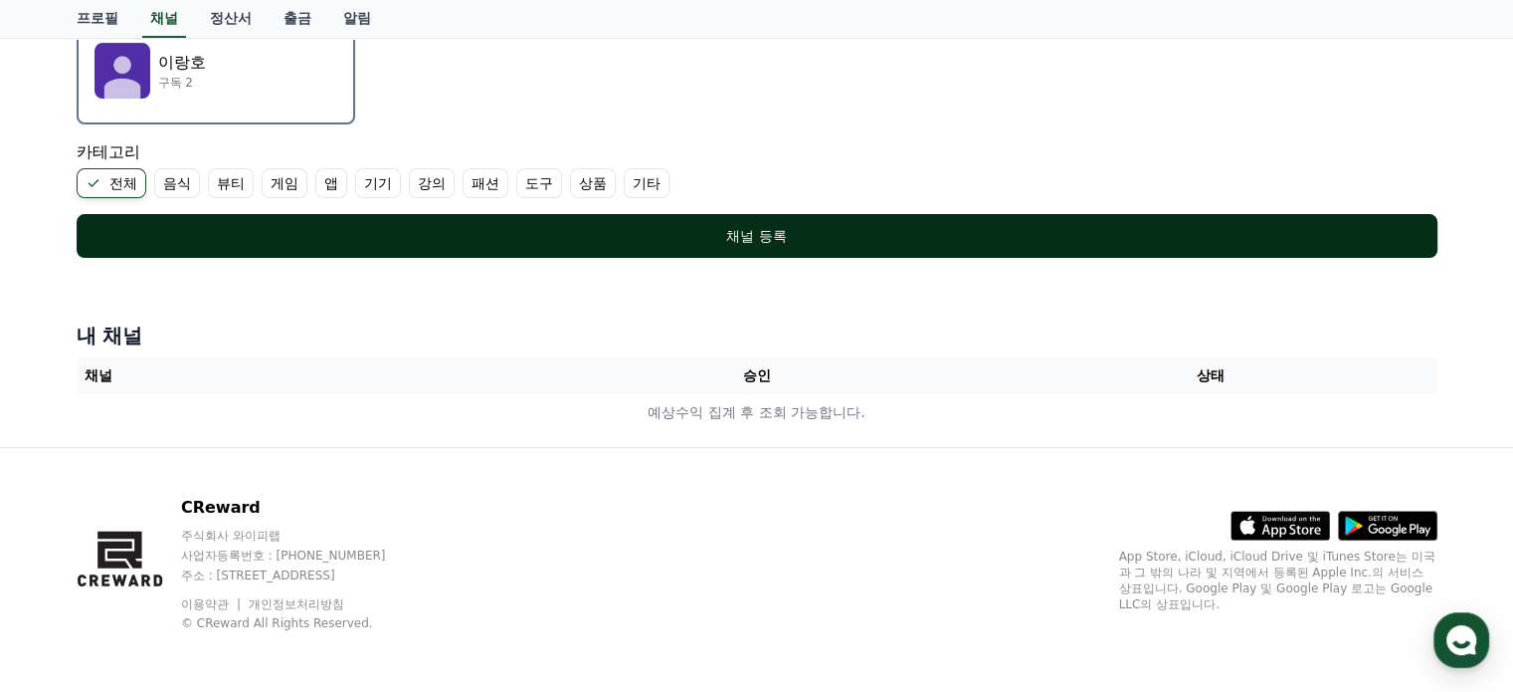
click at [853, 242] on div "채널 등록" at bounding box center [757, 236] width 1282 height 20
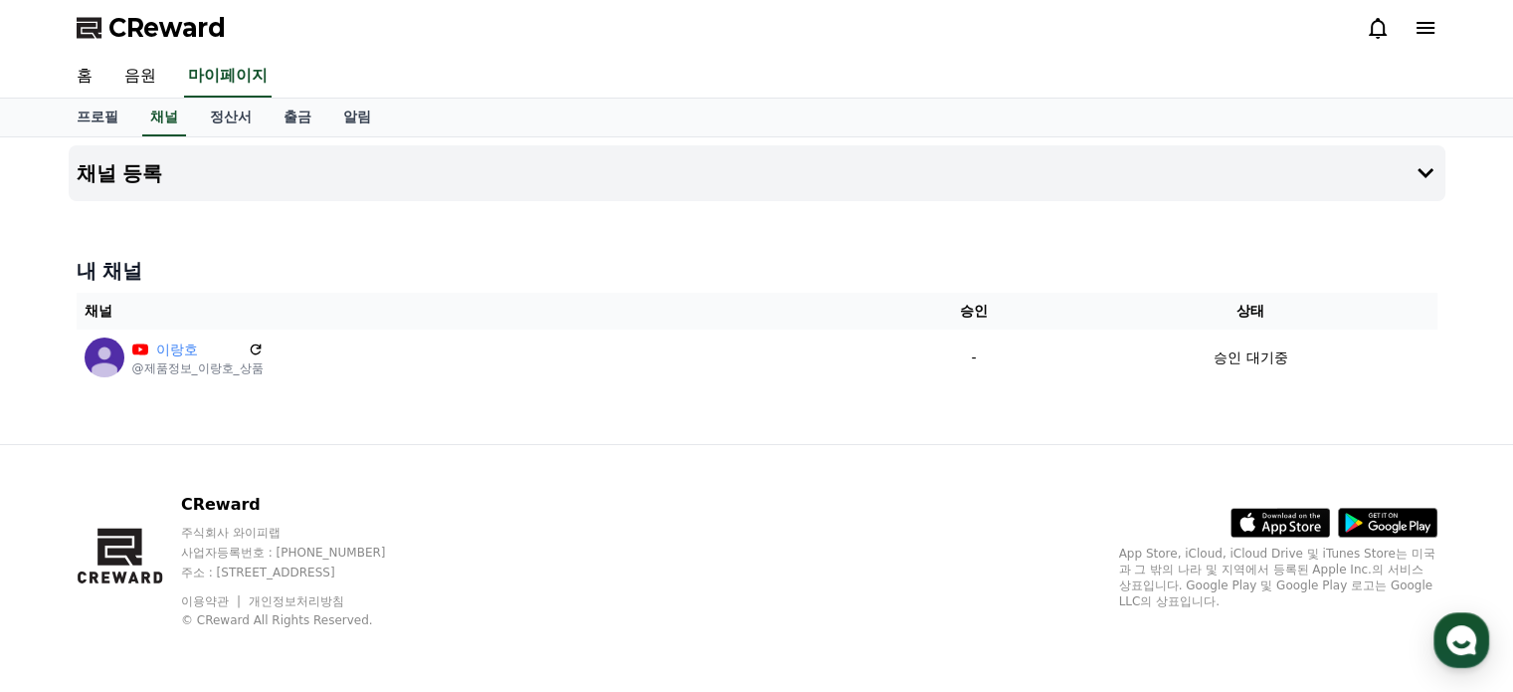
click at [199, 31] on span "CReward" at bounding box center [166, 28] width 117 height 32
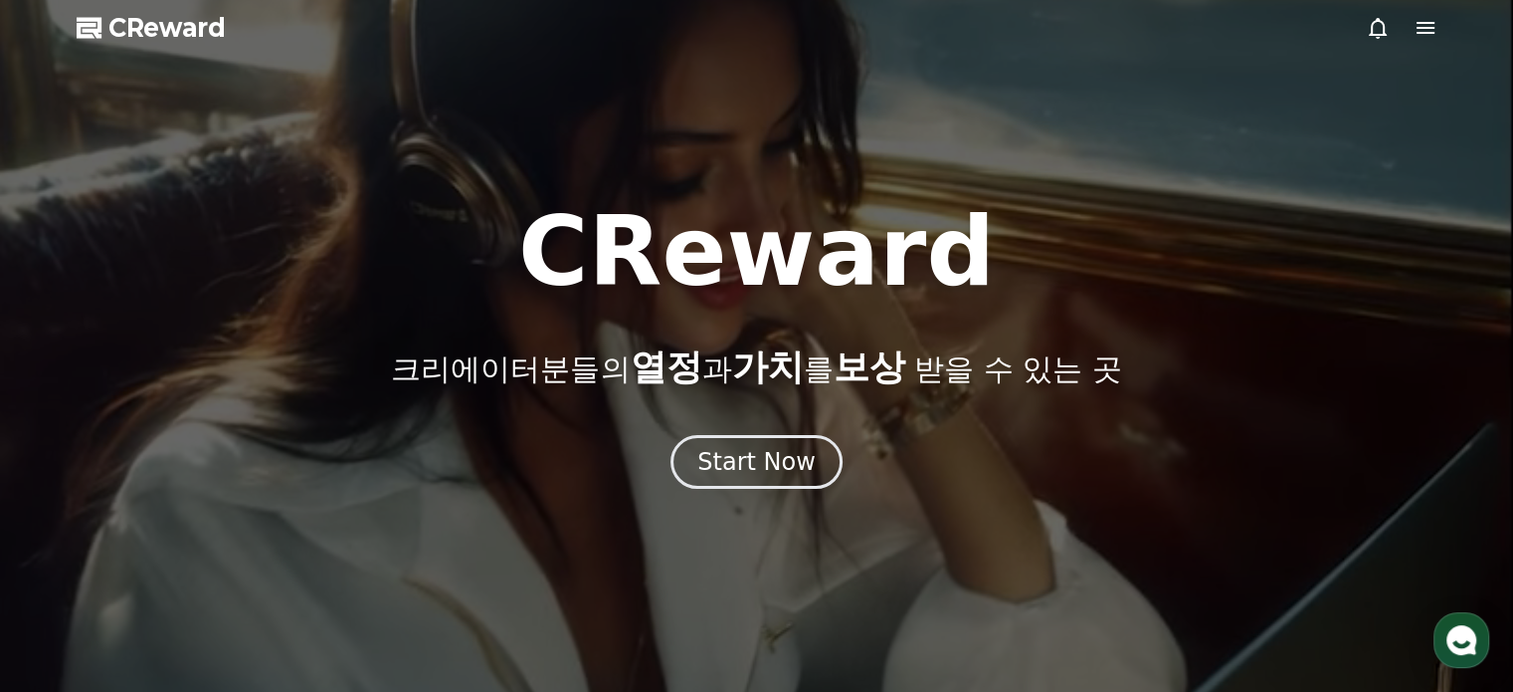
click at [1421, 39] on icon at bounding box center [1426, 28] width 24 height 24
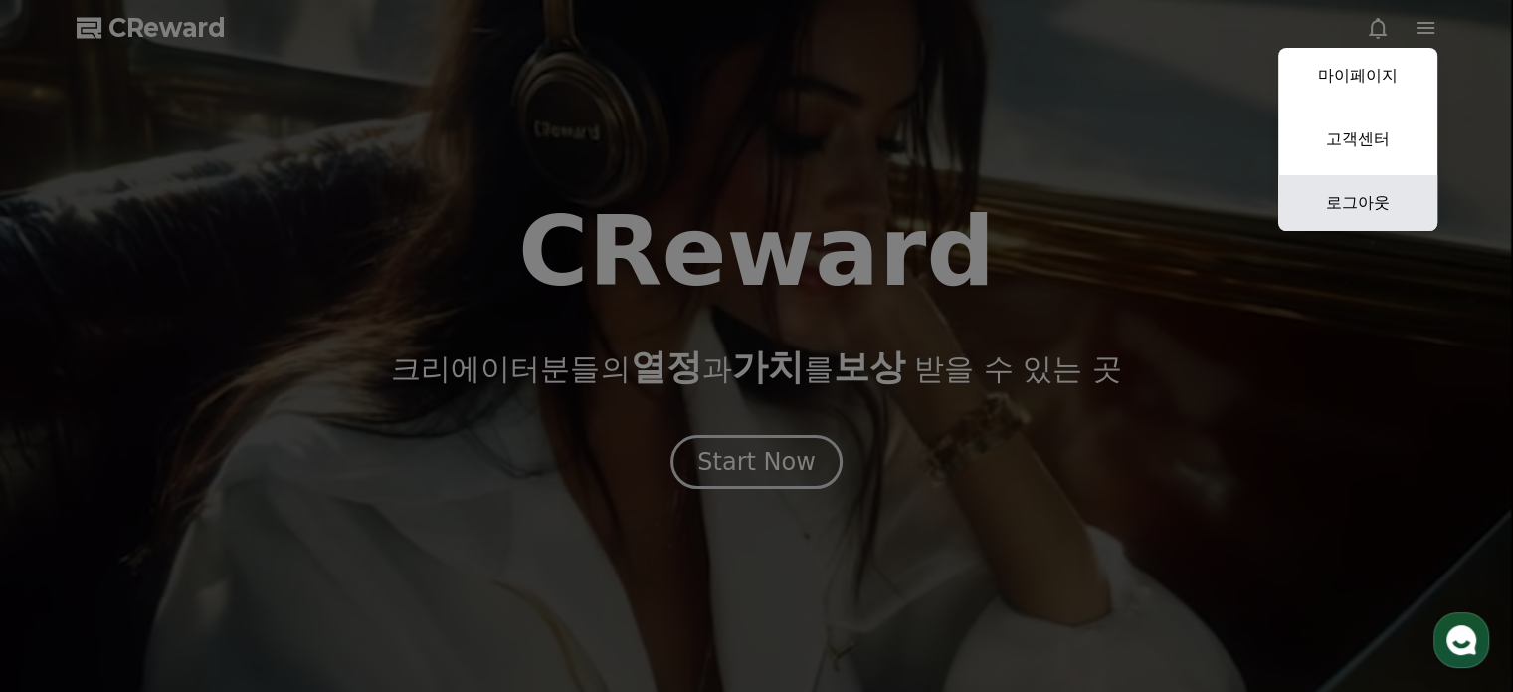
click at [1365, 199] on link "로그아웃" at bounding box center [1358, 203] width 159 height 56
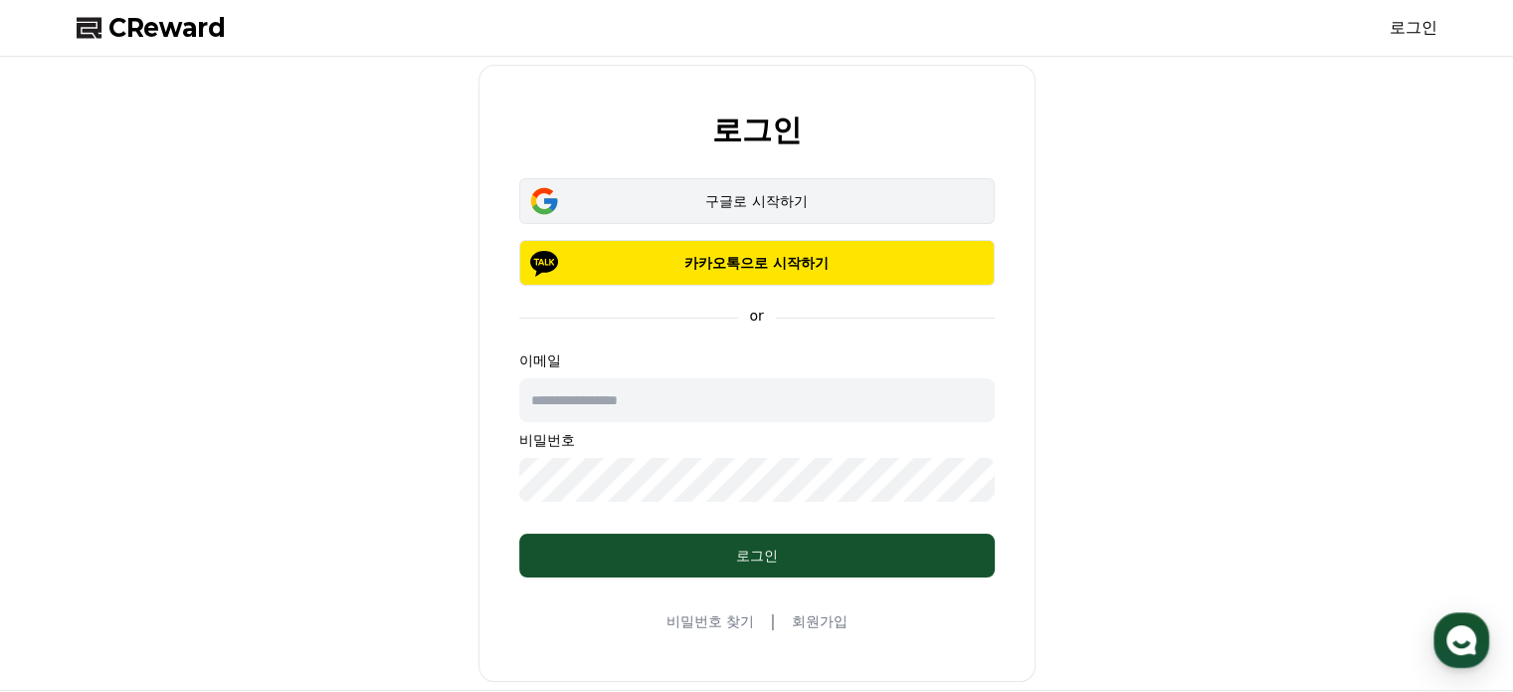
click at [735, 198] on div "구글로 시작하기" at bounding box center [757, 201] width 418 height 20
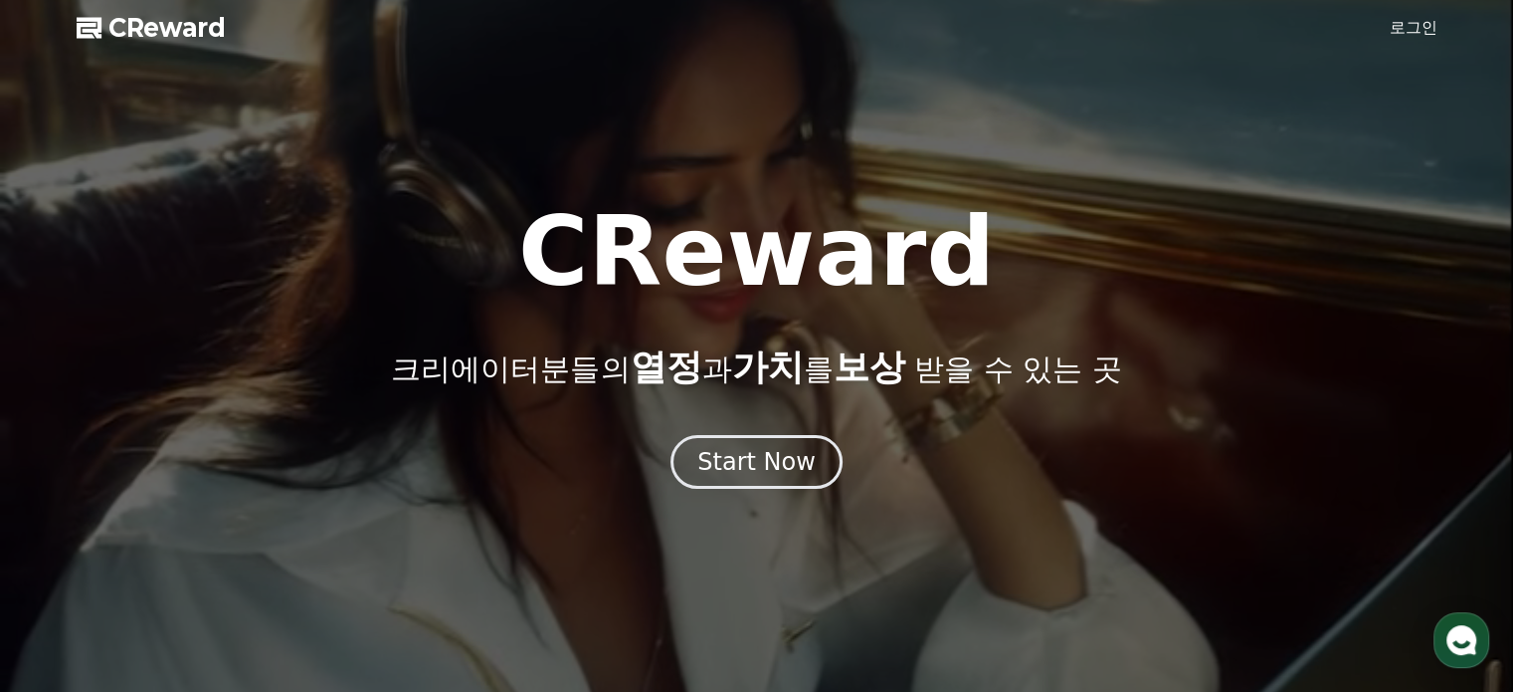
click at [1392, 31] on link "로그인" at bounding box center [1414, 28] width 48 height 24
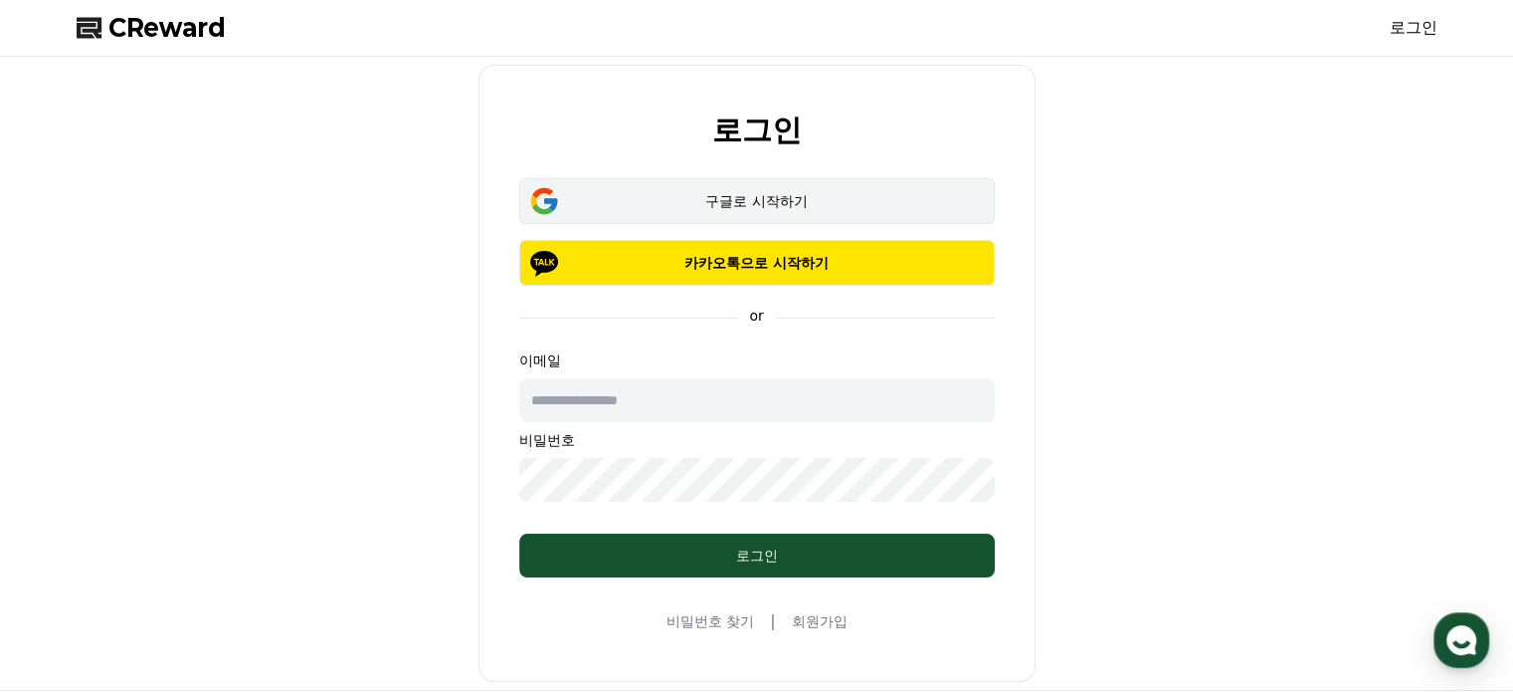
click at [741, 199] on div "구글로 시작하기" at bounding box center [757, 201] width 418 height 20
